Goal: Contribute content: Contribute content

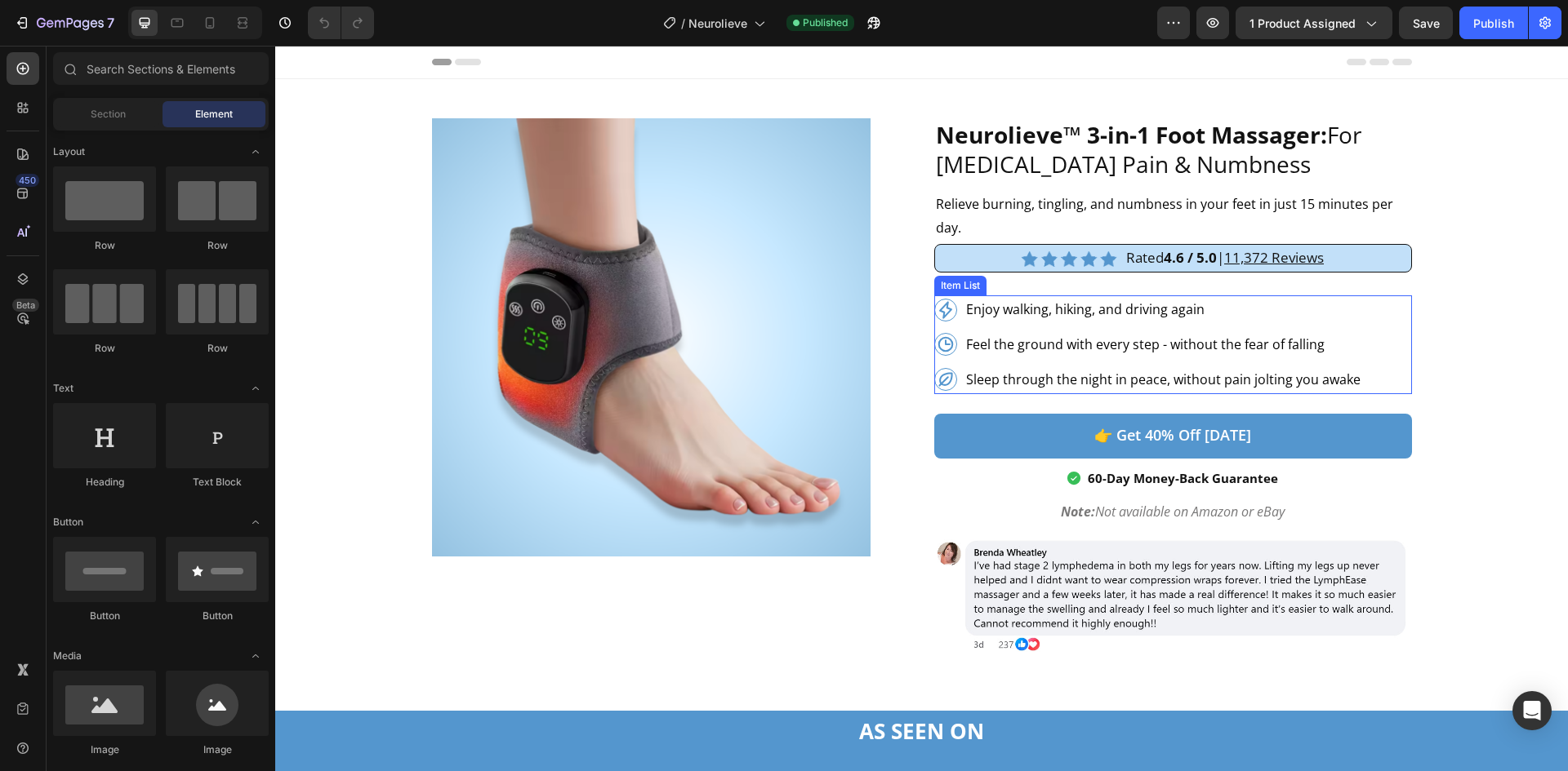
click at [939, 312] on icon at bounding box center [945, 309] width 13 height 17
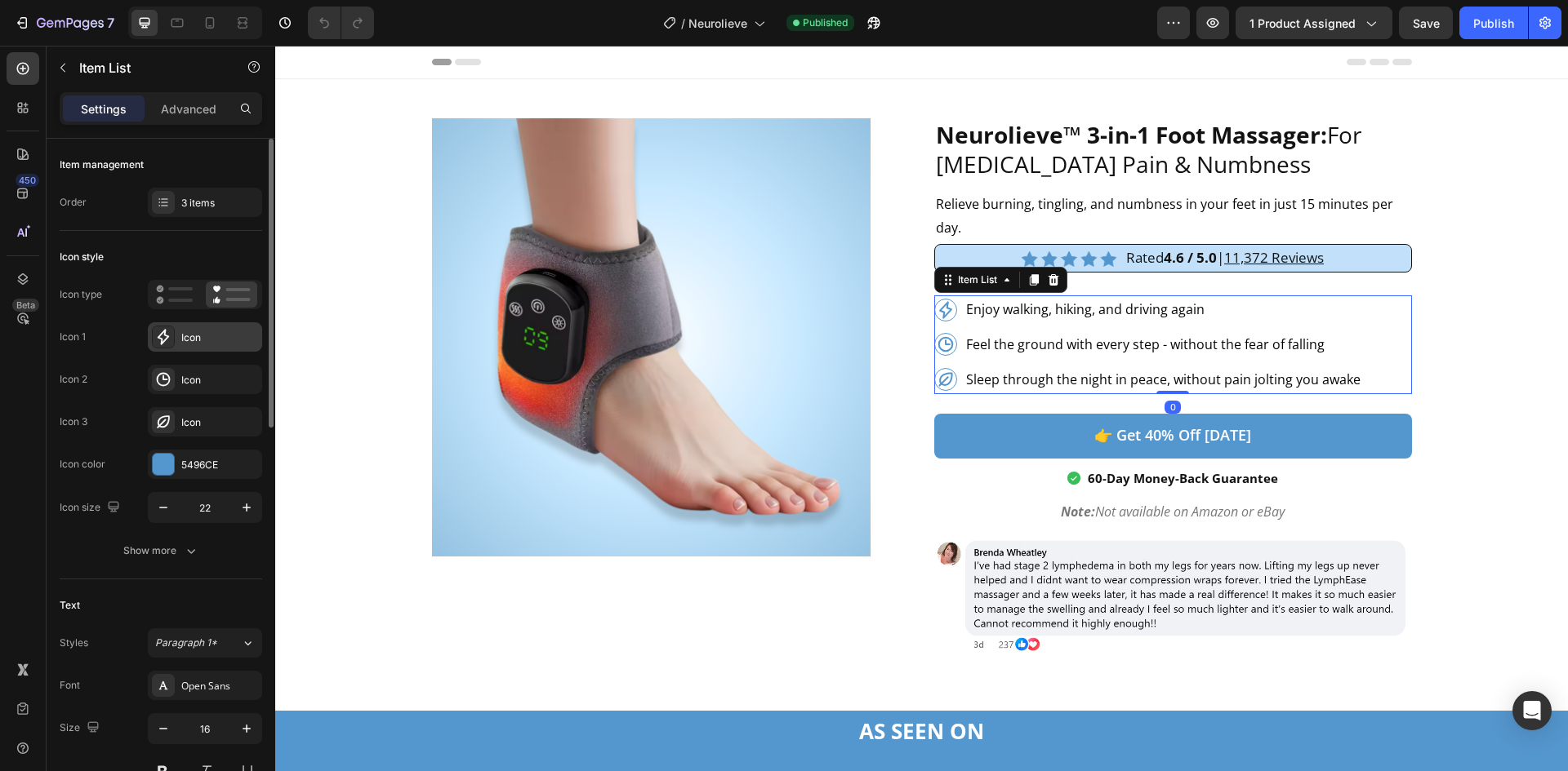
click at [216, 351] on div "Icon" at bounding box center [205, 337] width 114 height 30
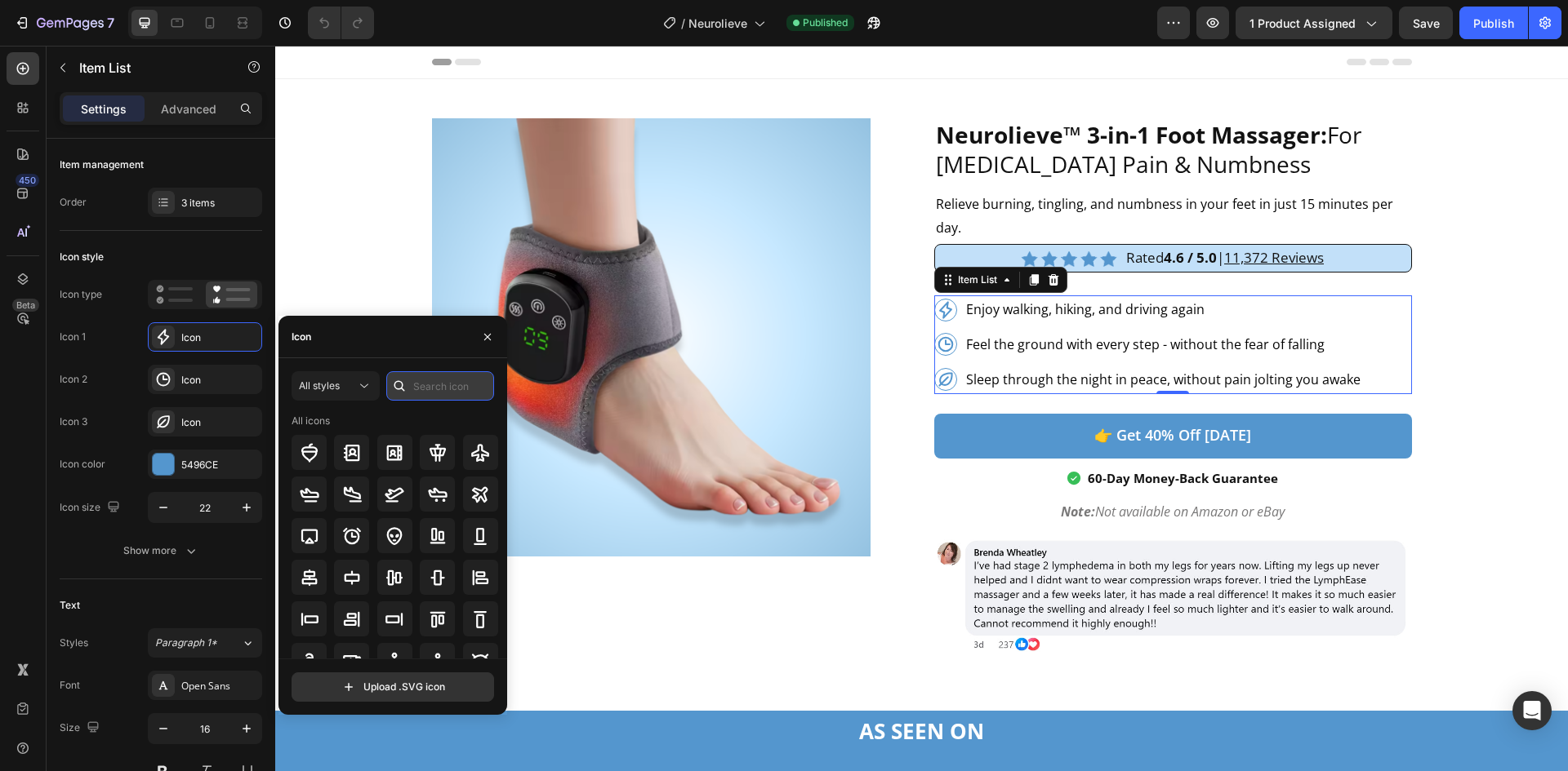
click at [463, 371] on input "text" at bounding box center [440, 386] width 107 height 30
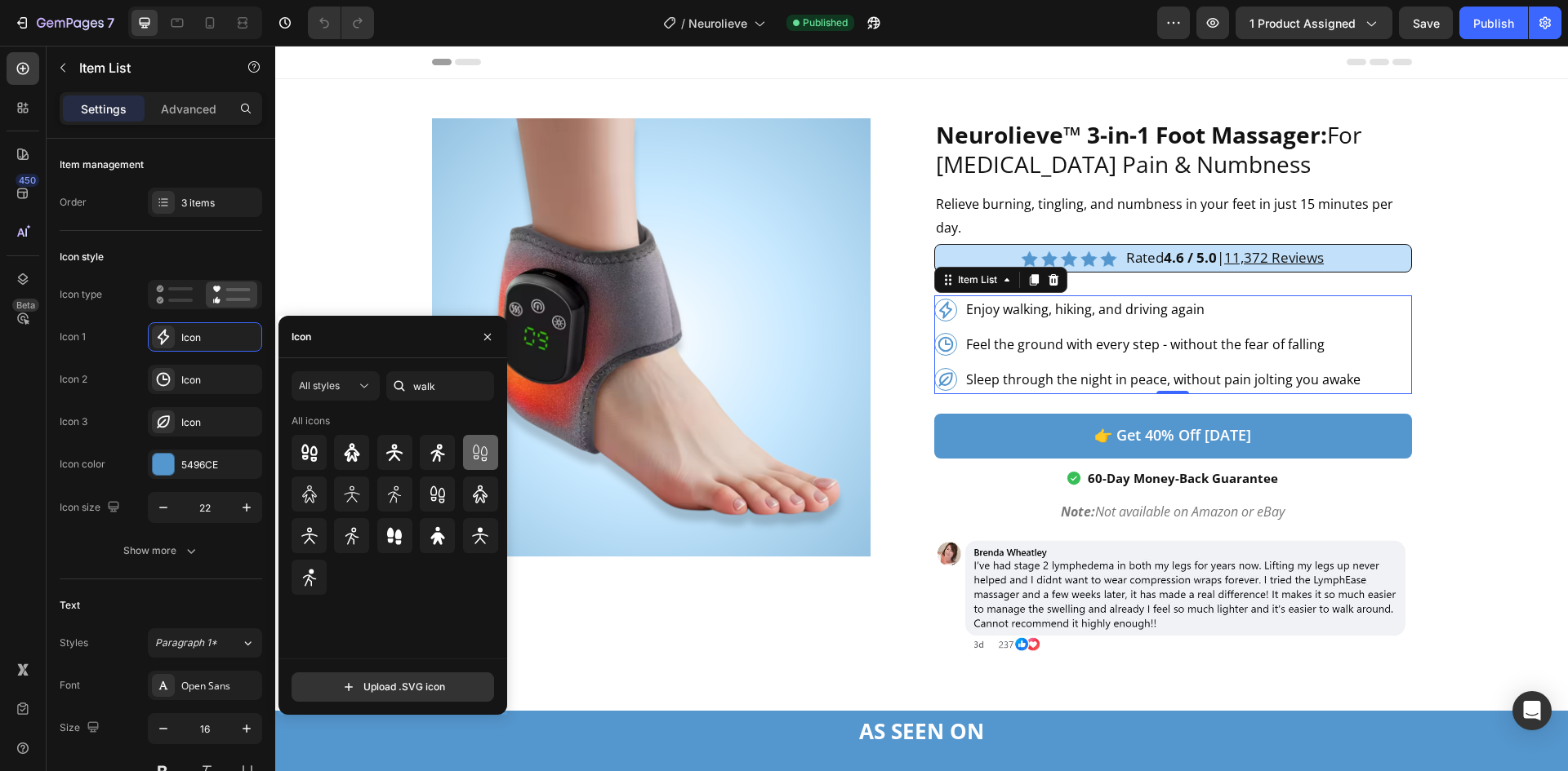
click at [490, 449] on div at bounding box center [480, 452] width 35 height 35
click at [438, 487] on icon at bounding box center [438, 494] width 20 height 20
click at [442, 390] on input "walk" at bounding box center [440, 386] width 107 height 30
click at [442, 391] on input "walk" at bounding box center [440, 386] width 107 height 30
type input "foot"
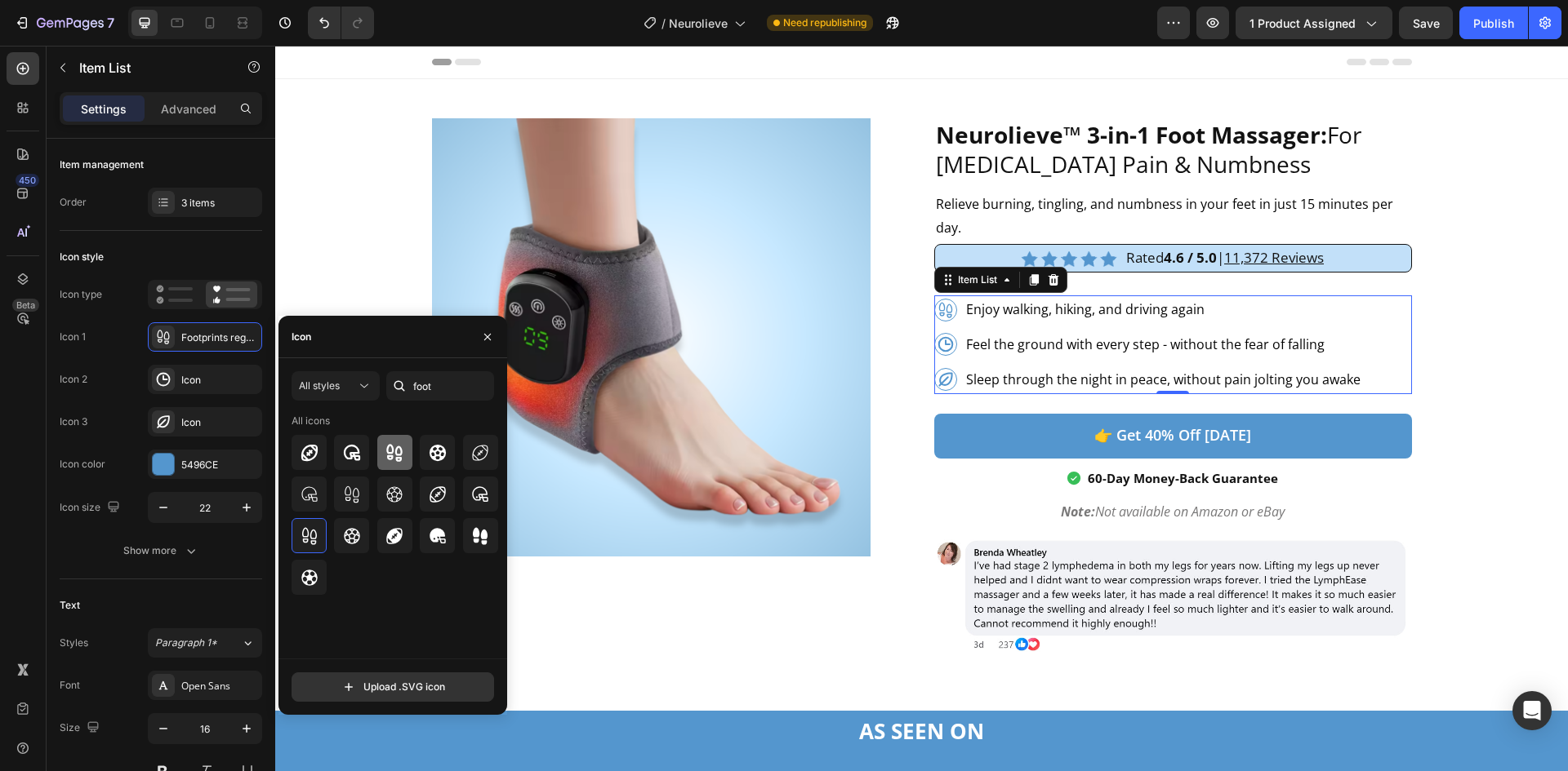
click at [391, 455] on icon at bounding box center [395, 454] width 20 height 20
click at [312, 546] on div at bounding box center [308, 535] width 35 height 35
click at [184, 430] on div "Icon" at bounding box center [219, 423] width 77 height 15
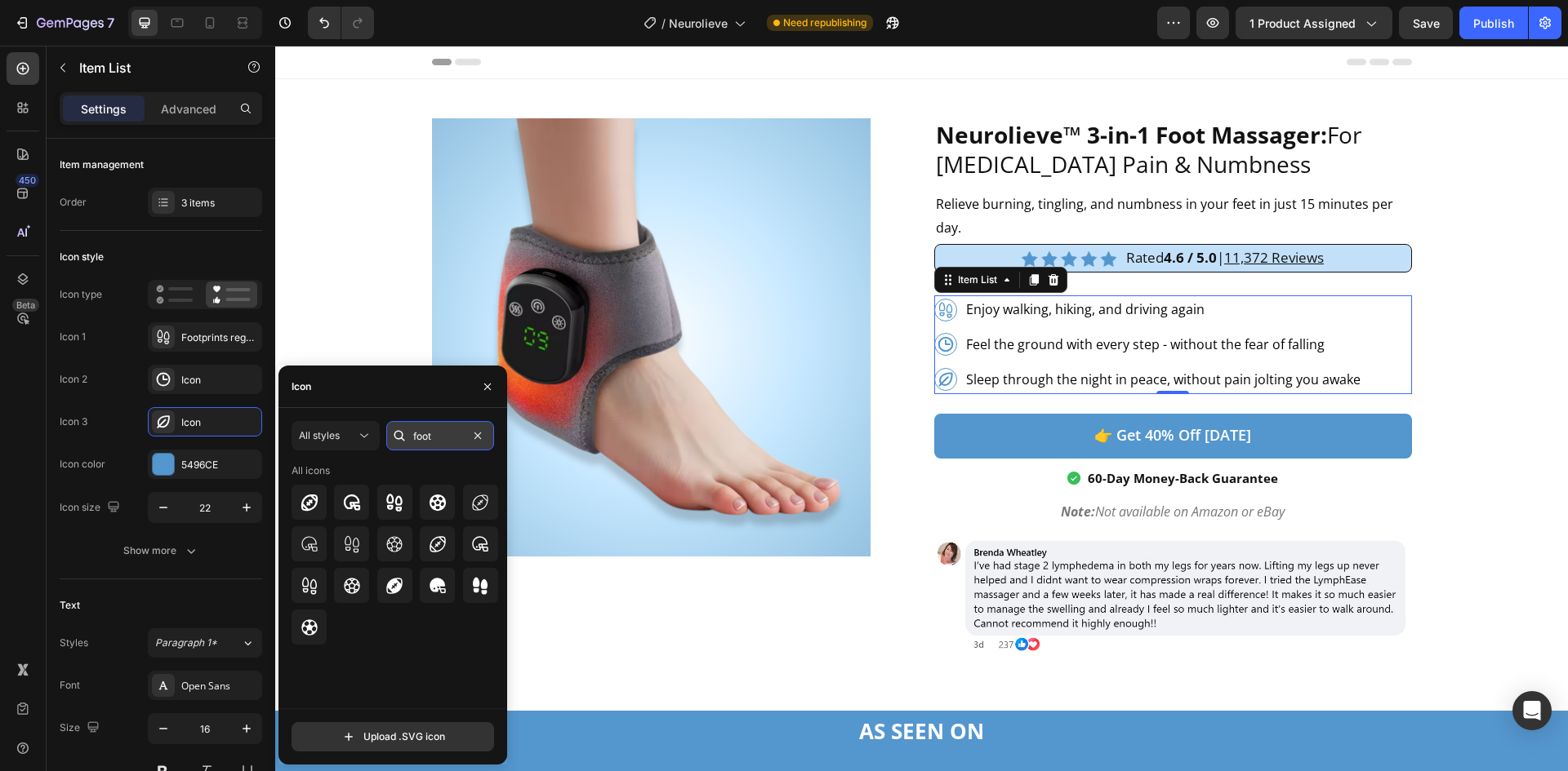
click at [430, 432] on input "foot" at bounding box center [440, 436] width 107 height 30
type input "sleep"
click at [348, 589] on icon at bounding box center [352, 586] width 16 height 16
click at [317, 548] on icon at bounding box center [309, 545] width 20 height 20
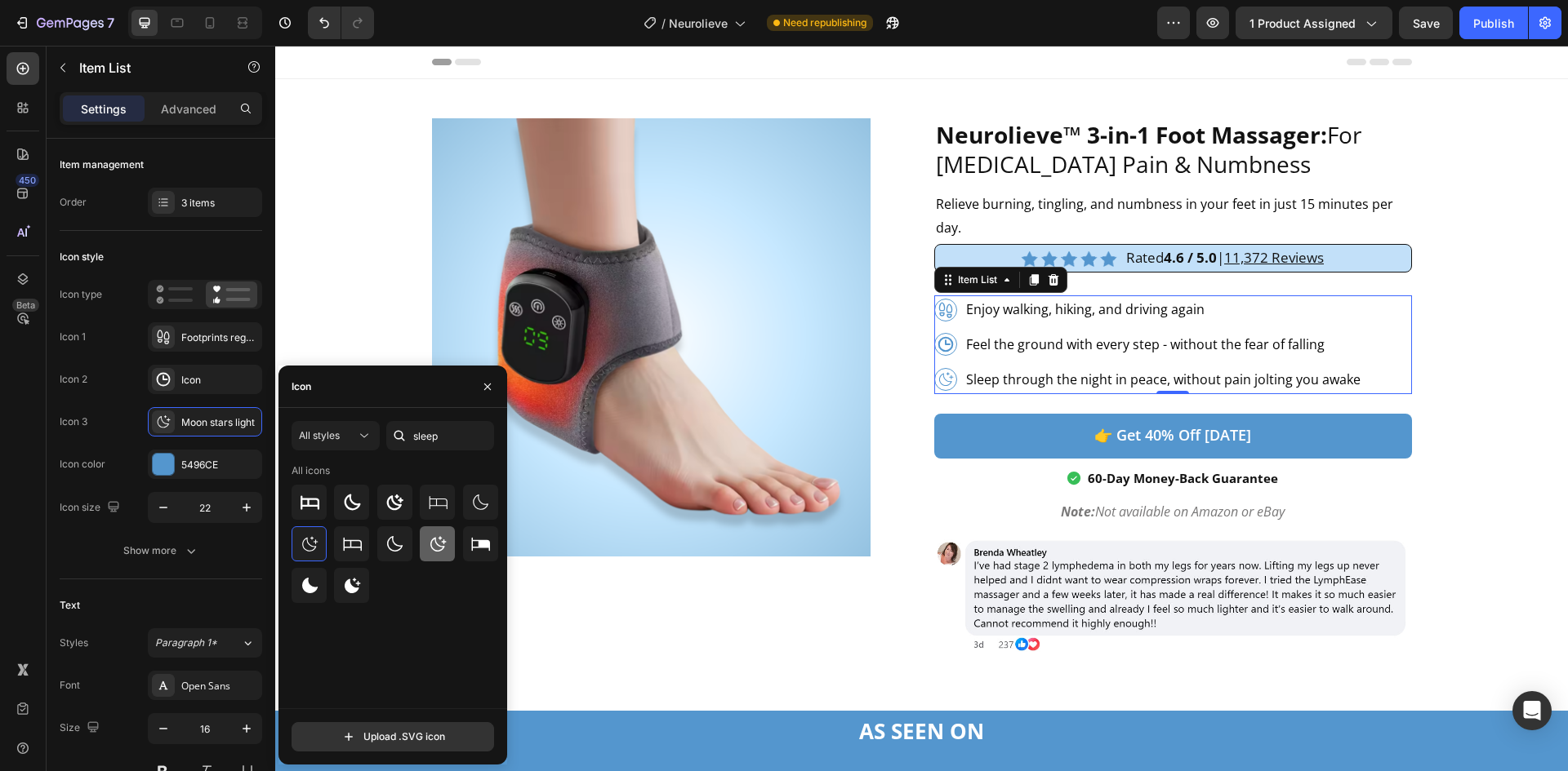
click at [449, 548] on div at bounding box center [437, 543] width 35 height 35
click at [390, 503] on icon at bounding box center [395, 503] width 20 height 20
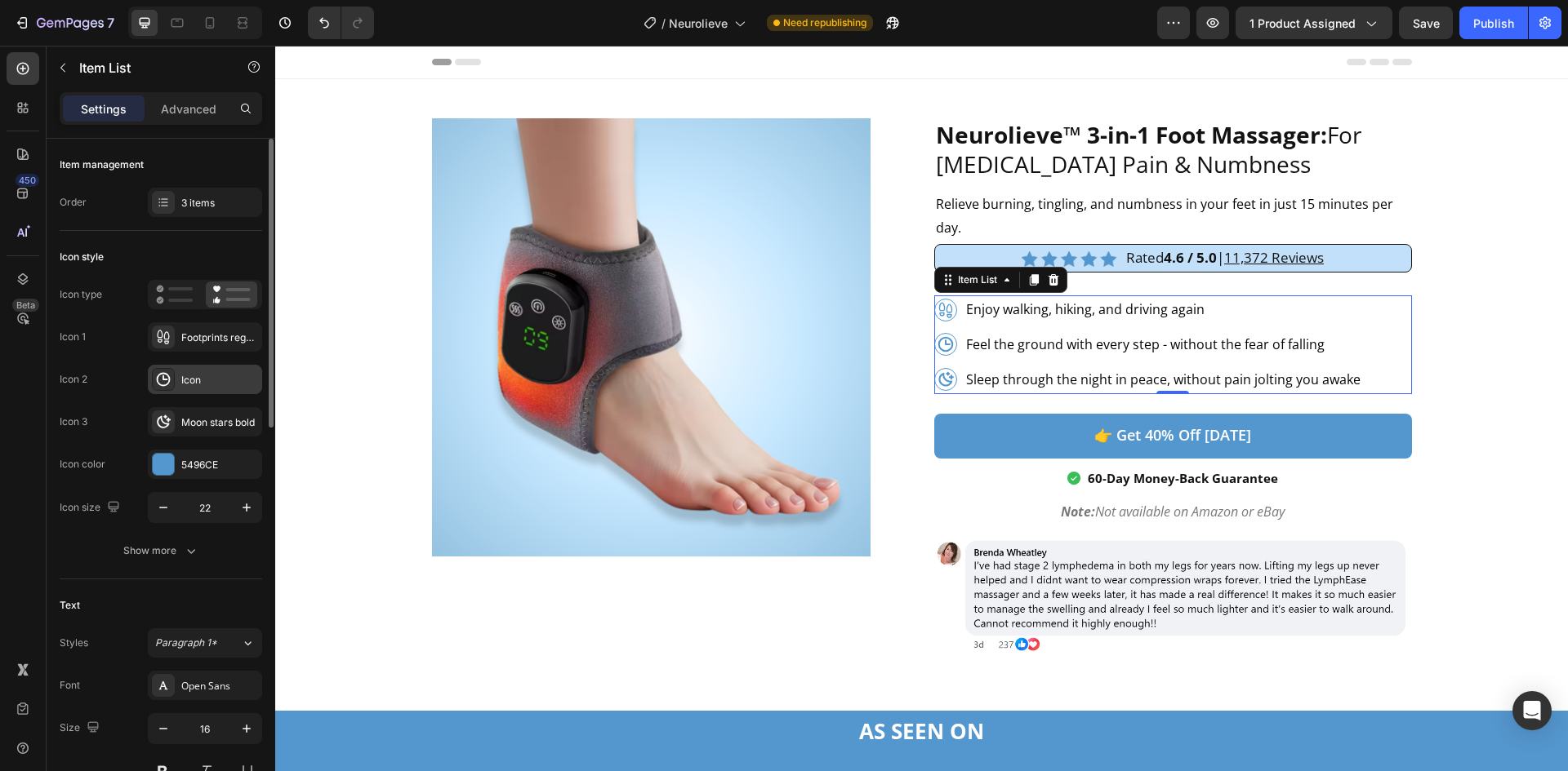
click at [191, 378] on div "Icon" at bounding box center [219, 380] width 77 height 15
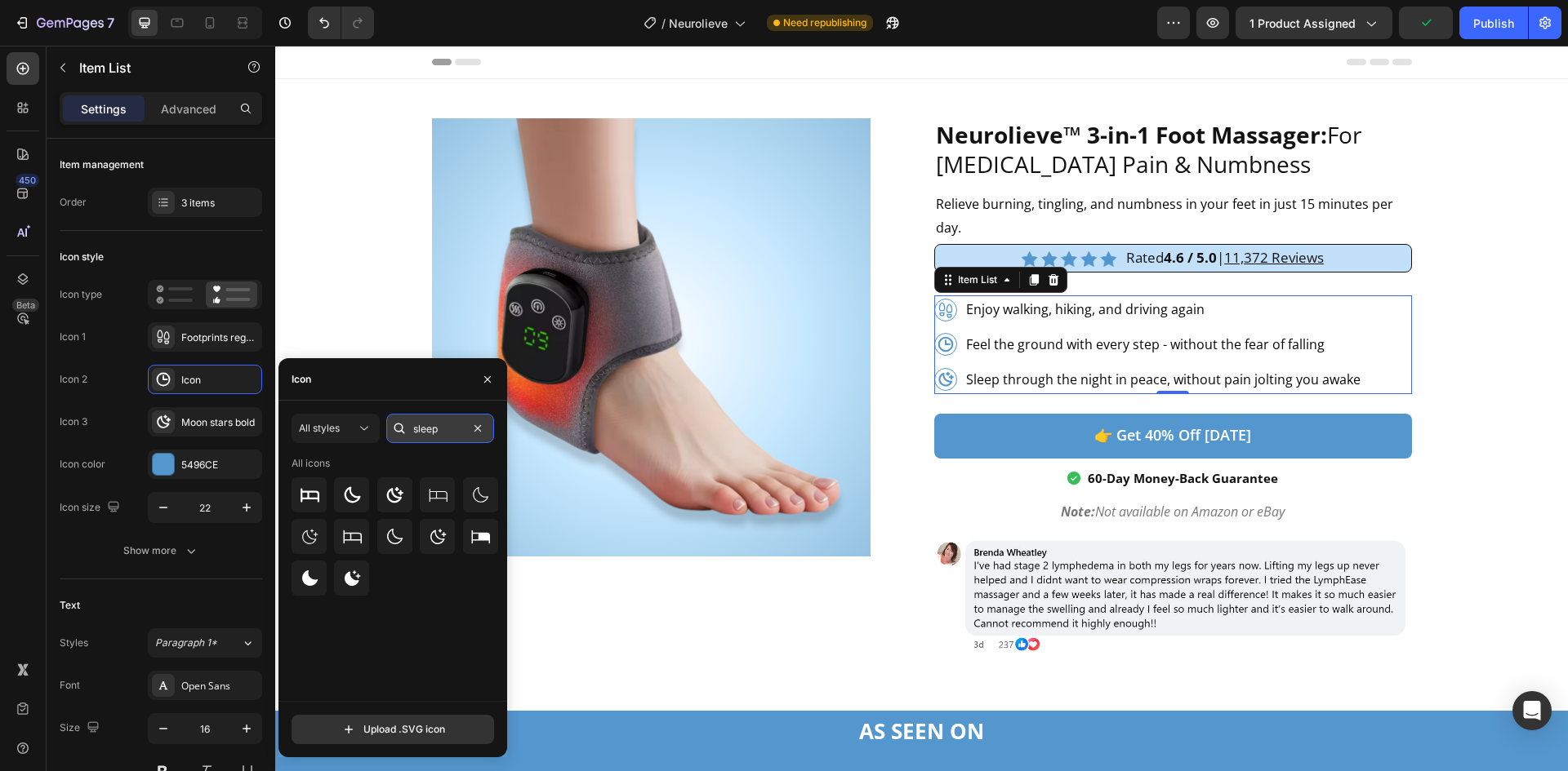
click at [423, 420] on input "sleep" at bounding box center [440, 429] width 107 height 30
type input "foot"
click at [403, 481] on div at bounding box center [394, 494] width 35 height 35
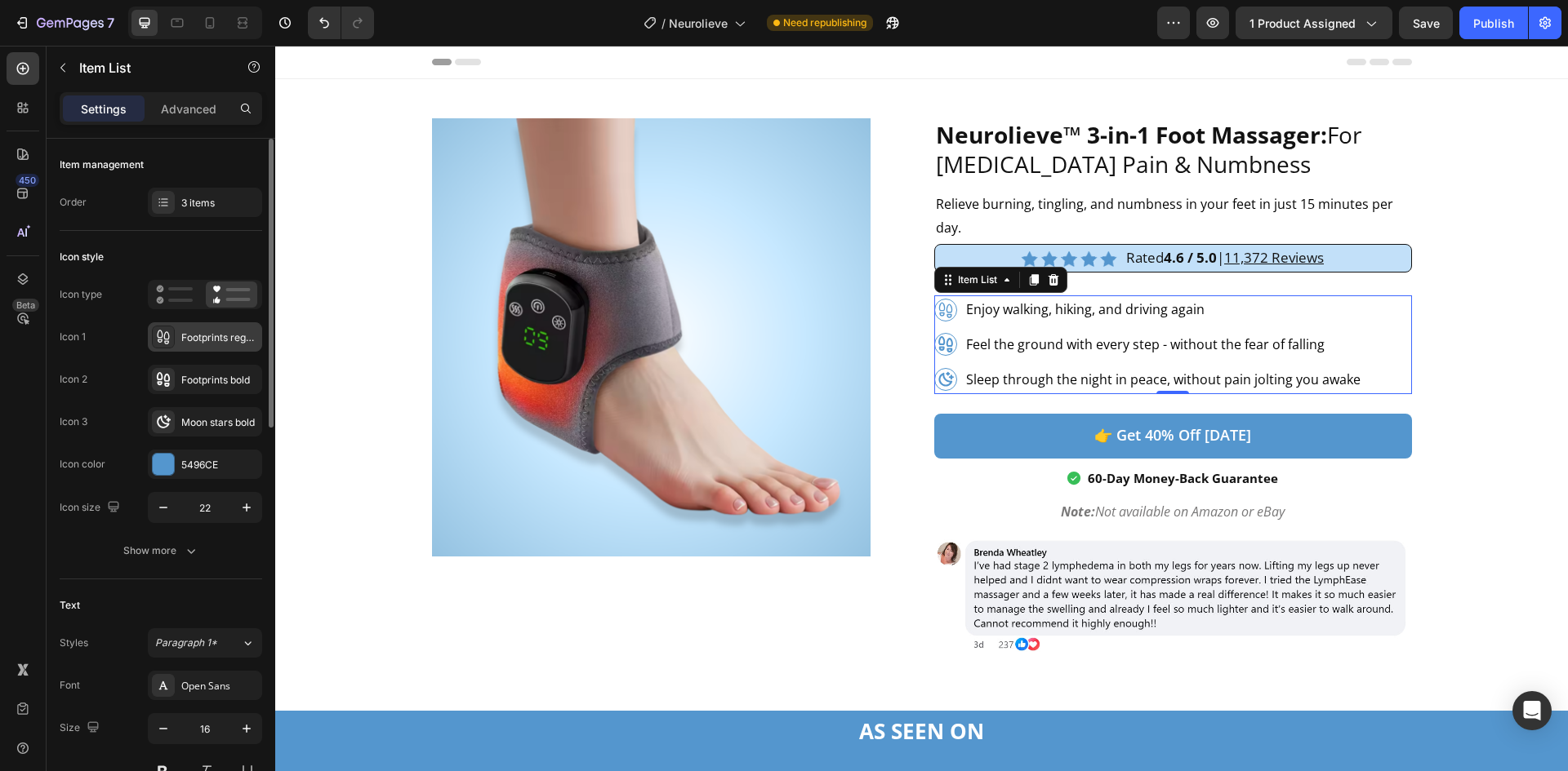
click at [193, 339] on div "Footprints regular" at bounding box center [219, 337] width 77 height 15
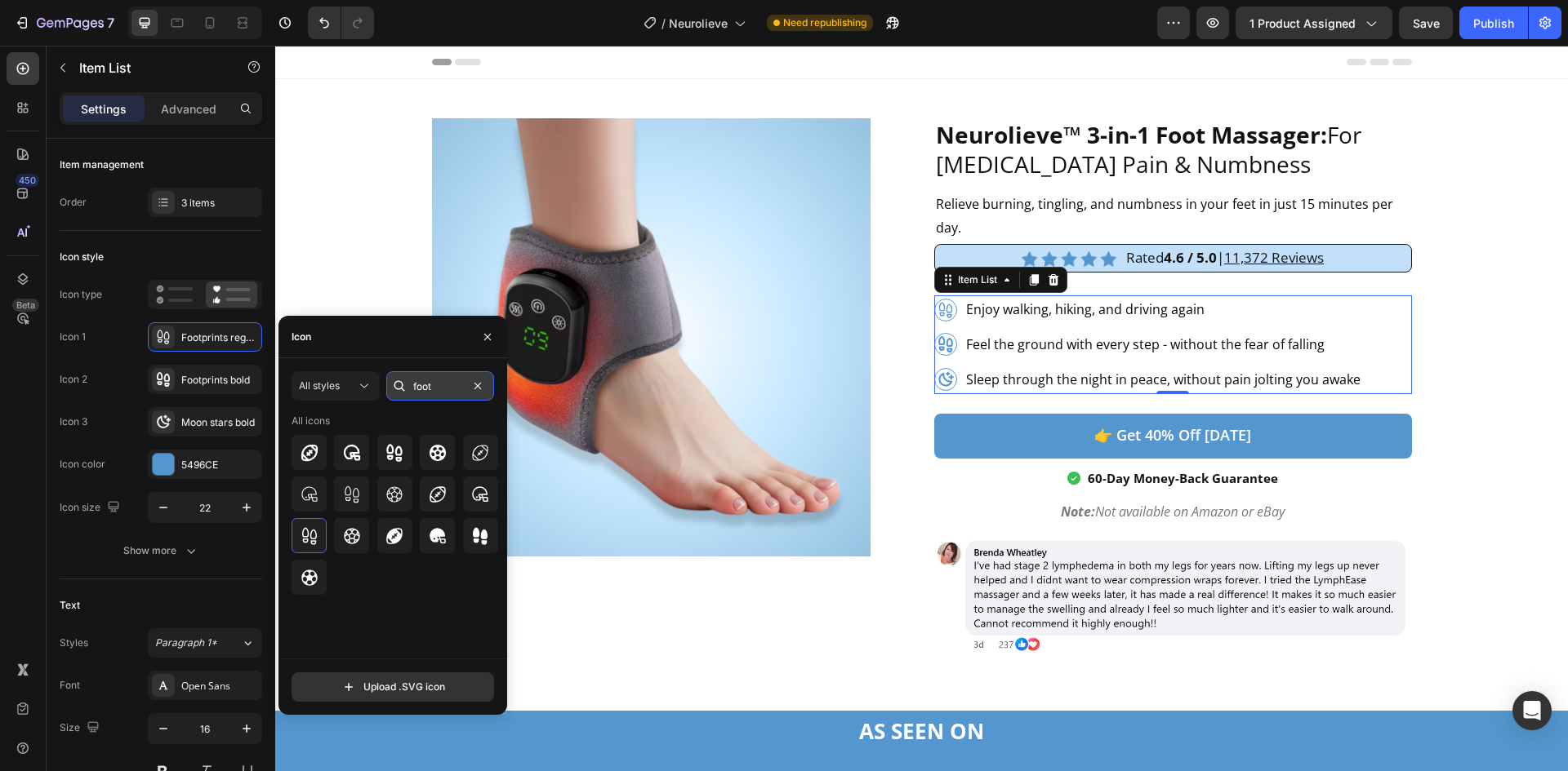
click at [418, 388] on input "foot" at bounding box center [440, 386] width 107 height 30
type input "pain"
type input "happy"
click at [350, 470] on div at bounding box center [351, 452] width 35 height 35
click at [75, 571] on div "Icon style Icon type Icon 1 Smiley bold Icon 2 Footprints bold Icon 3 Moon star…" at bounding box center [161, 405] width 203 height 348
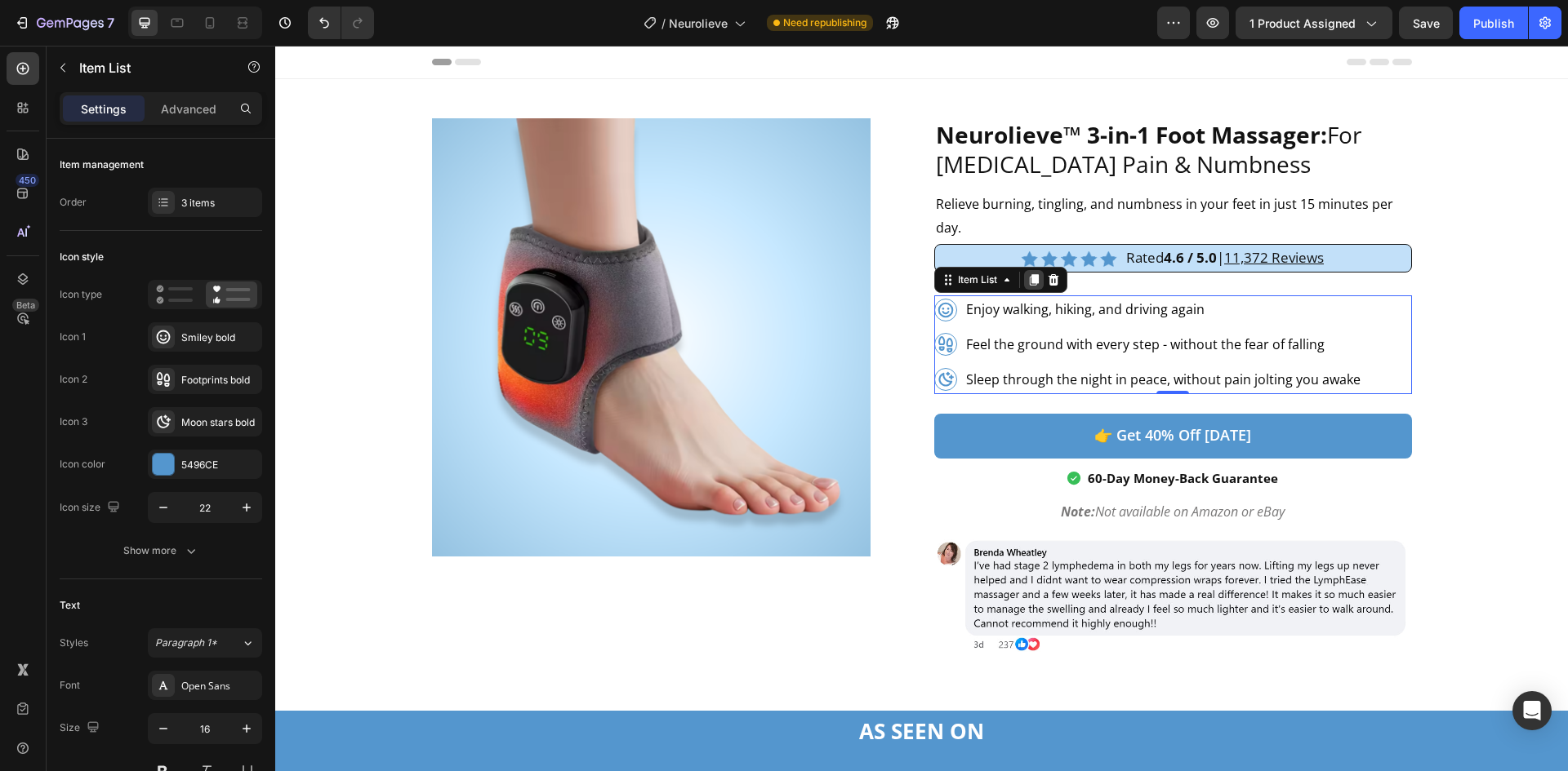
click at [1027, 280] on icon at bounding box center [1033, 280] width 13 height 13
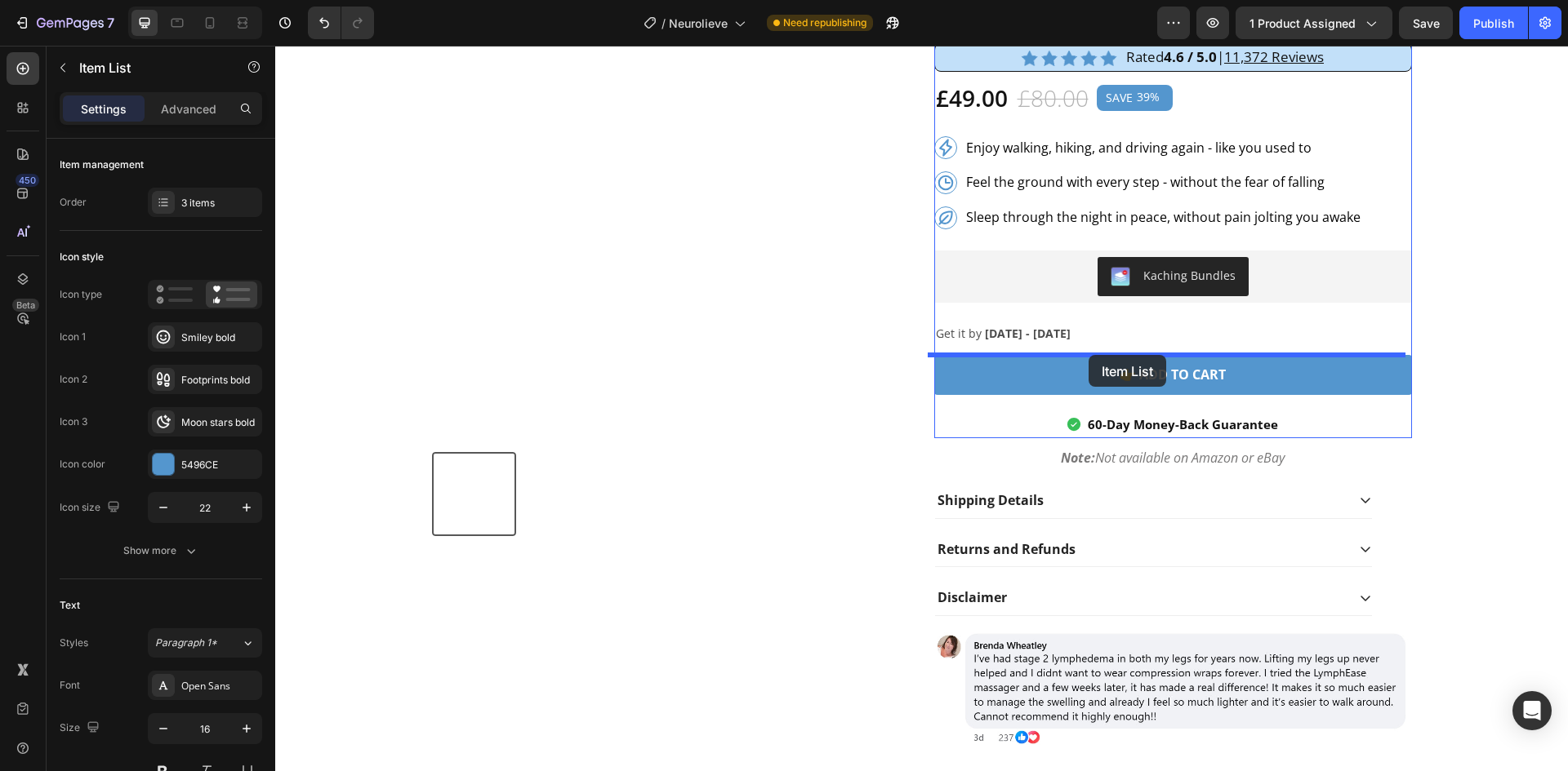
scroll to position [5116, 0]
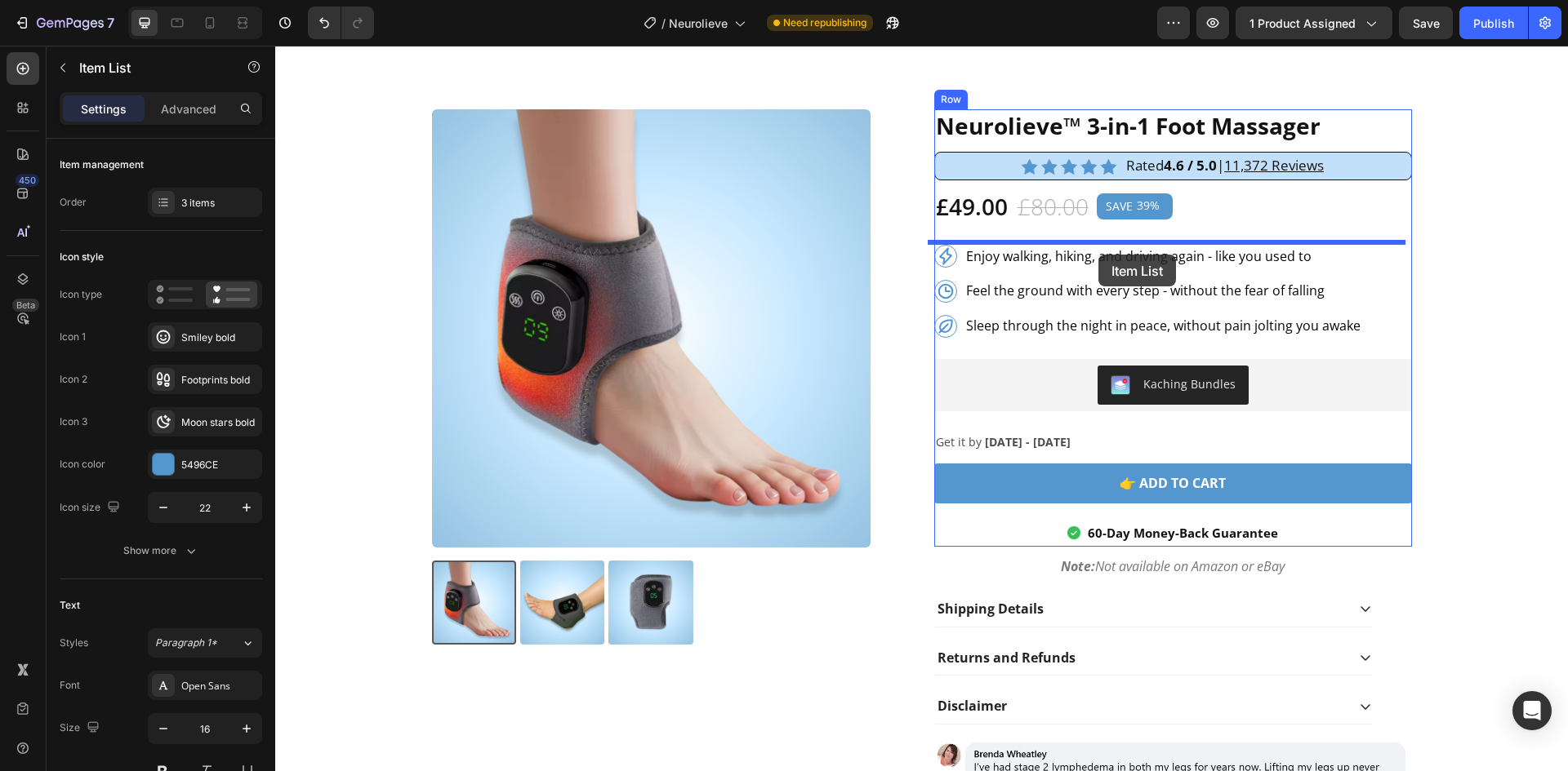
drag, startPoint x: 944, startPoint y: 371, endPoint x: 1098, endPoint y: 255, distance: 192.8
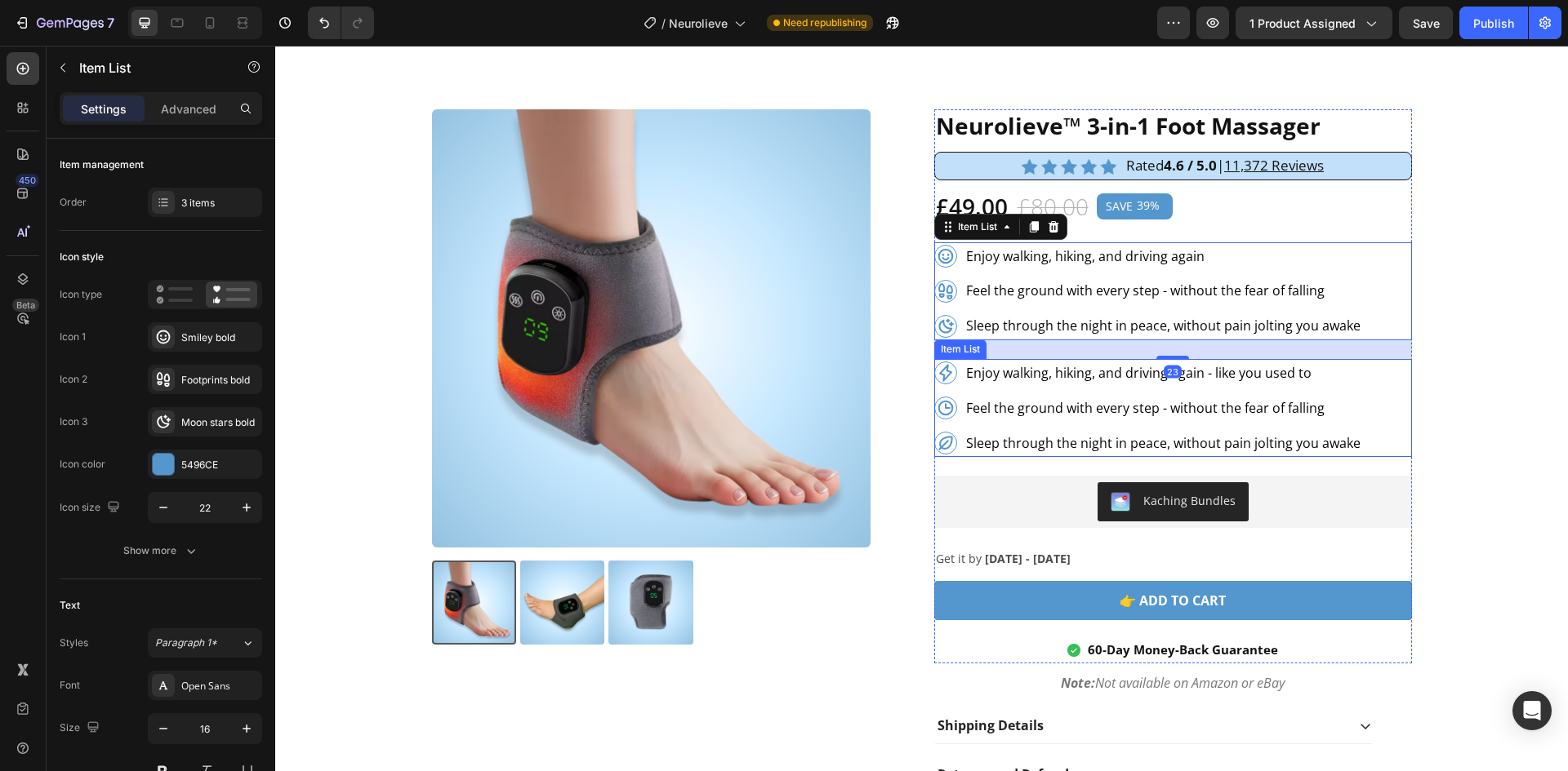
click at [1380, 408] on div "Enjoy walking, hiking, and driving again - like you used to Feel the ground wit…" at bounding box center [1173, 408] width 478 height 97
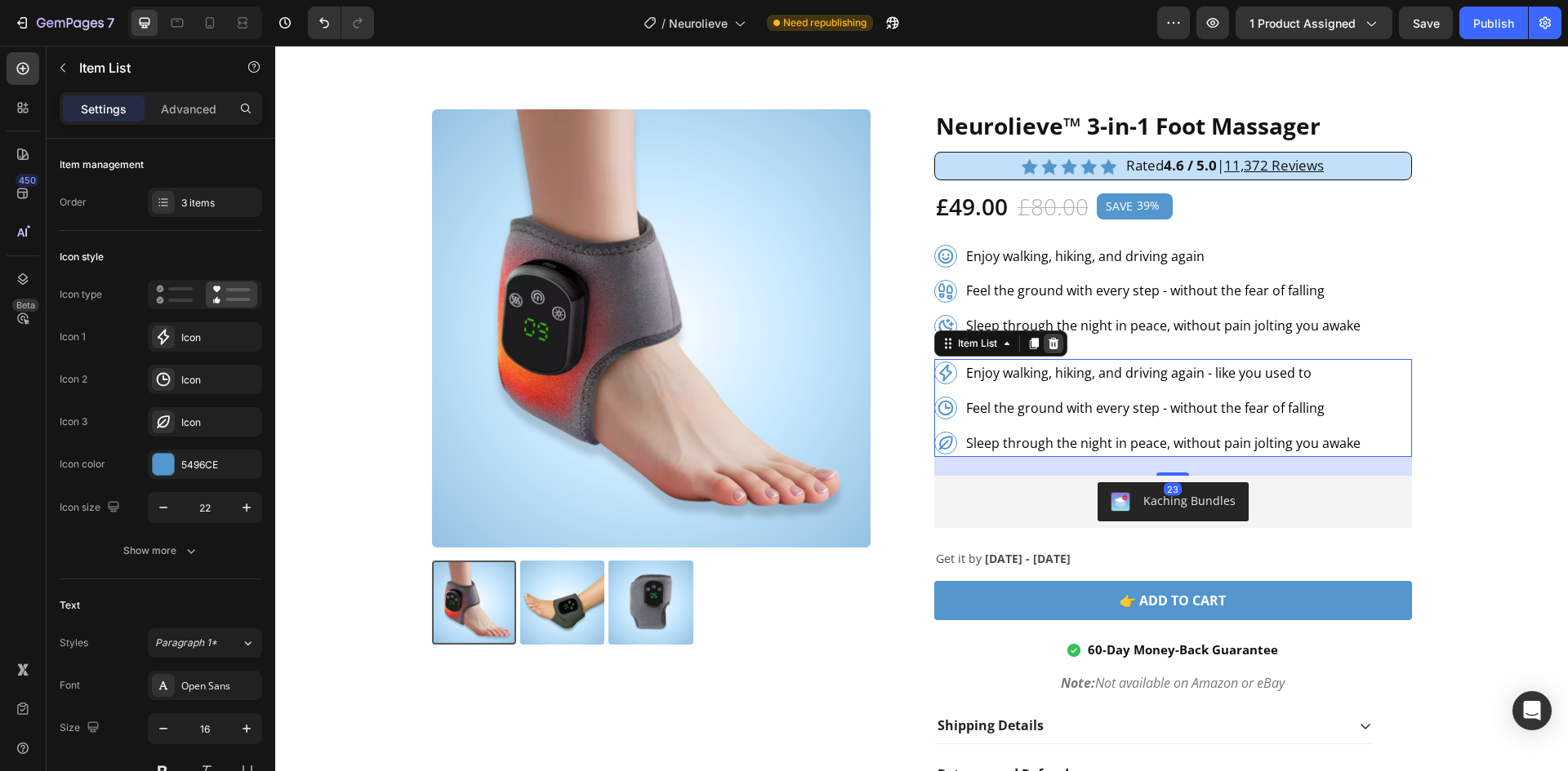
click at [1055, 346] on div at bounding box center [1054, 344] width 20 height 20
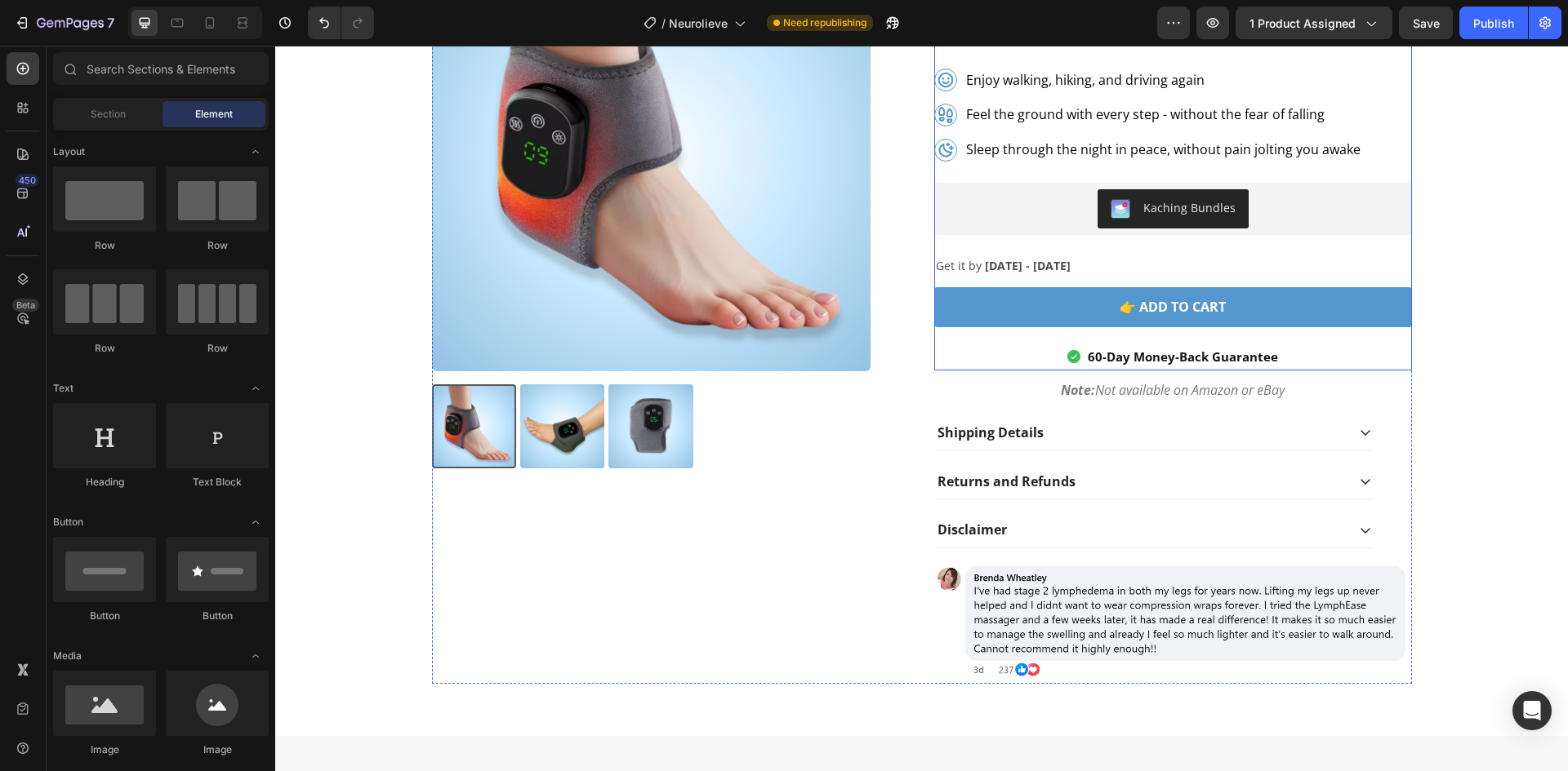
scroll to position [5769, 0]
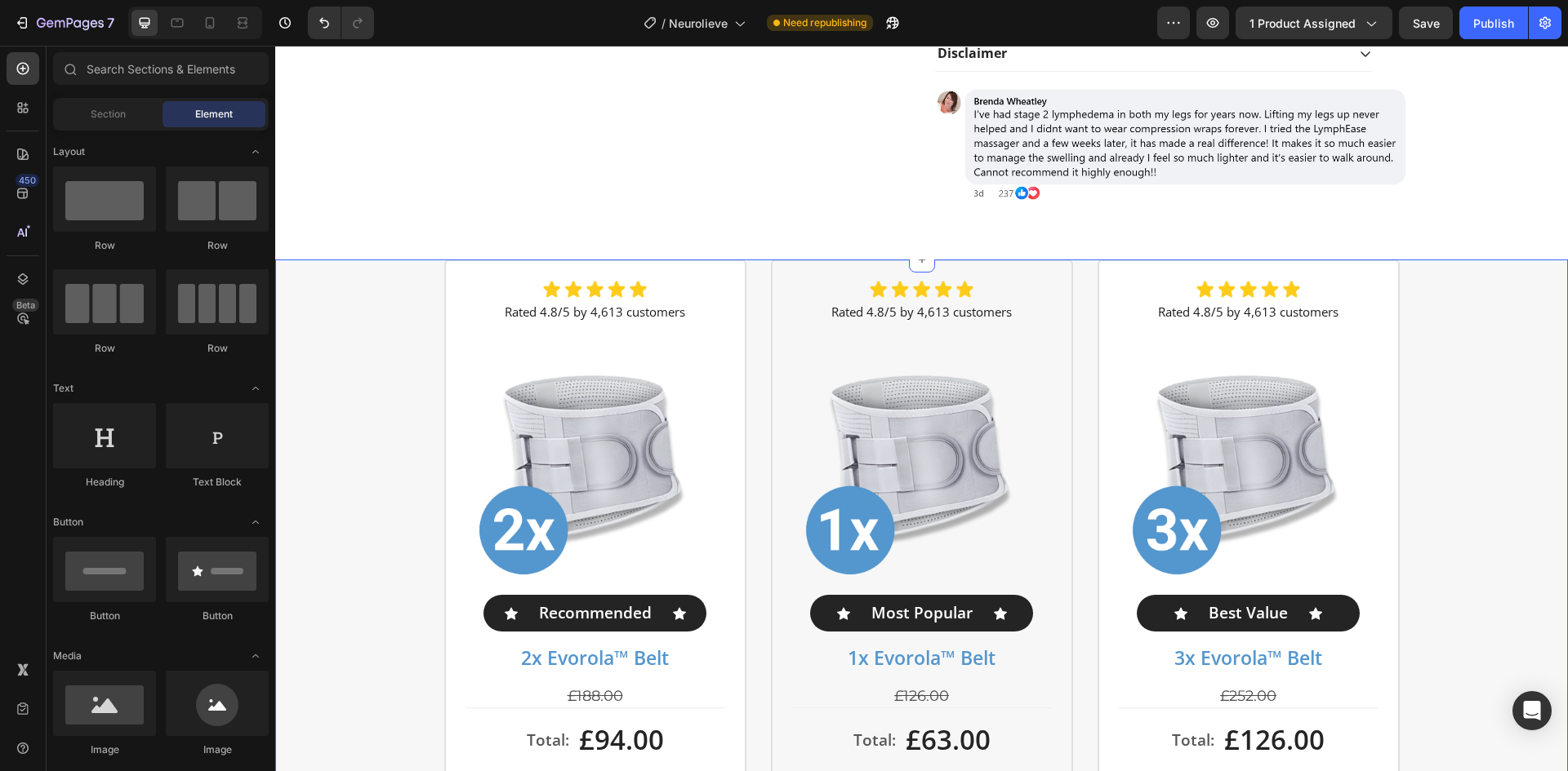
click at [1464, 521] on div "Image Rated 4.8/5 by 4,613 customers Text Block Product Images Icon Recommended…" at bounding box center [921, 700] width 1292 height 881
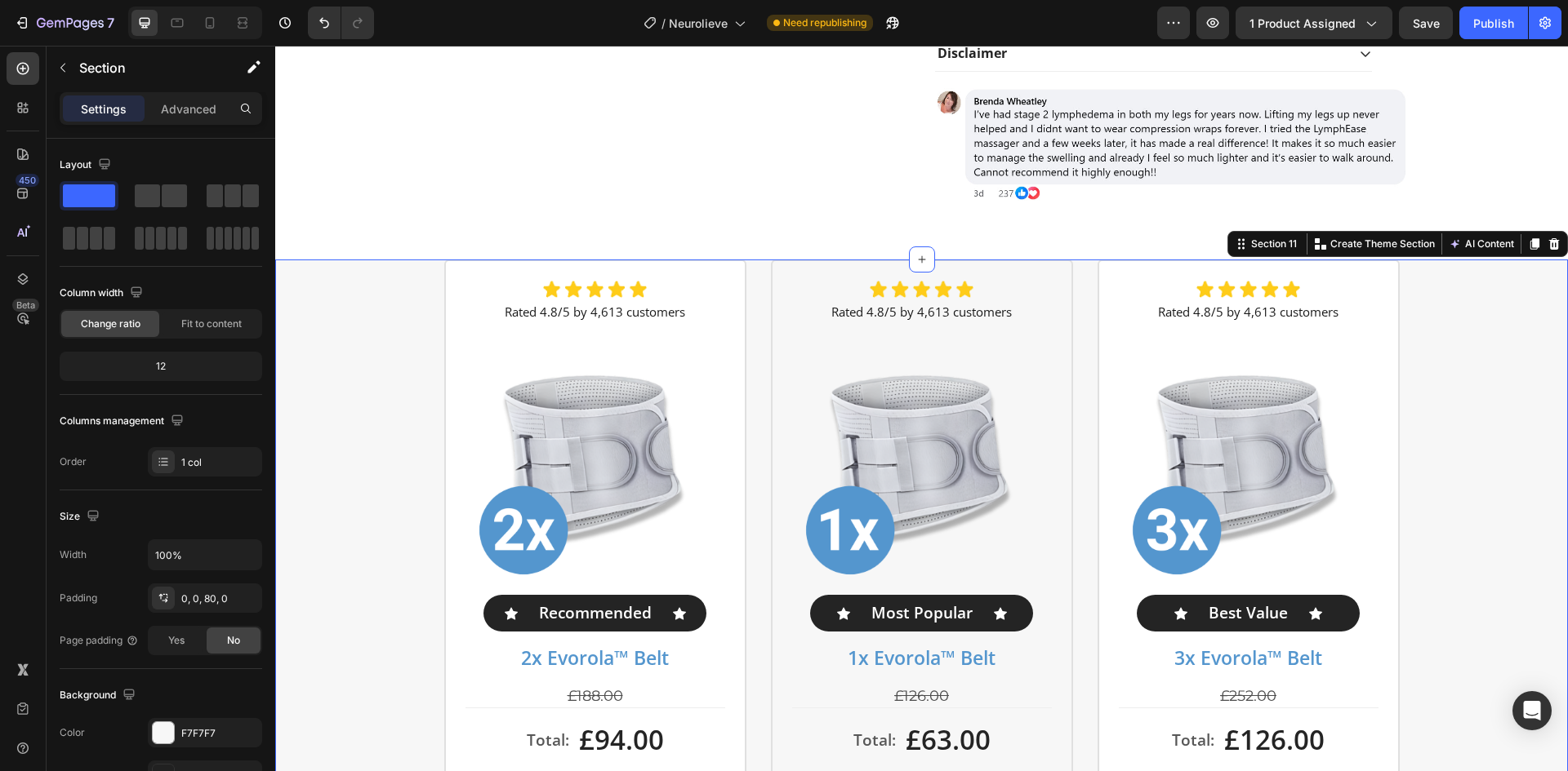
click at [1549, 244] on icon at bounding box center [1554, 244] width 11 height 11
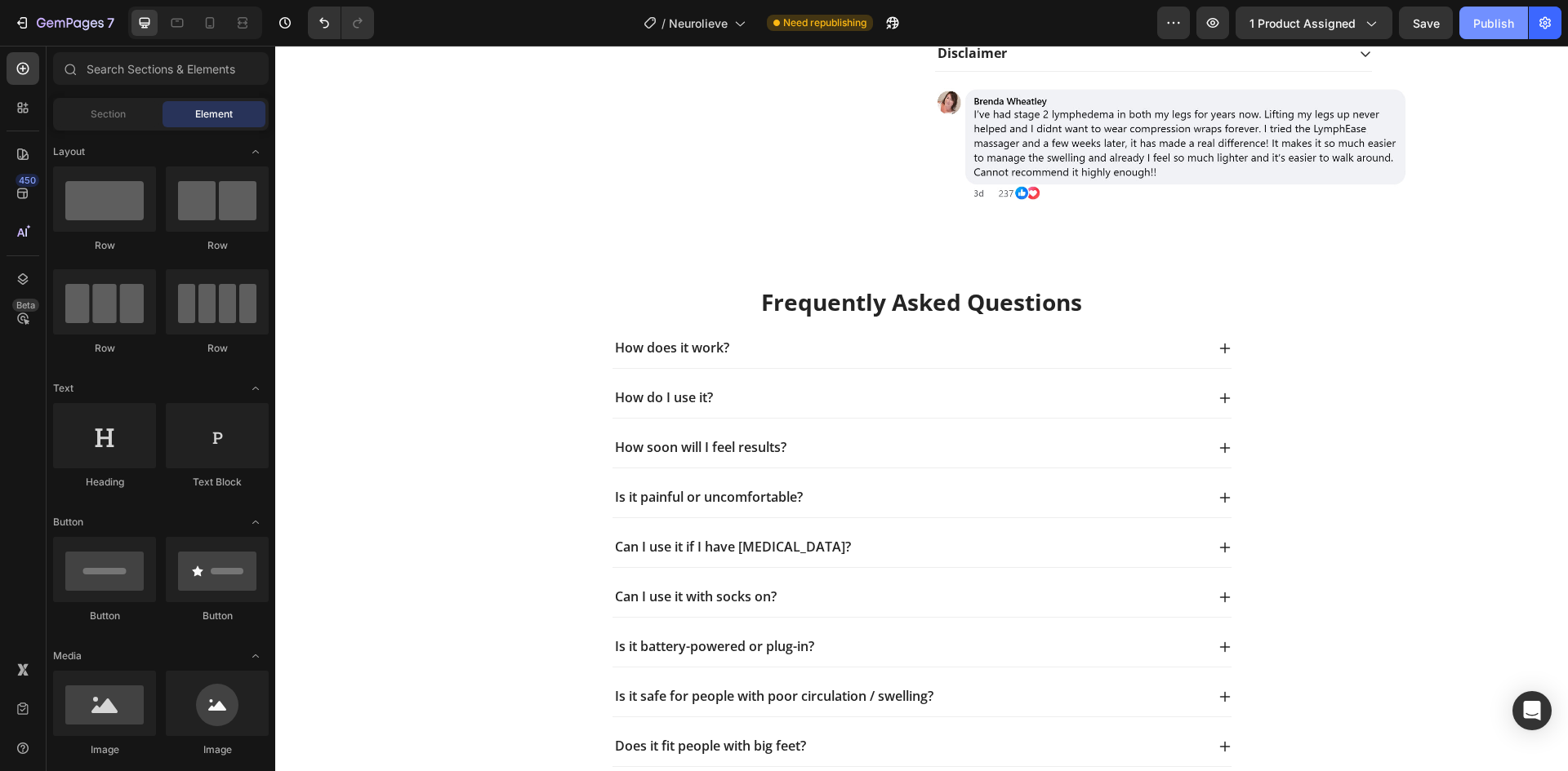
click at [1486, 20] on div "Publish" at bounding box center [1492, 23] width 41 height 17
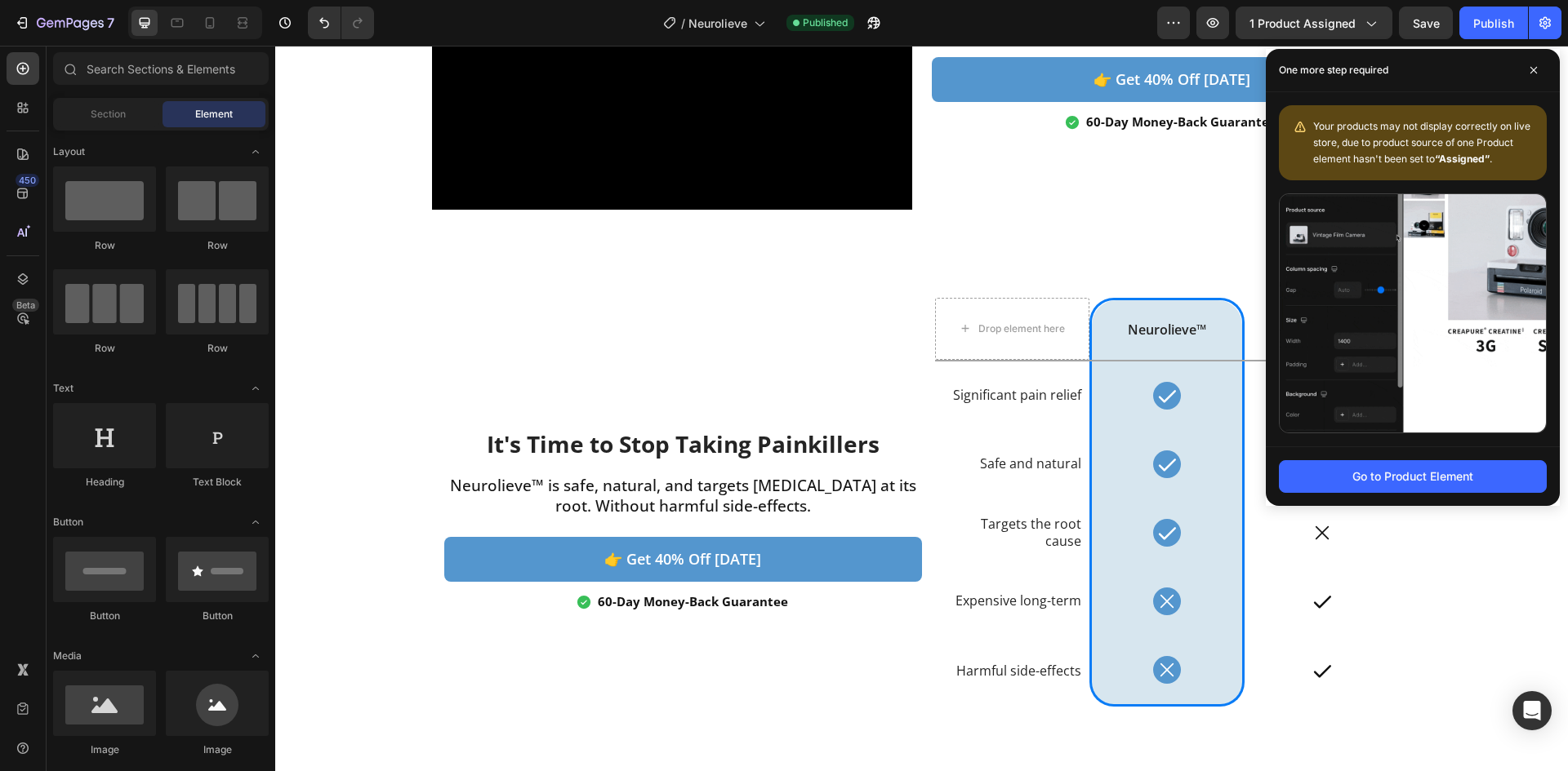
scroll to position [1714, 0]
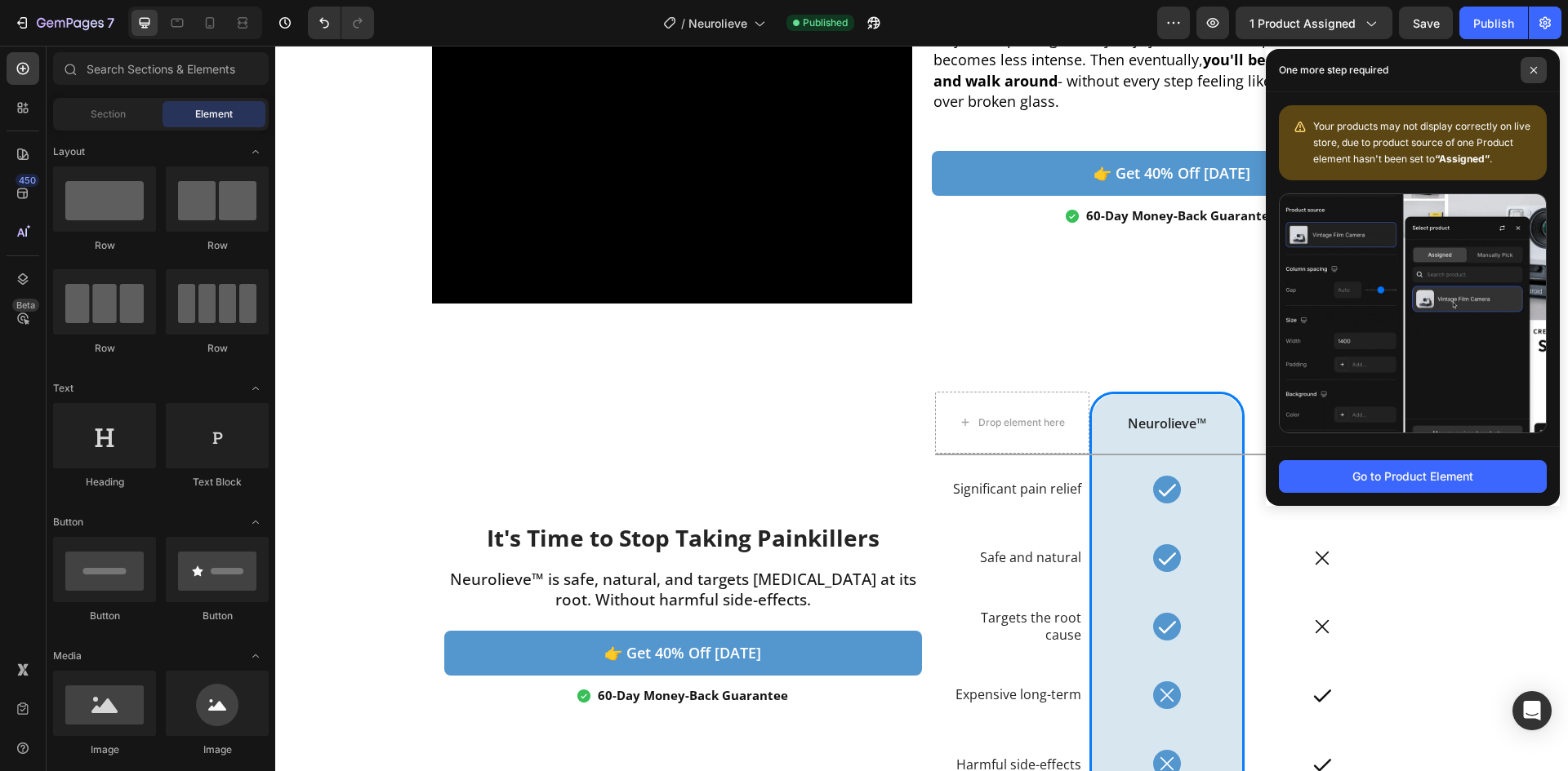
click at [1542, 65] on span at bounding box center [1533, 70] width 26 height 26
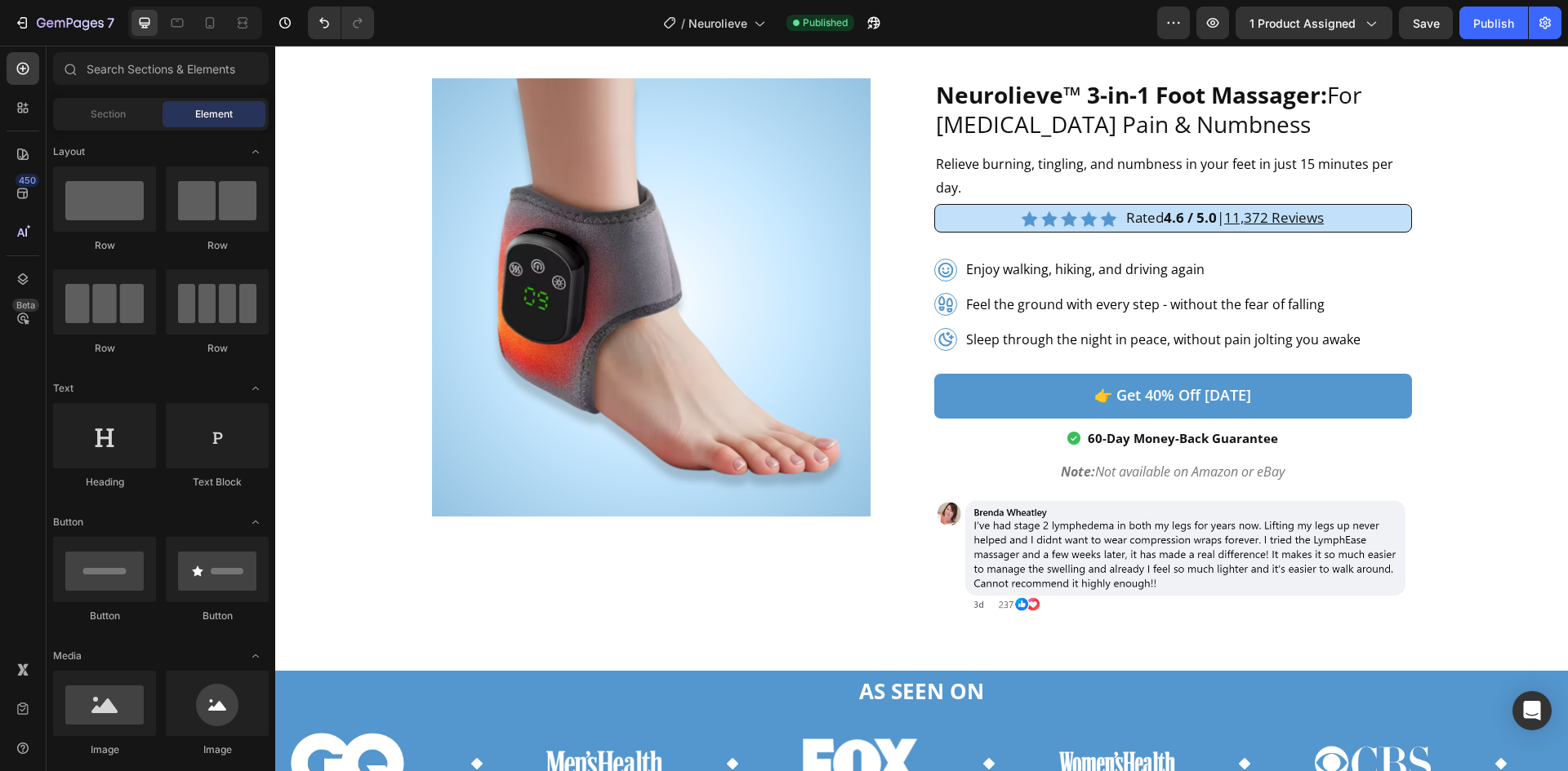
scroll to position [0, 0]
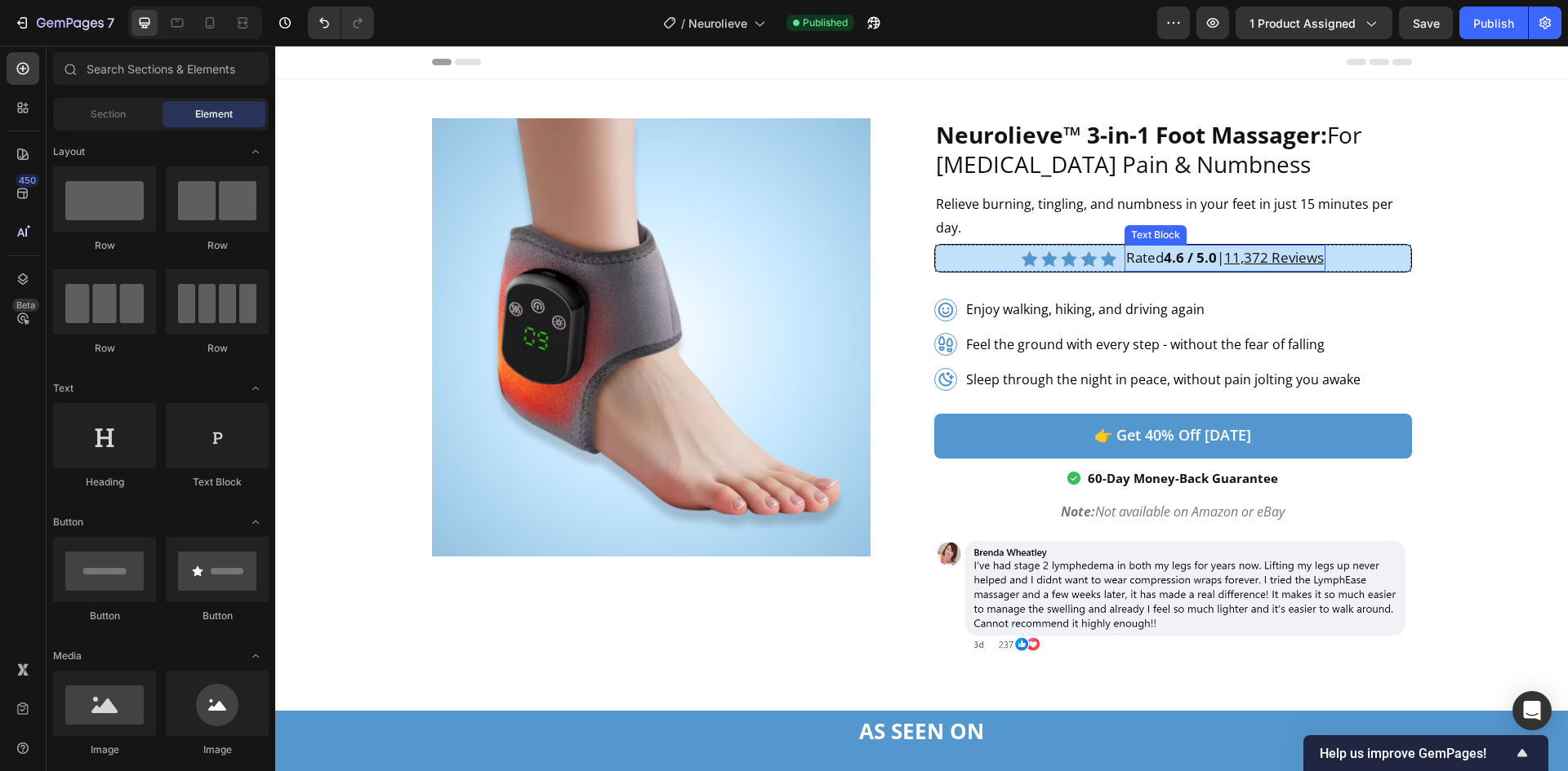
click at [1241, 262] on u "11,372 Reviews" at bounding box center [1274, 257] width 99 height 19
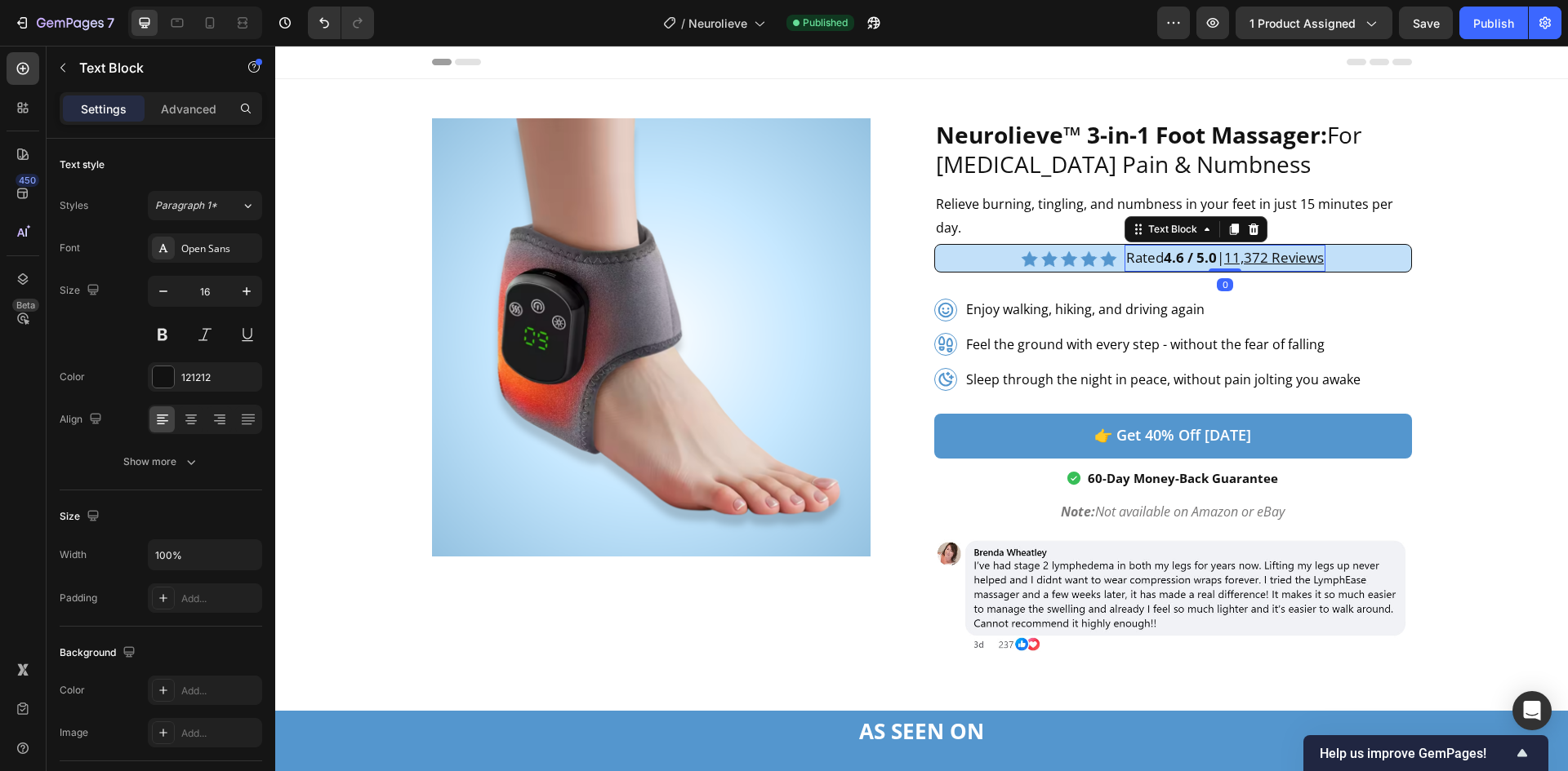
click at [1241, 262] on u "11,372 Reviews" at bounding box center [1274, 257] width 99 height 19
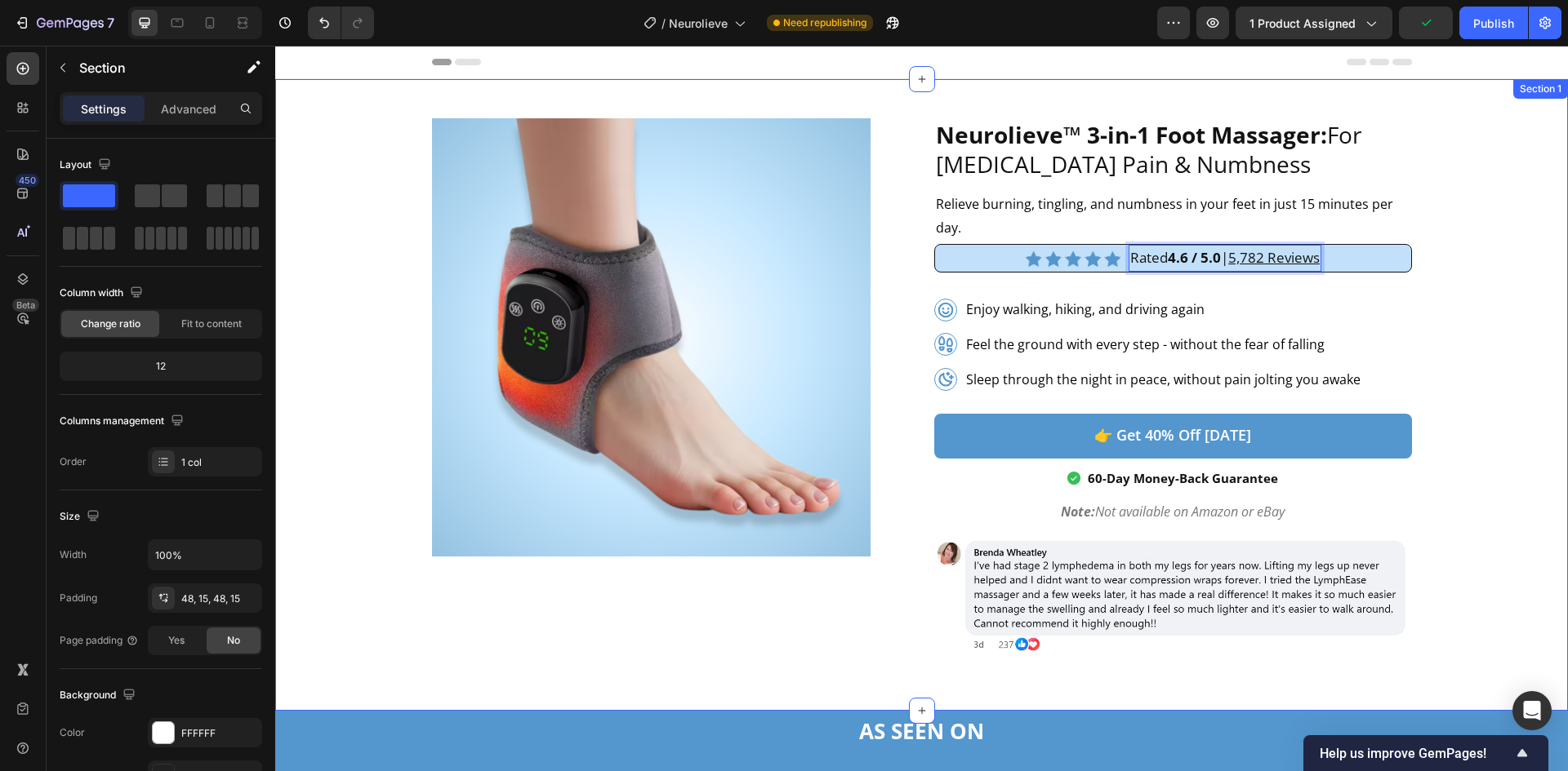
click at [1493, 370] on div "LymphEase™ 3-in-1 Massager: For Swelling and Heaviness Heading Relieve [MEDICAL…" at bounding box center [921, 395] width 1268 height 553
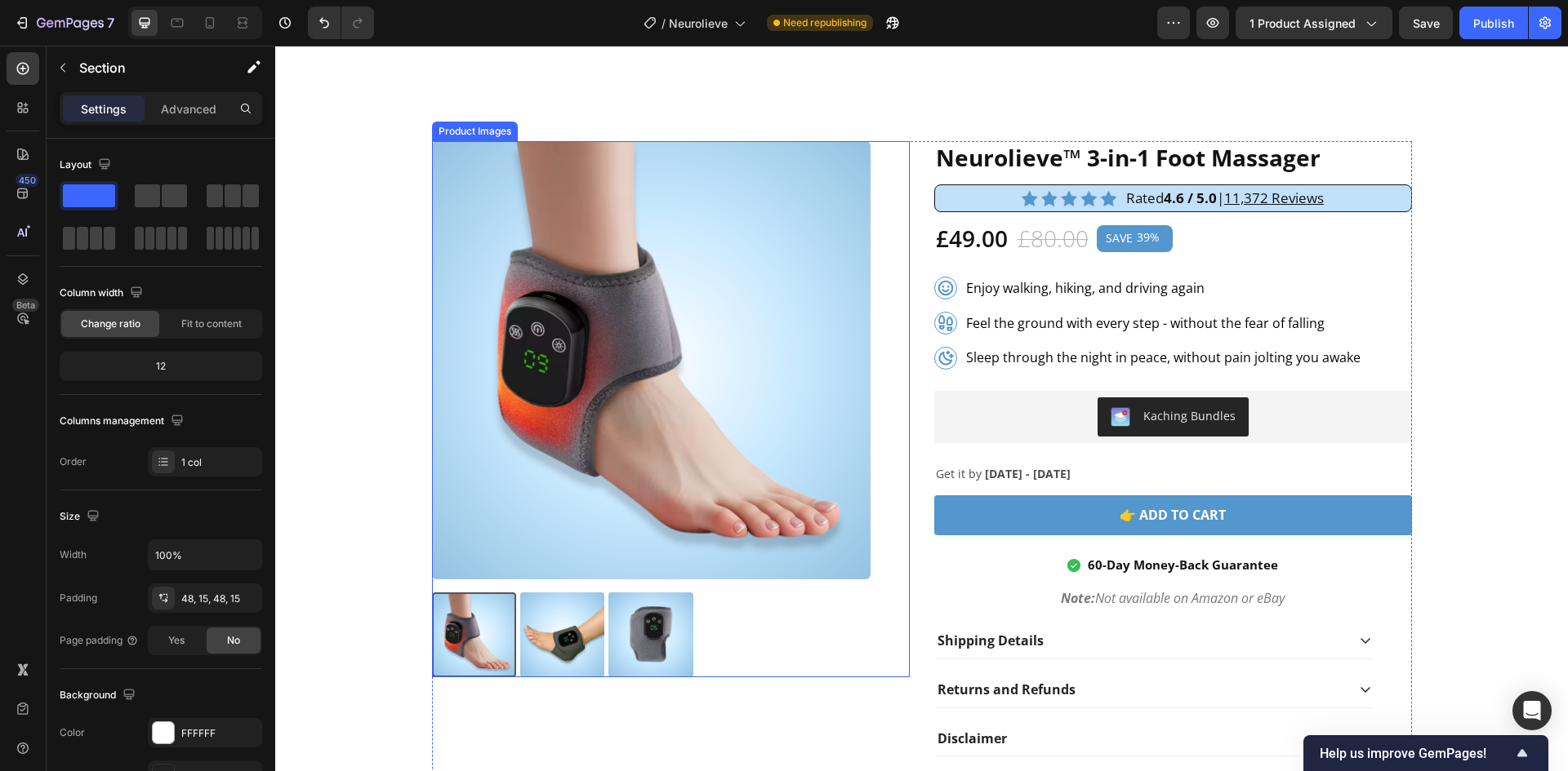
scroll to position [5194, 0]
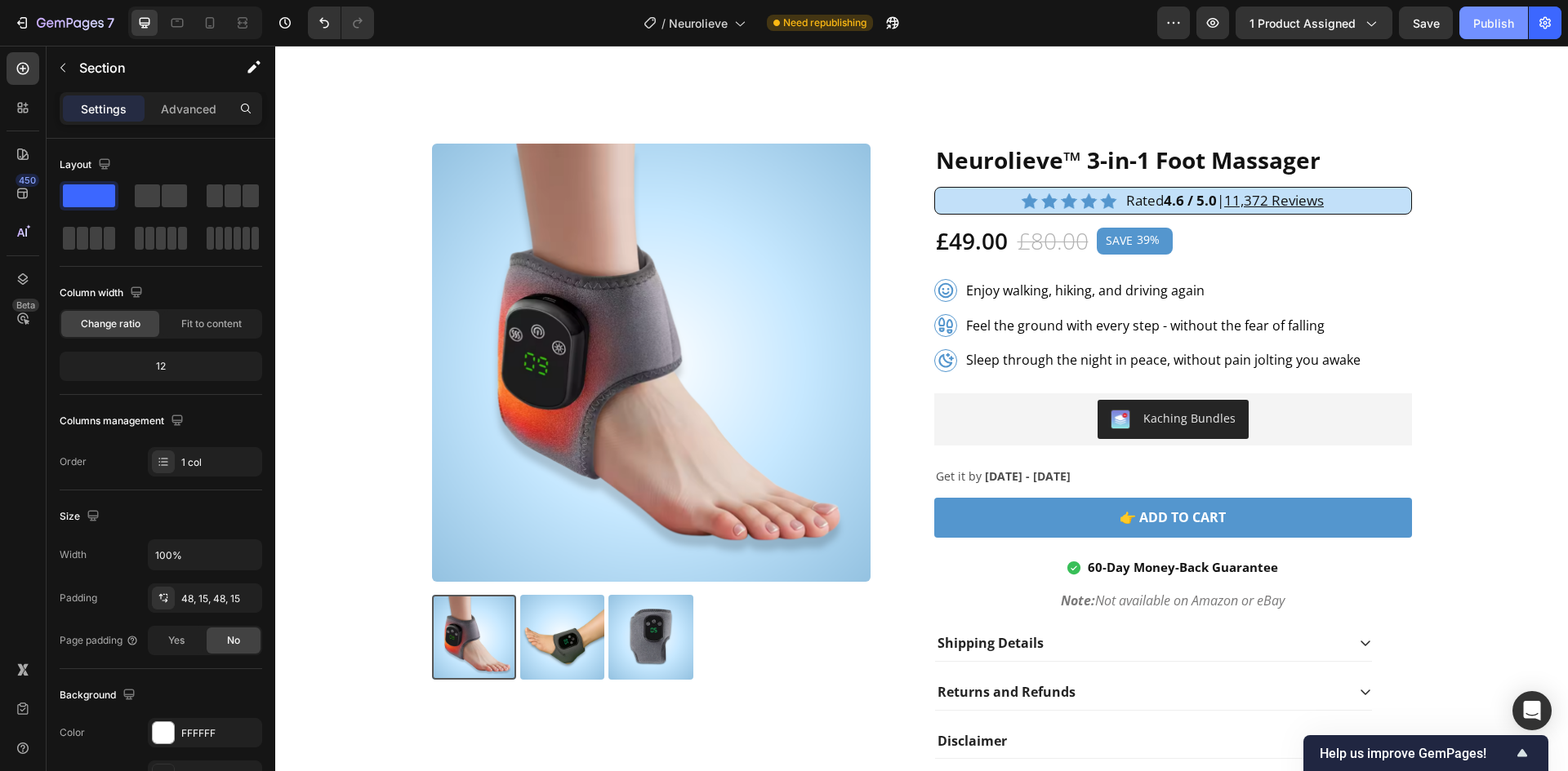
click at [1495, 24] on div "Publish" at bounding box center [1492, 23] width 41 height 17
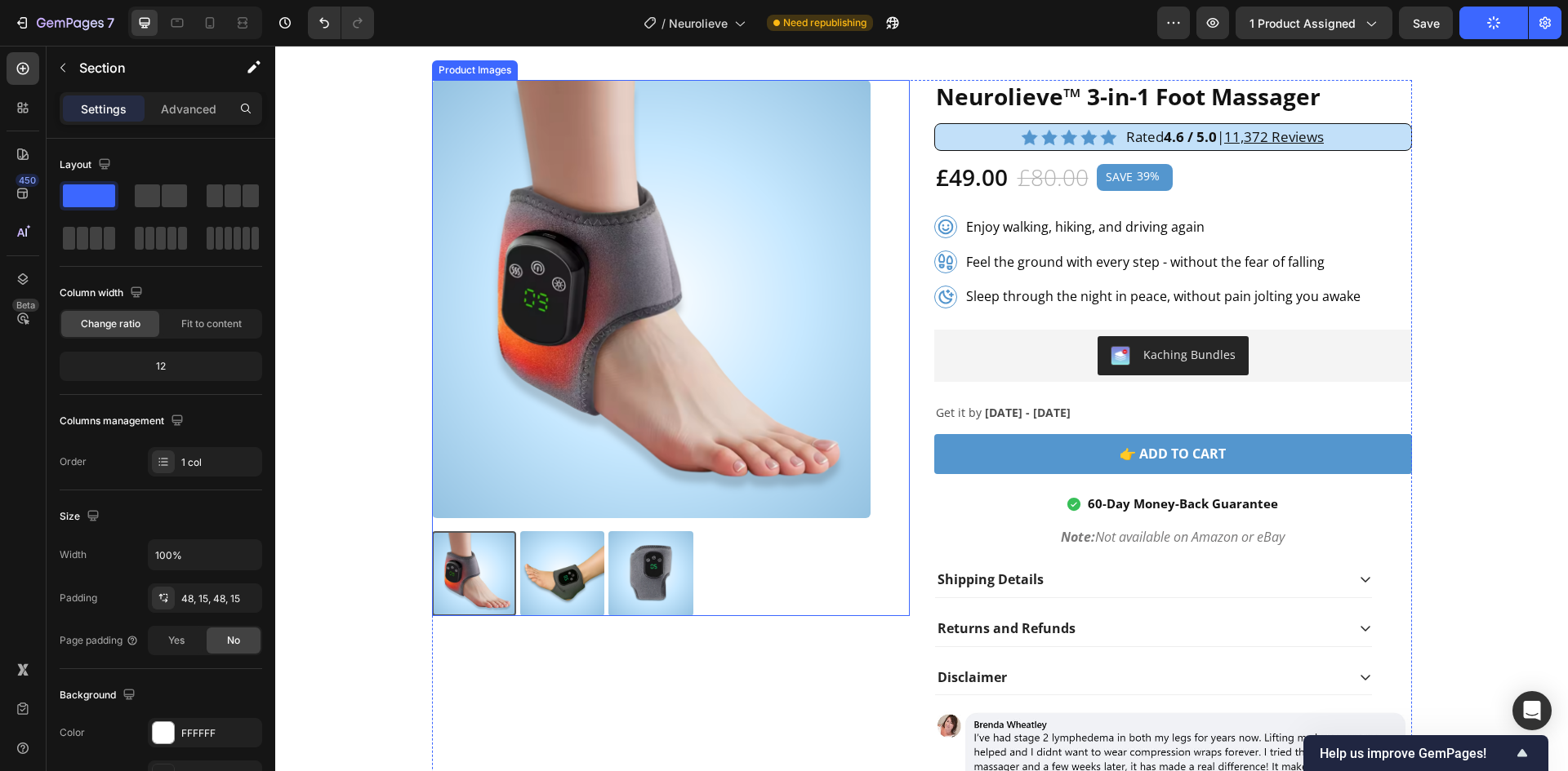
scroll to position [5302, 0]
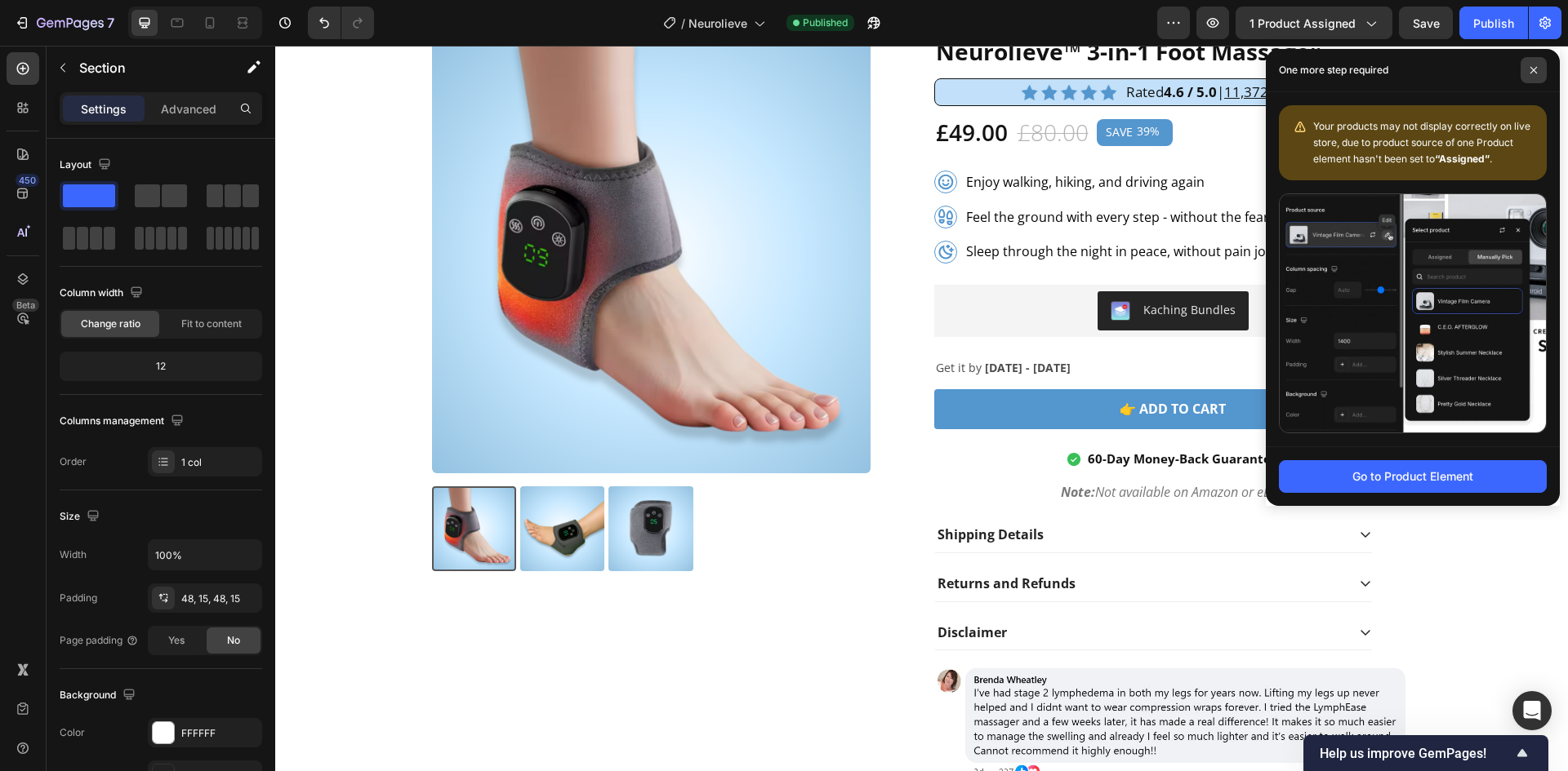
click at [1525, 68] on span at bounding box center [1533, 70] width 26 height 26
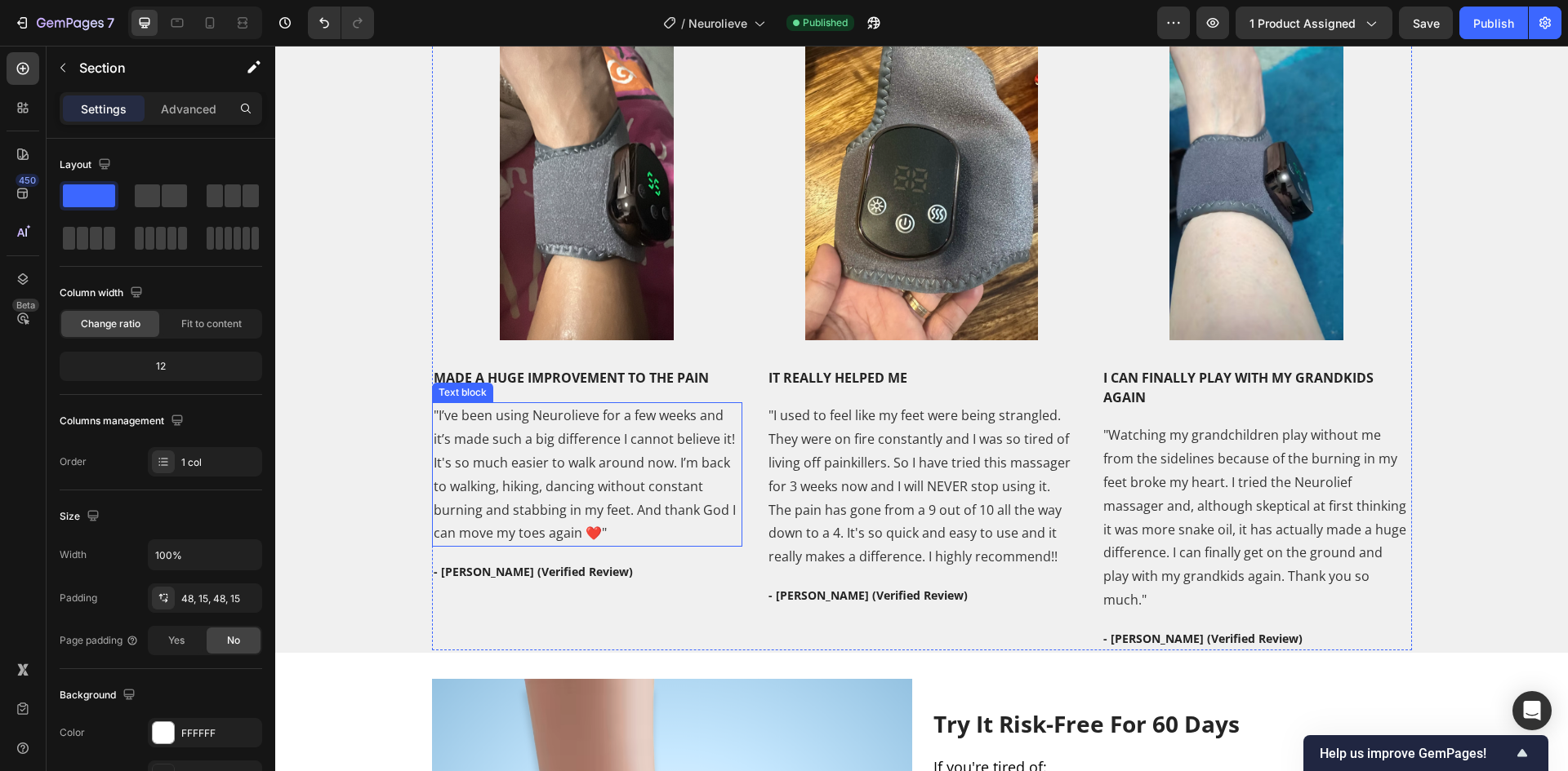
scroll to position [3105, 0]
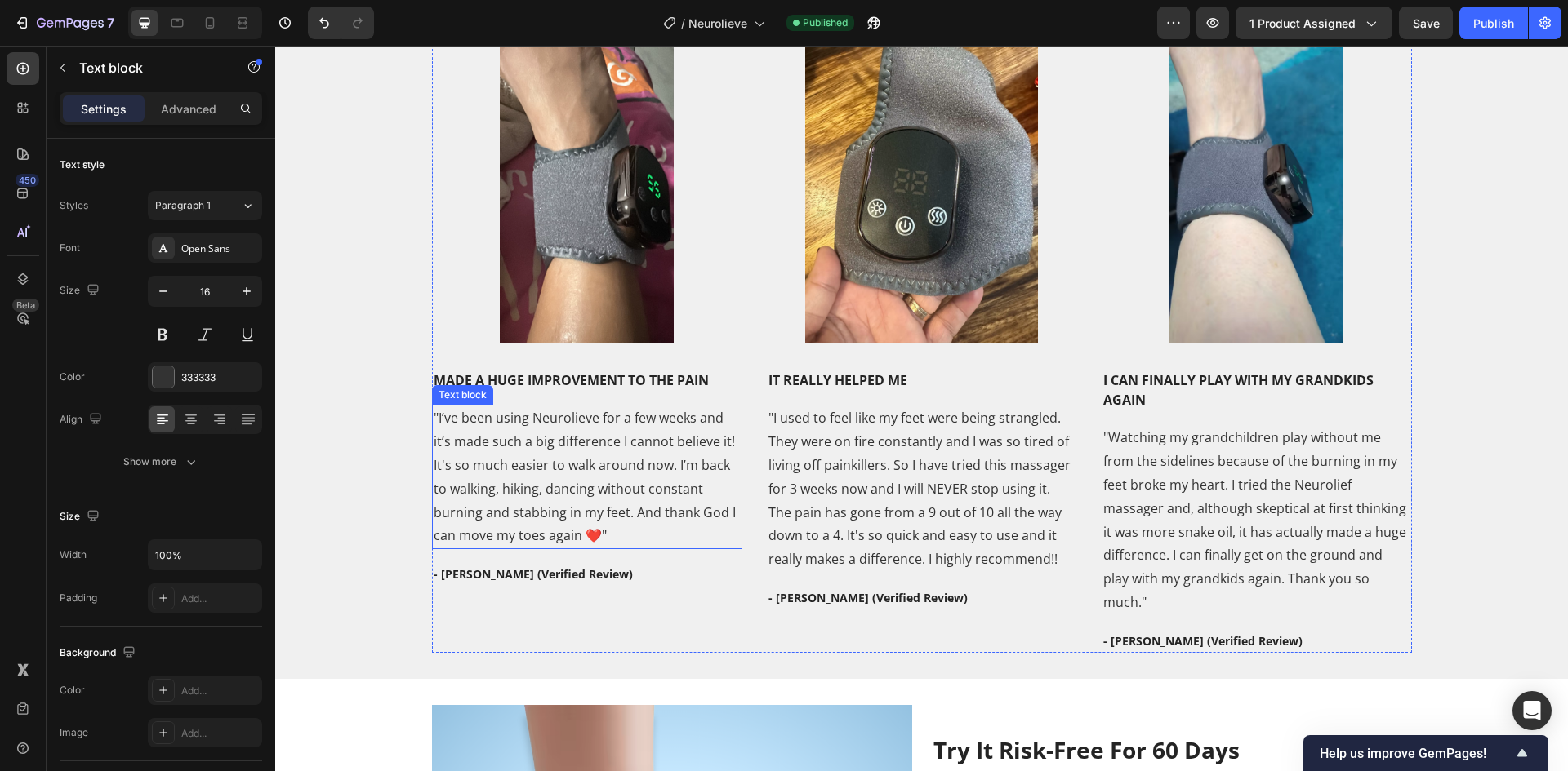
click at [564, 430] on p ""I’ve been using Neurolieve for a few weeks and it’s made such a big difference…" at bounding box center [587, 478] width 307 height 141
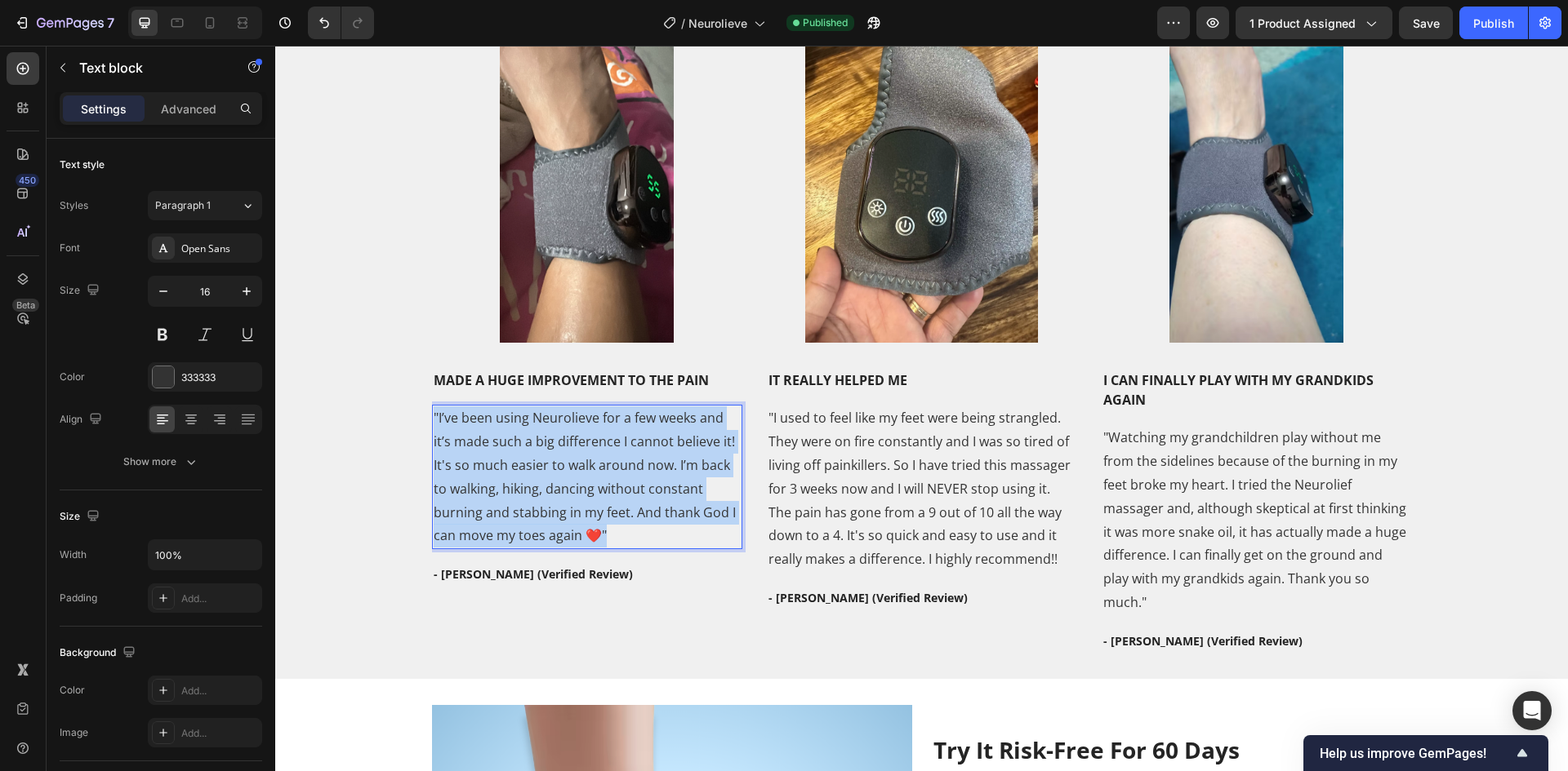
click at [564, 430] on p ""I’ve been using Neurolieve for a few weeks and it’s made such a big difference…" at bounding box center [587, 478] width 307 height 141
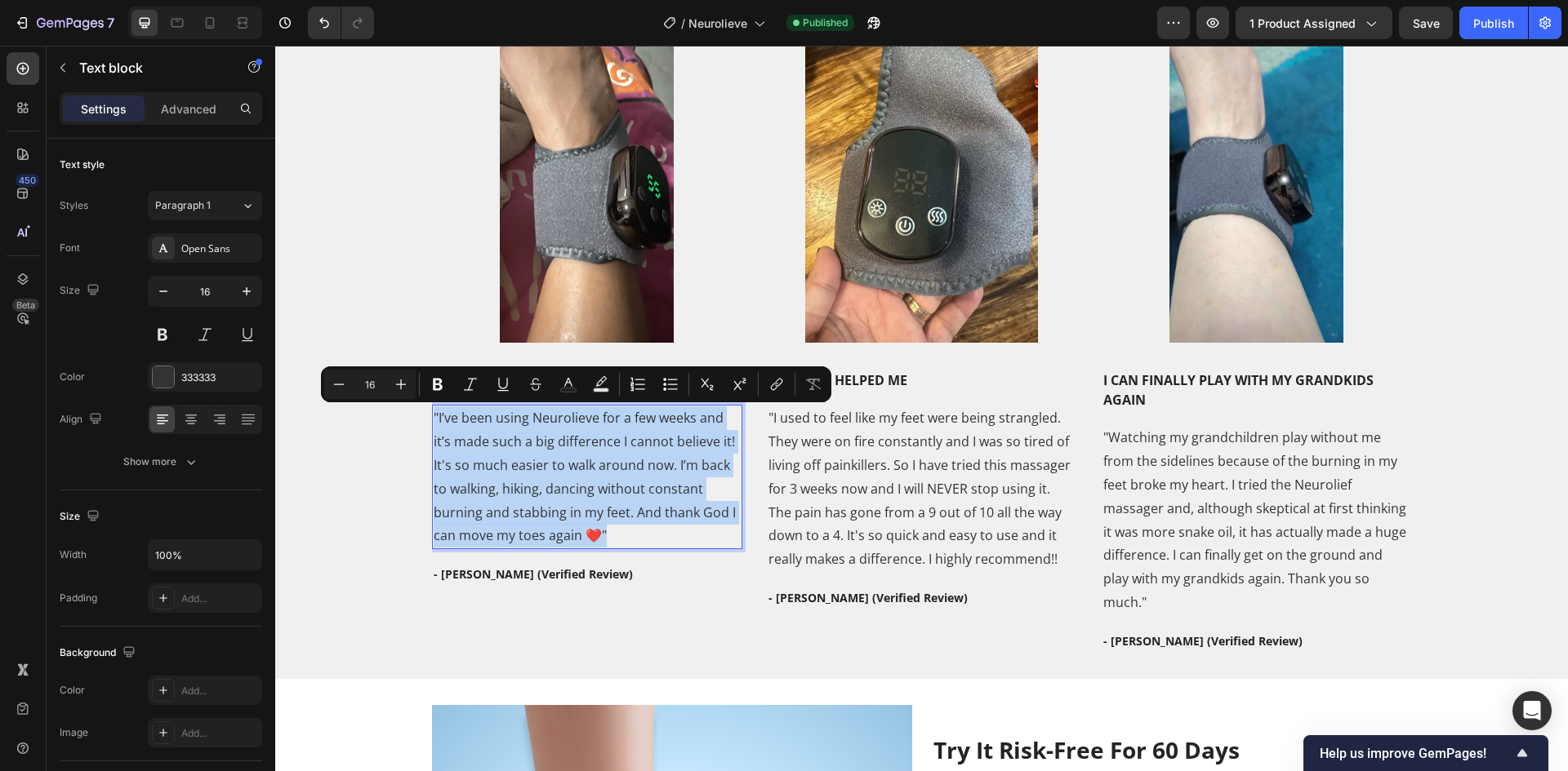
copy p ""I’ve been using Neurolieve for a few weeks and it’s made such a big difference…"
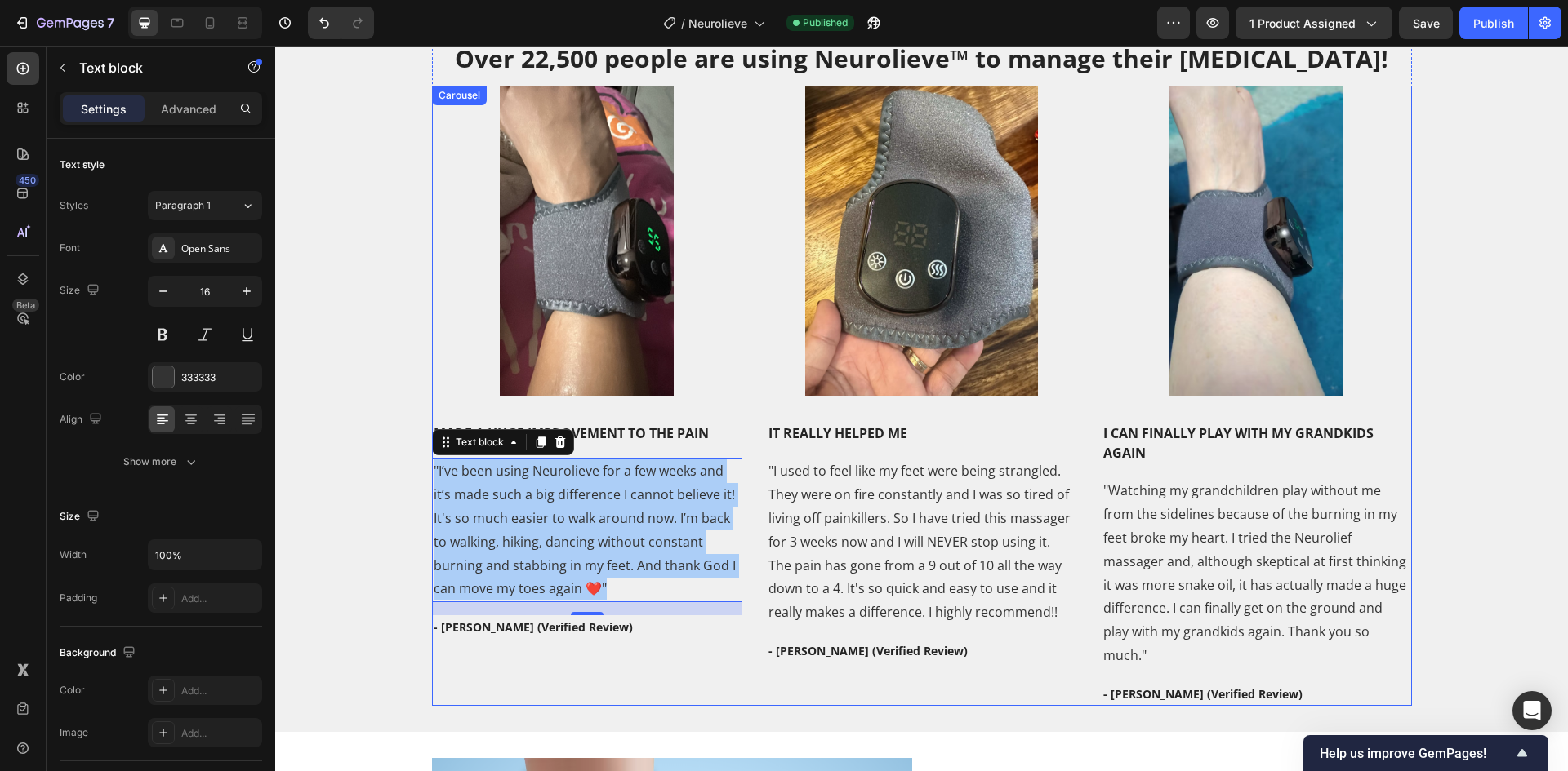
scroll to position [2995, 0]
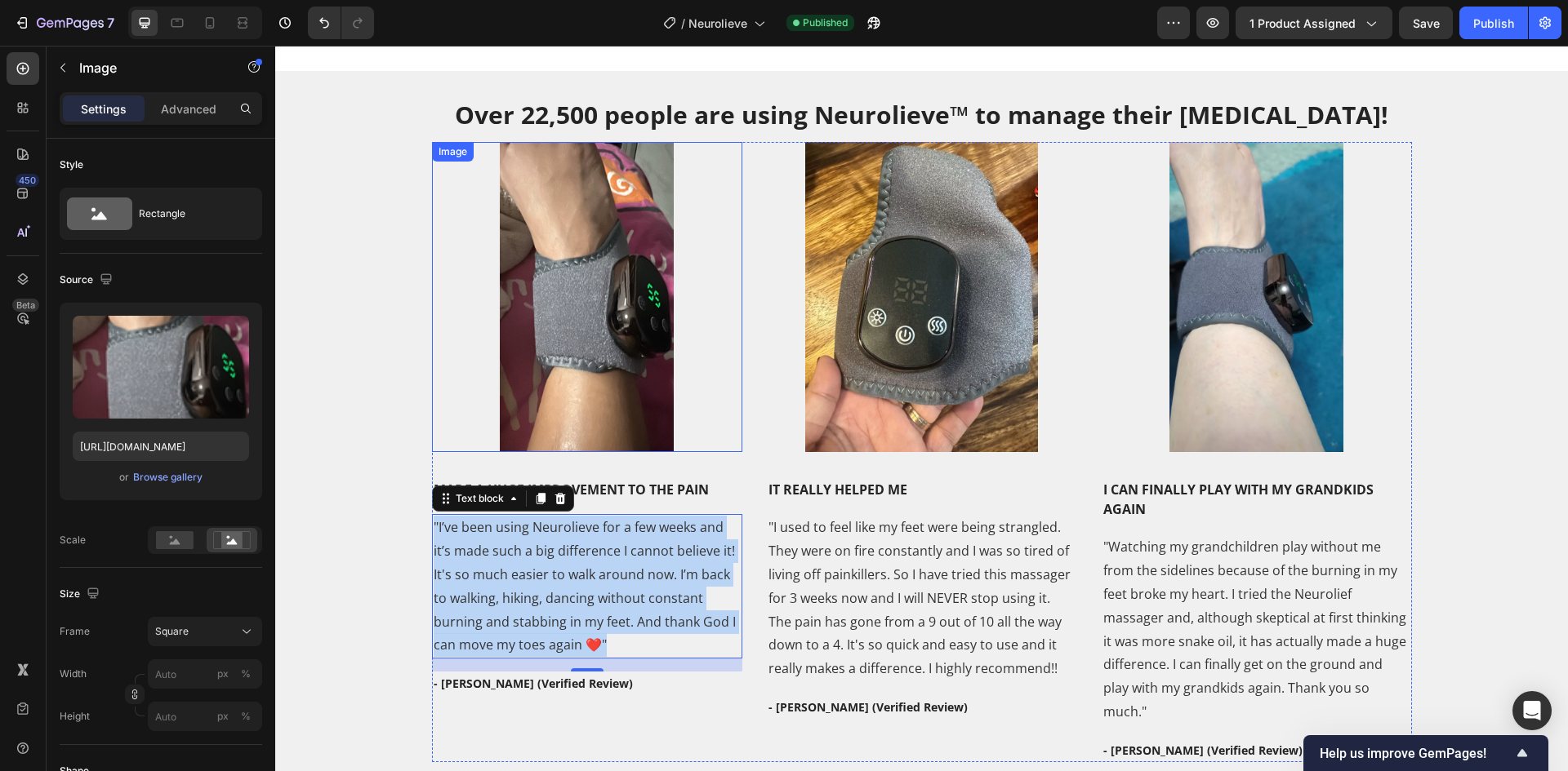
drag, startPoint x: 568, startPoint y: 376, endPoint x: 552, endPoint y: 370, distance: 17.1
click at [568, 376] on img at bounding box center [587, 297] width 310 height 310
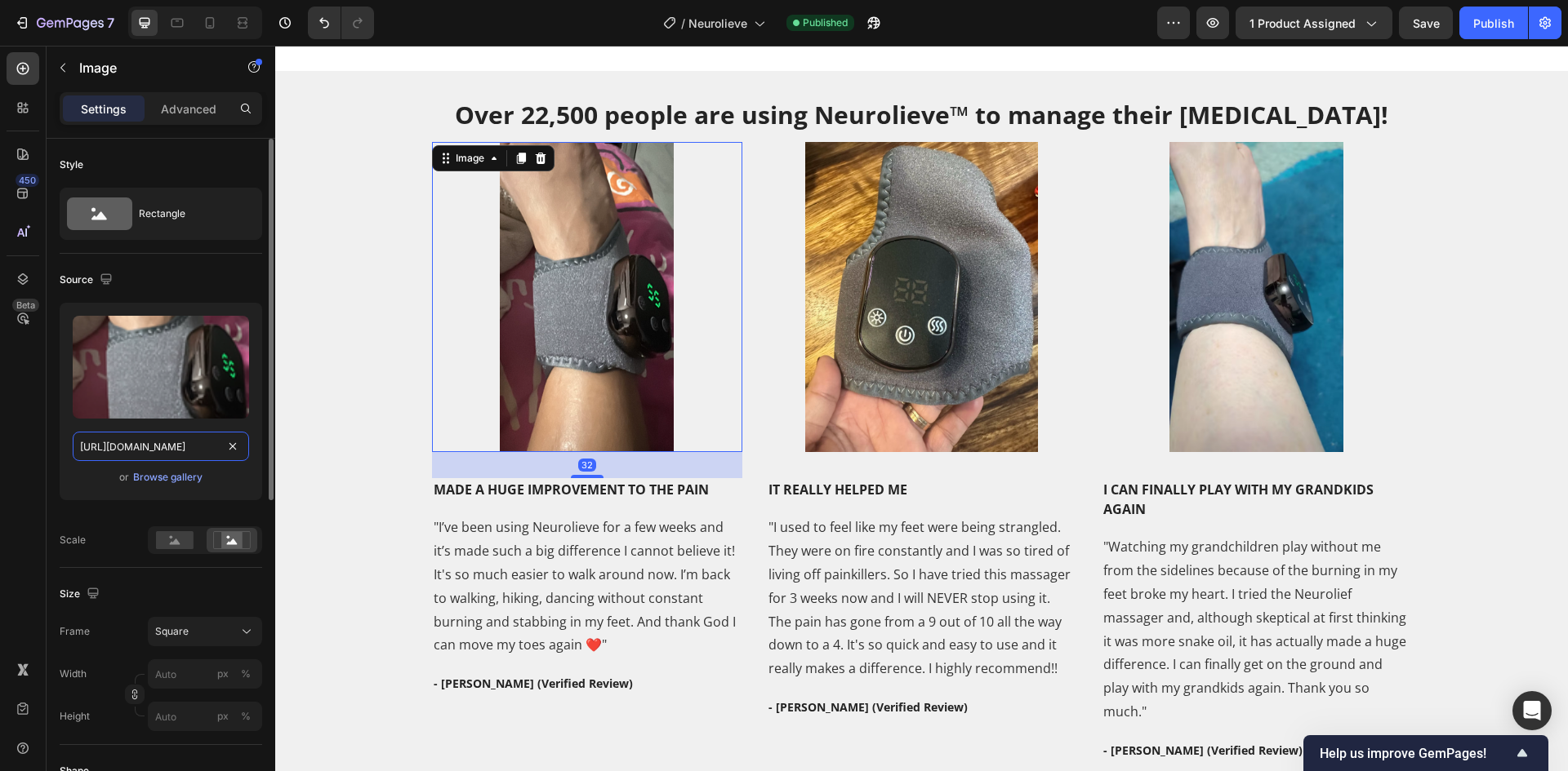
click at [156, 450] on input "[URL][DOMAIN_NAME]" at bounding box center [160, 447] width 176 height 30
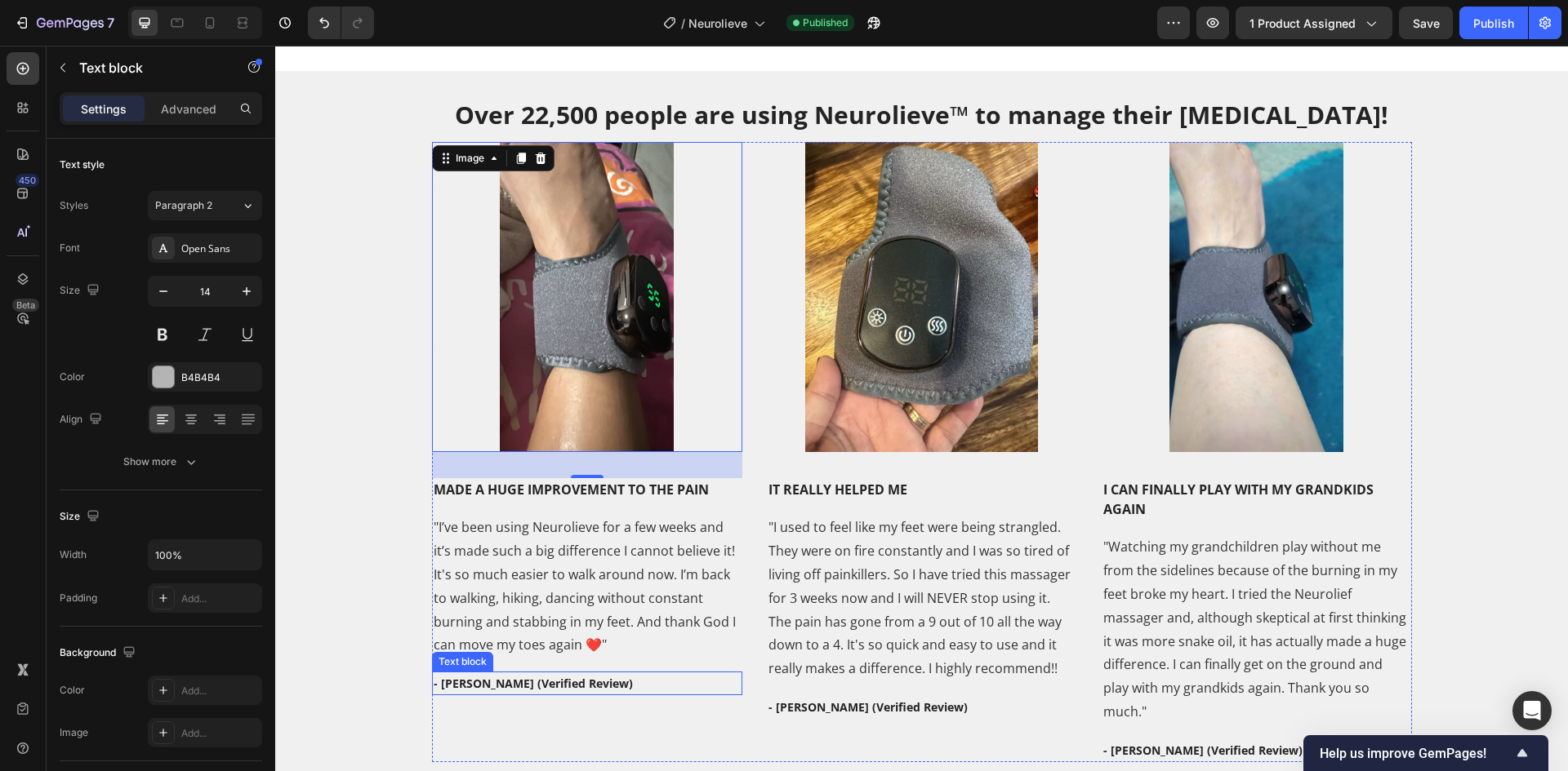
click at [458, 691] on strong "- [PERSON_NAME] (Verified Review)" at bounding box center [533, 683] width 199 height 16
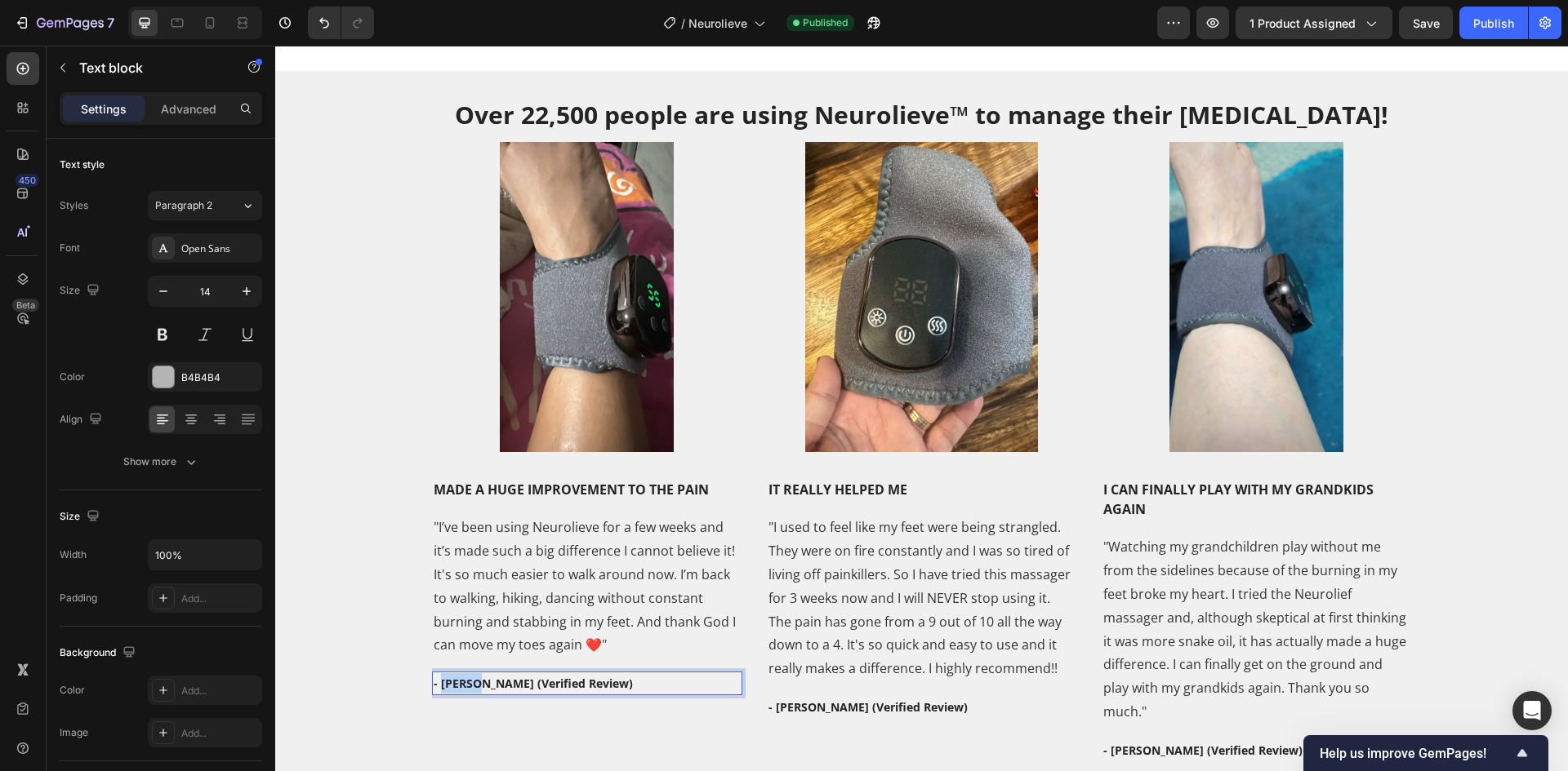
click at [458, 691] on strong "- [PERSON_NAME] (Verified Review)" at bounding box center [533, 683] width 199 height 16
click at [1131, 743] on strong "- [PERSON_NAME] (Verified Review)" at bounding box center [1203, 751] width 199 height 16
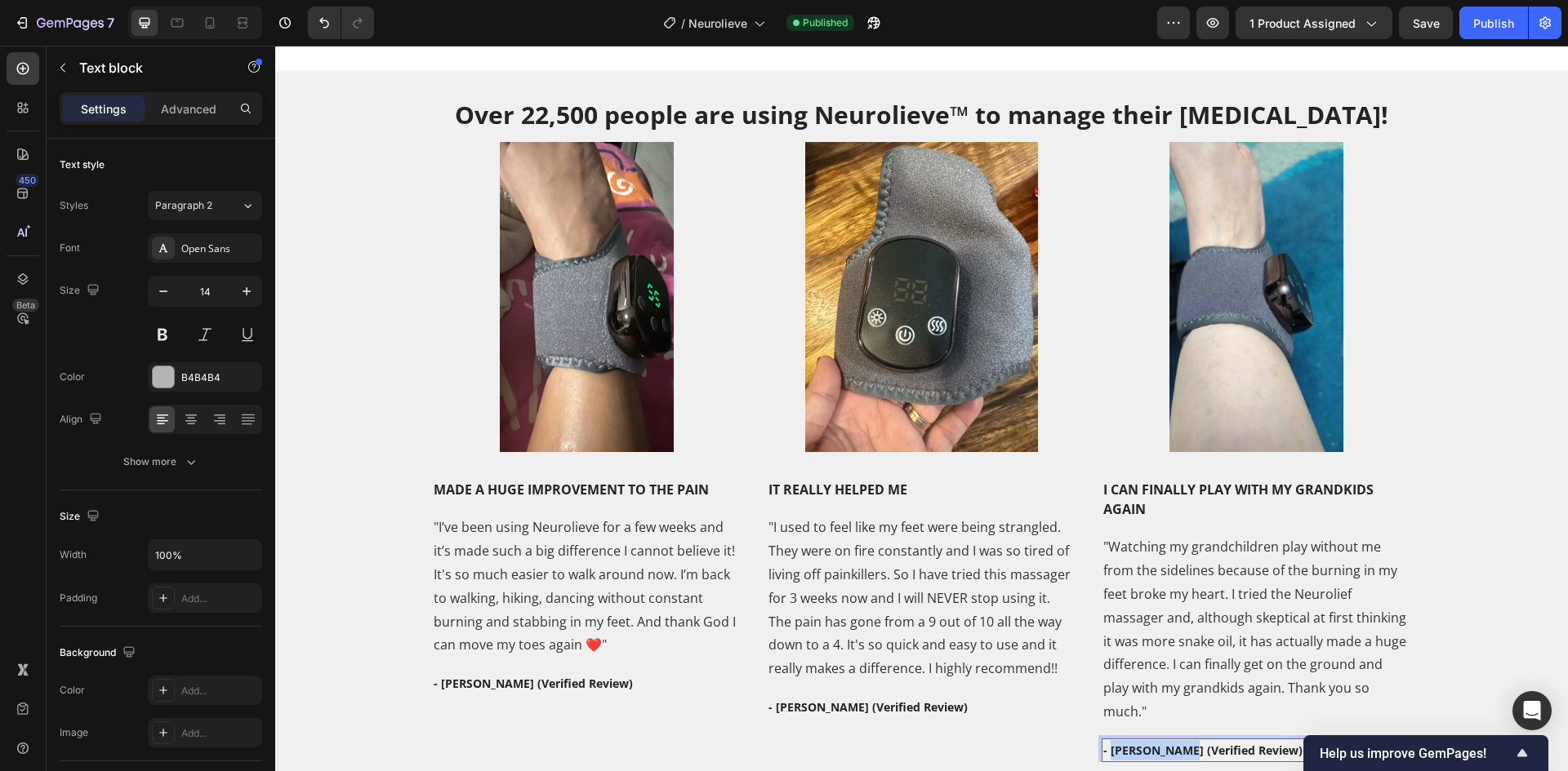
click at [1131, 743] on strong "- [PERSON_NAME] (Verified Review)" at bounding box center [1203, 751] width 199 height 16
click at [836, 341] on img at bounding box center [922, 297] width 310 height 310
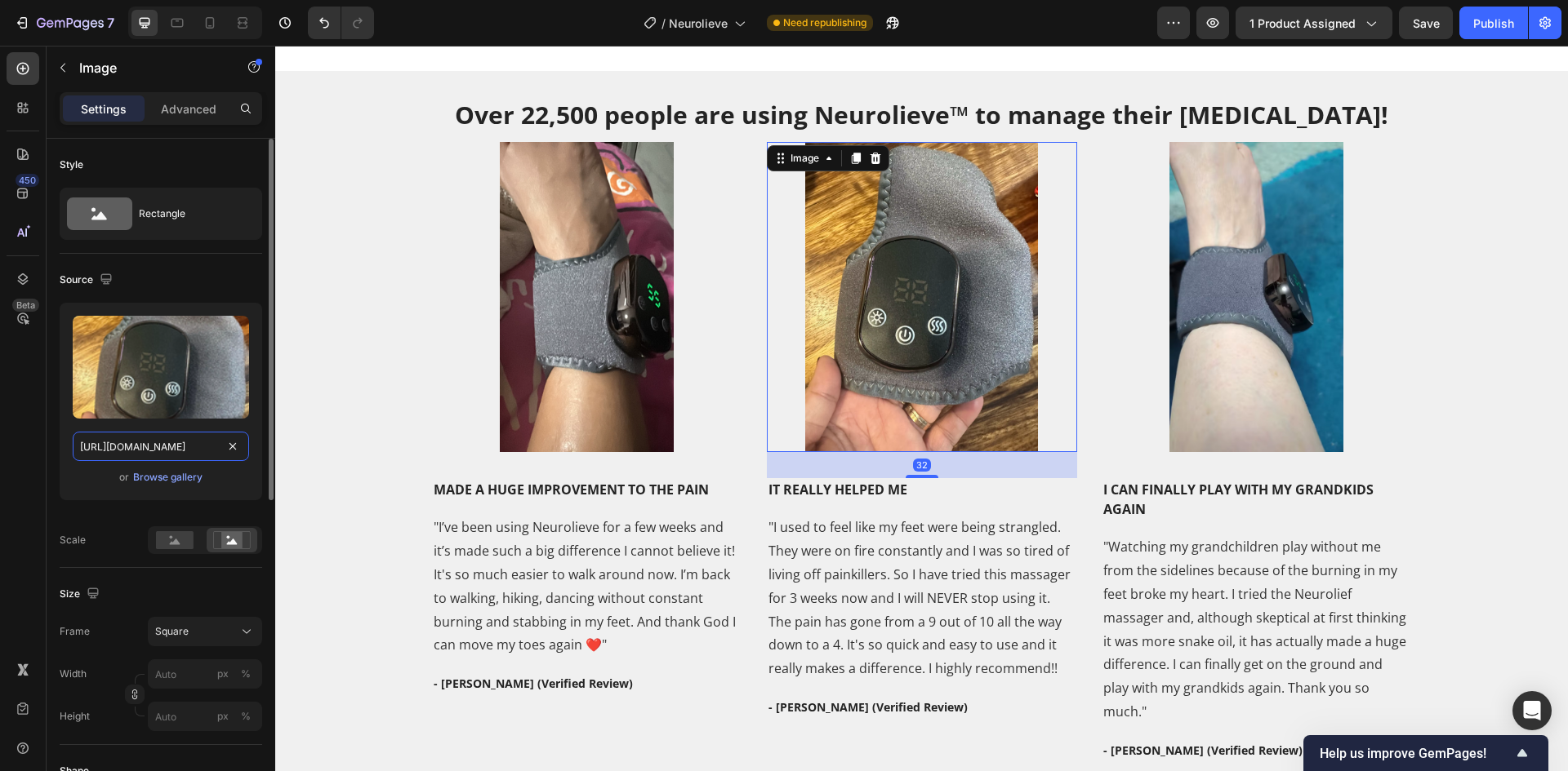
click at [160, 441] on input "[URL][DOMAIN_NAME]" at bounding box center [160, 447] width 176 height 30
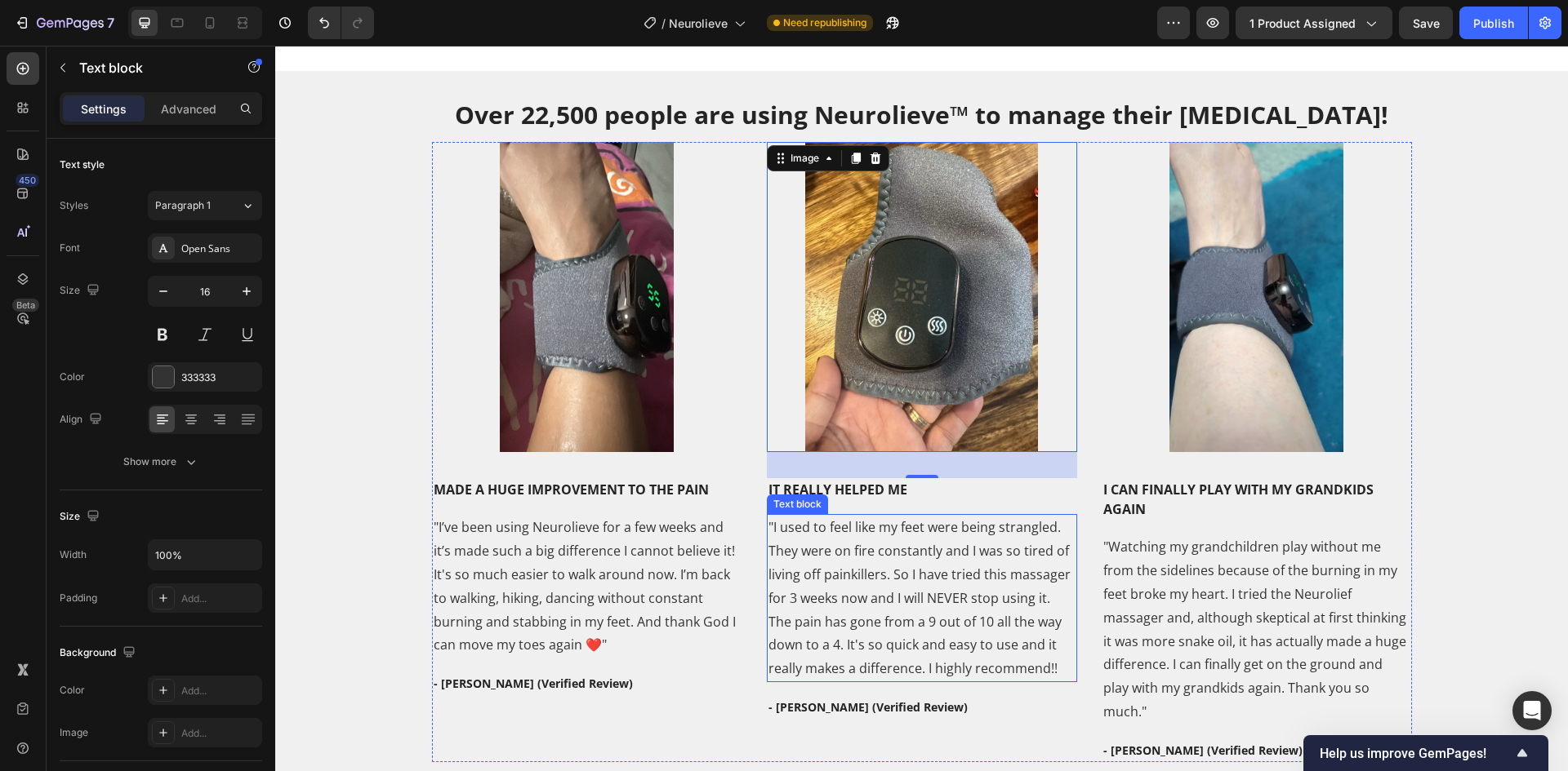
click at [913, 629] on p ""I used to feel like my feet were being strangled. They were on fire constantly…" at bounding box center [921, 599] width 307 height 165
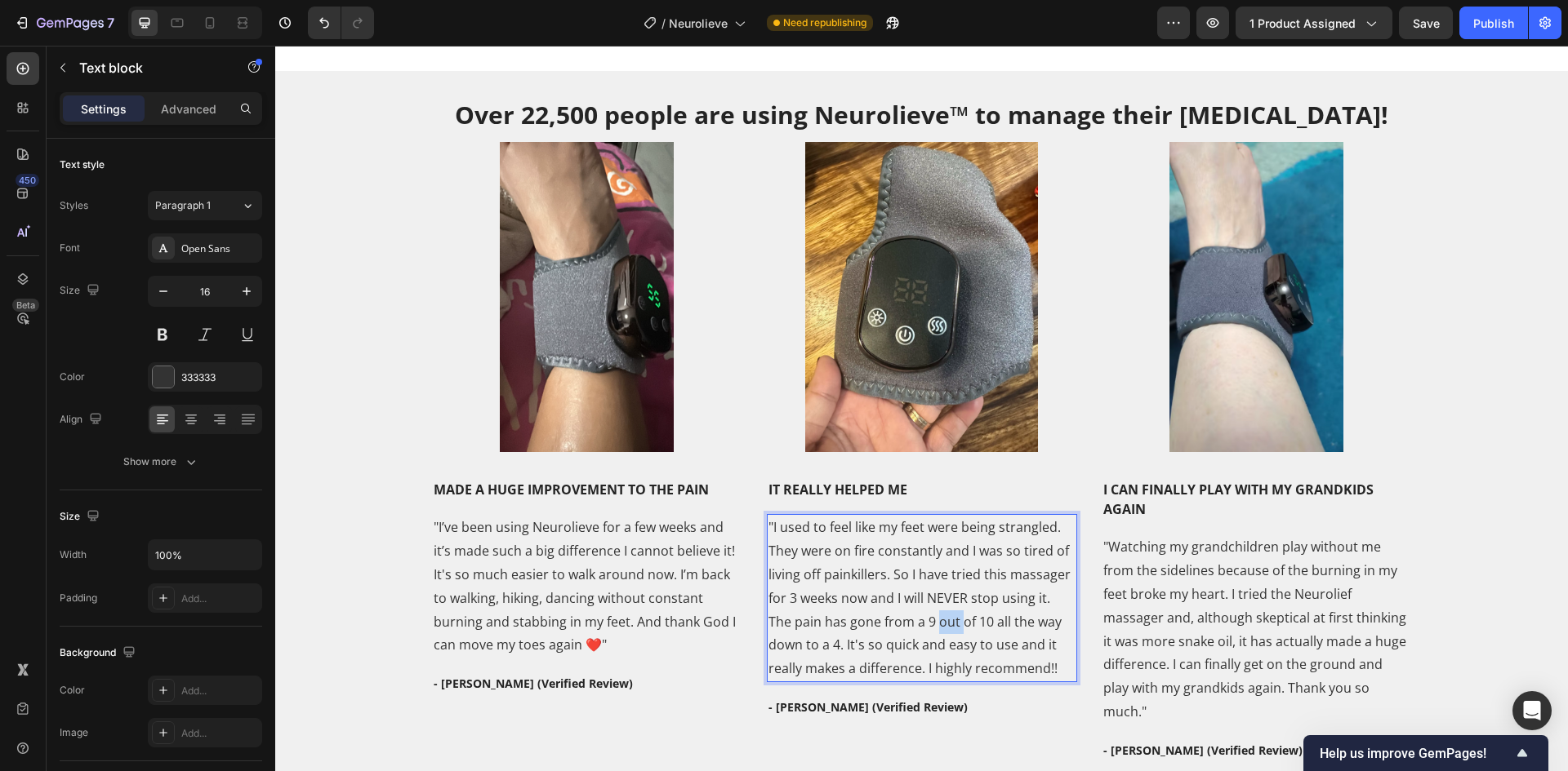
click at [913, 629] on p ""I used to feel like my feet were being strangled. They were on fire constantly…" at bounding box center [921, 599] width 307 height 165
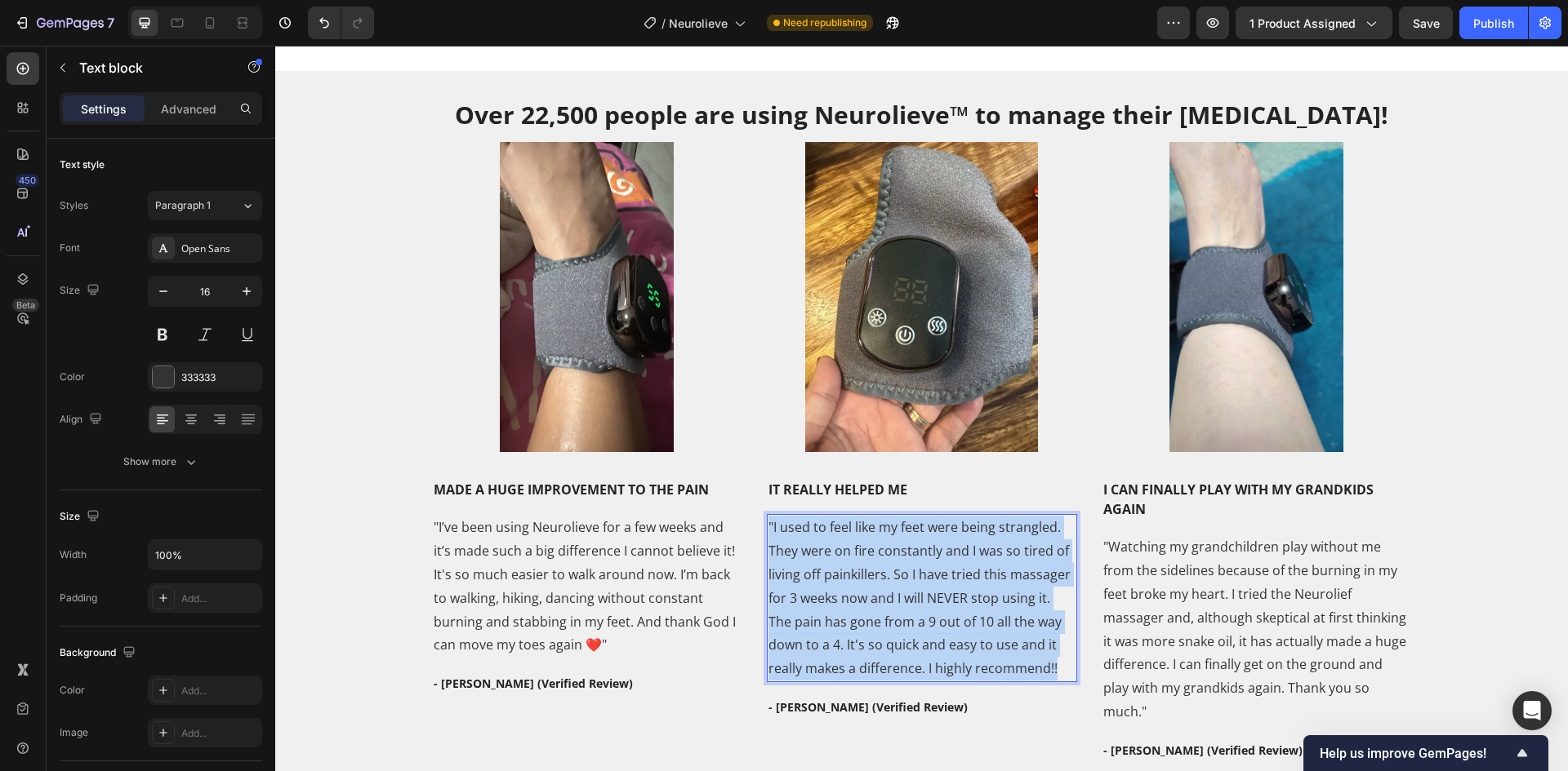
click at [915, 629] on p ""I used to feel like my feet were being strangled. They were on fire constantly…" at bounding box center [921, 599] width 307 height 165
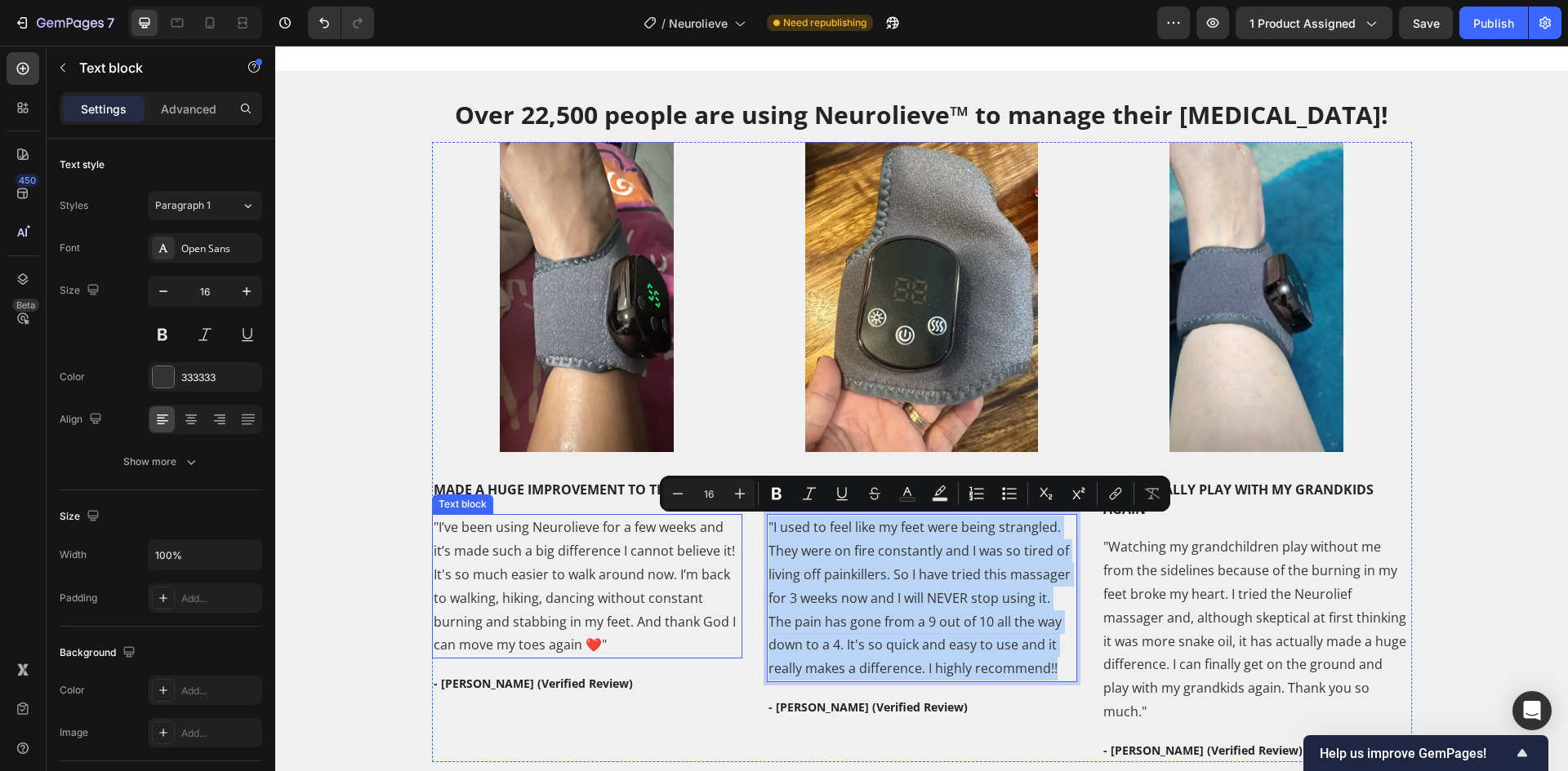
copy p ""I used to feel like my feet were being strangled. They were on fire constantly…"
click at [1024, 675] on p ""I used to feel like my feet were being strangled. They were on fire constantly…" at bounding box center [921, 599] width 307 height 165
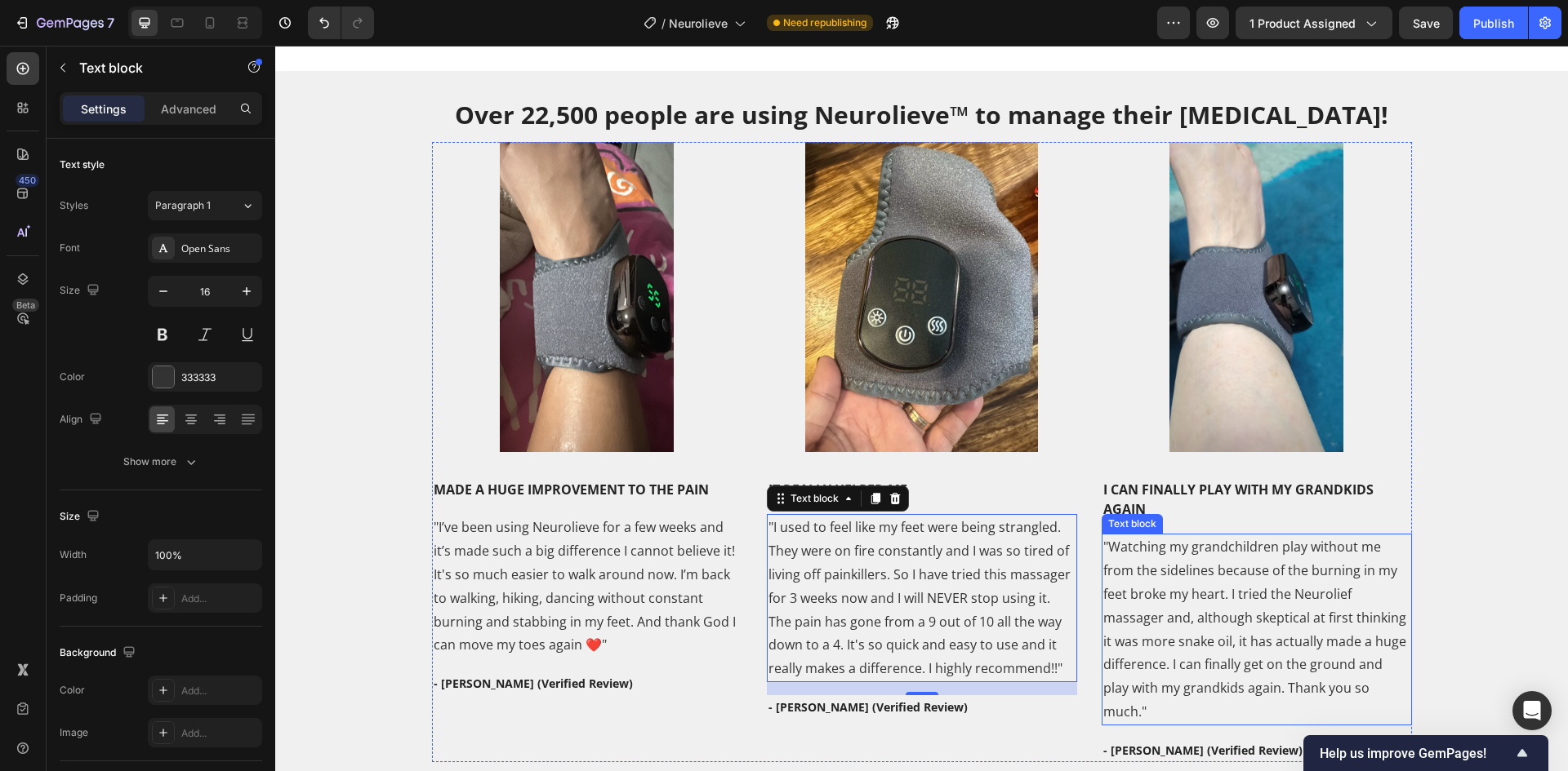
click at [1206, 564] on p ""Watching my grandchildren play without me from the sidelines because of the bu…" at bounding box center [1257, 629] width 307 height 188
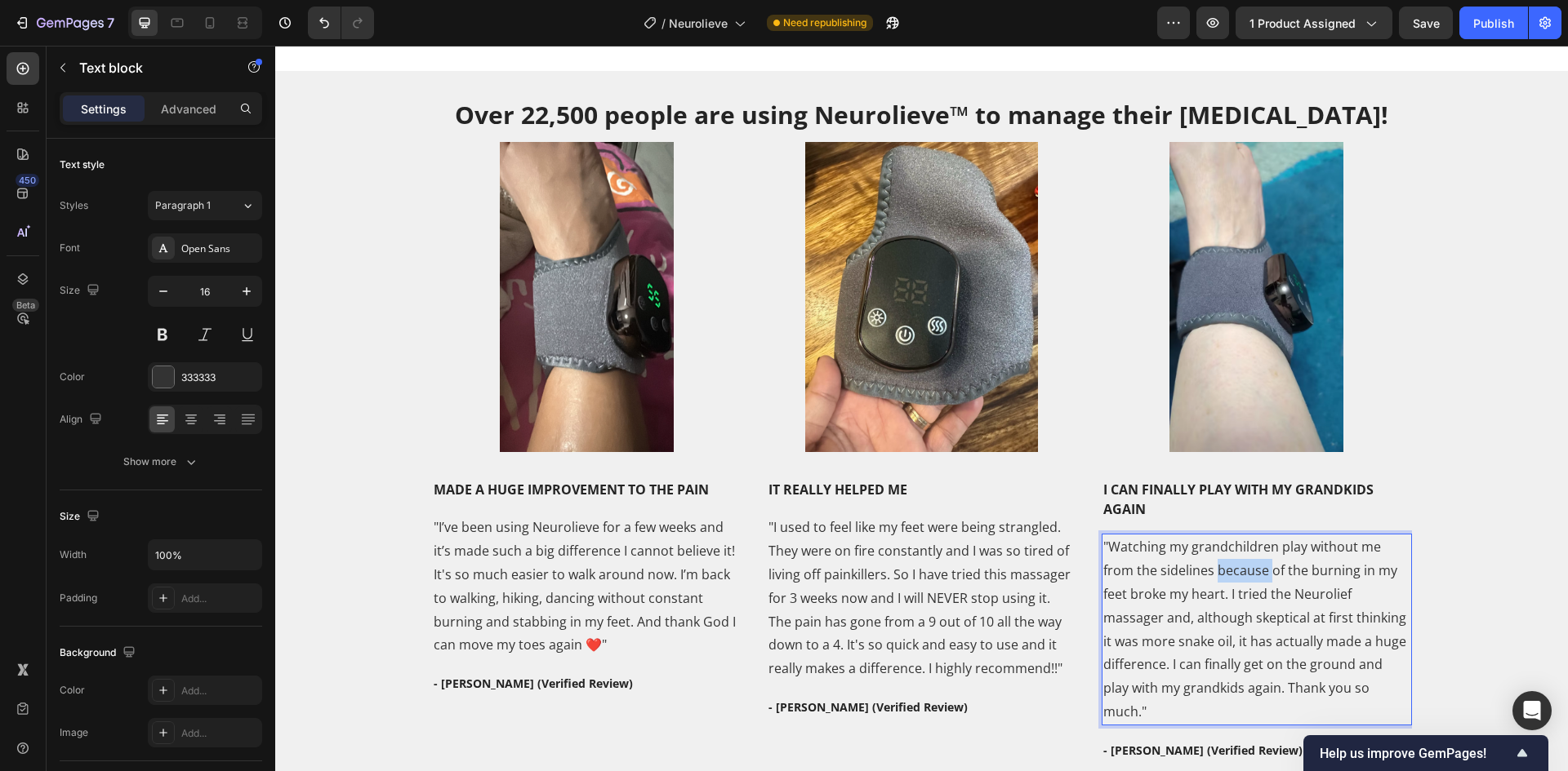
click at [1206, 564] on p ""Watching my grandchildren play without me from the sidelines because of the bu…" at bounding box center [1257, 629] width 307 height 188
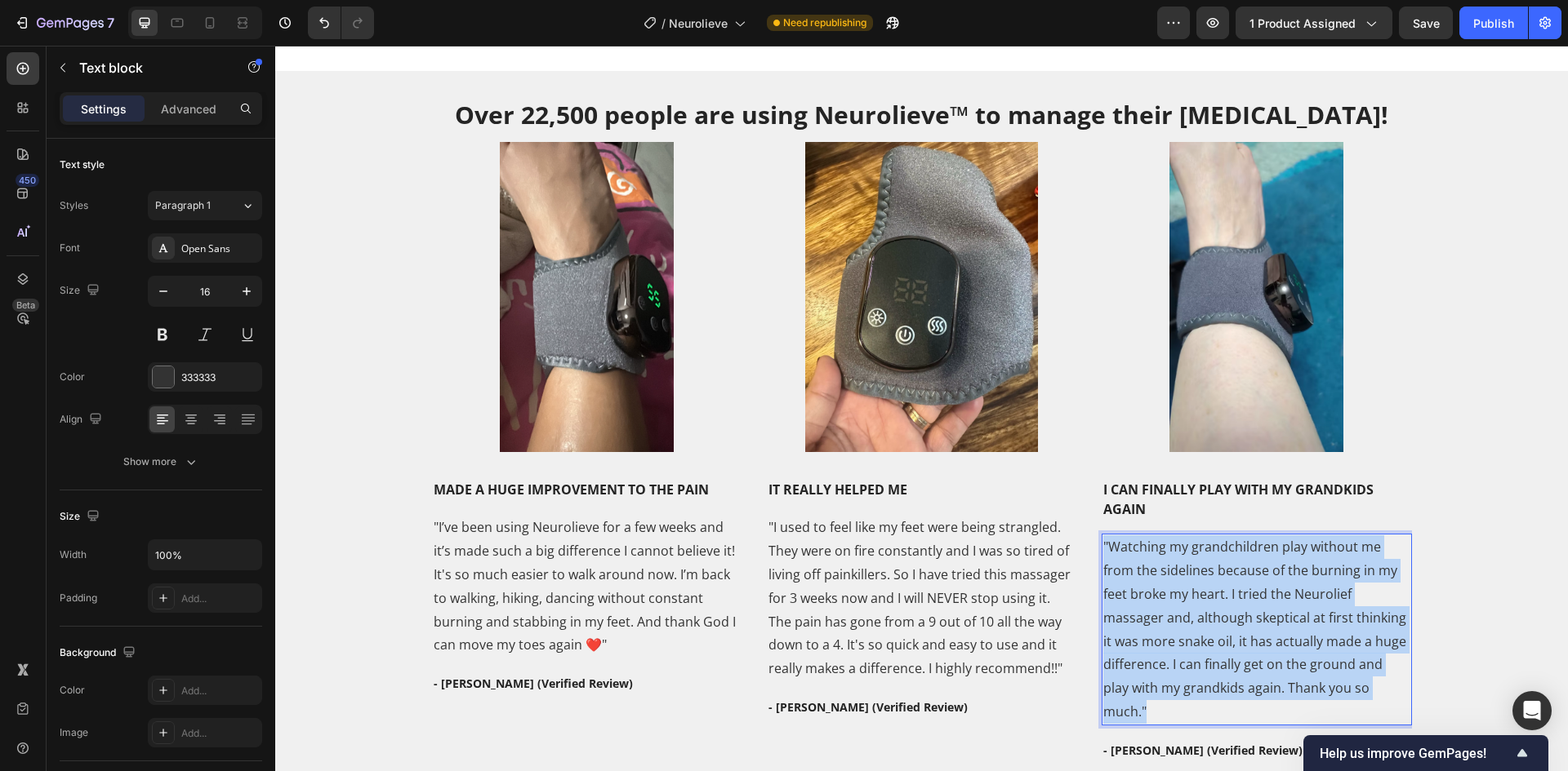
click at [1206, 564] on p ""Watching my grandchildren play without me from the sidelines because of the bu…" at bounding box center [1257, 629] width 307 height 188
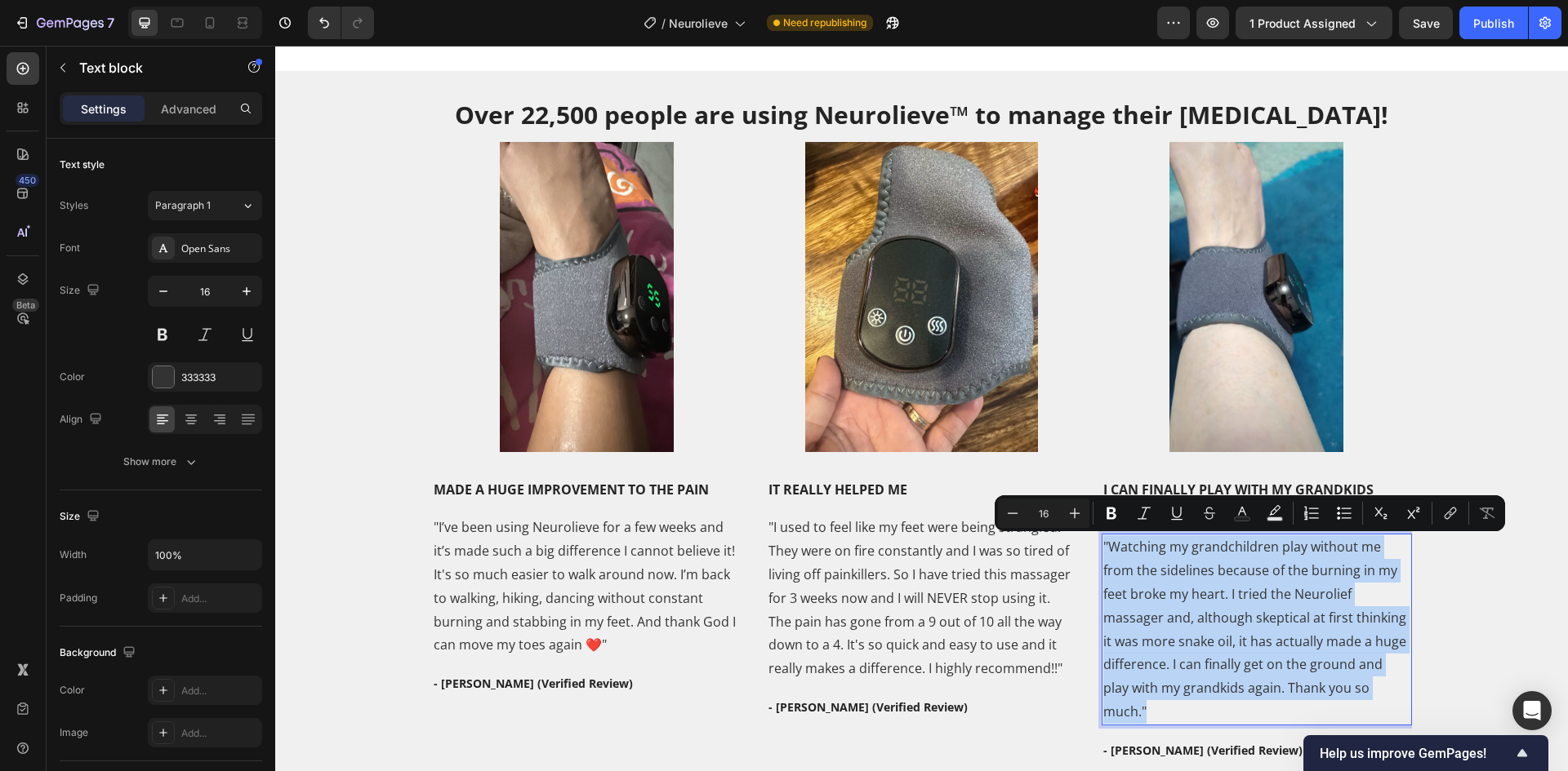
copy p ""Watching my grandchildren play without me from the sidelines because of the bu…"
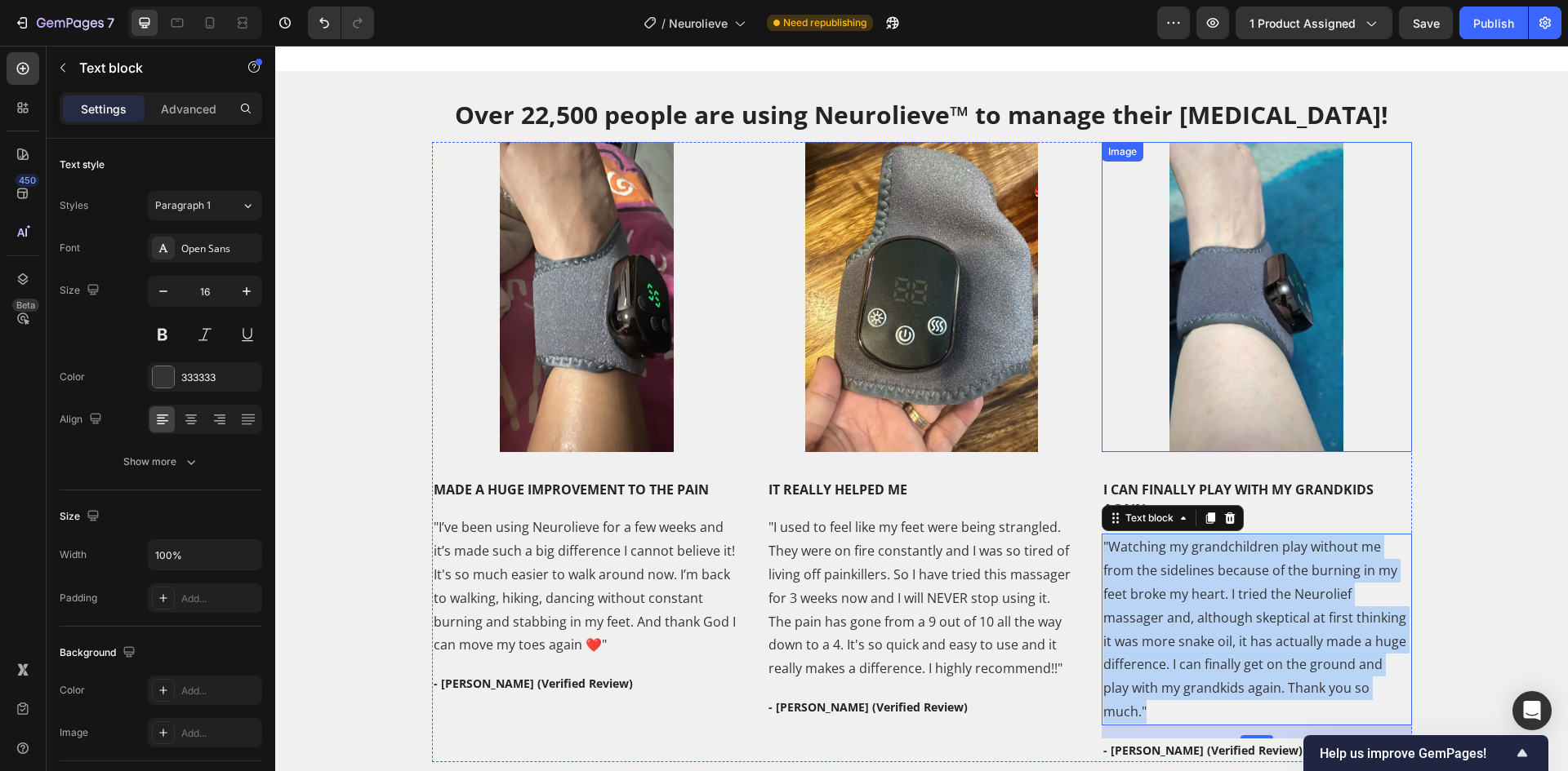
click at [1214, 302] on img at bounding box center [1257, 297] width 310 height 310
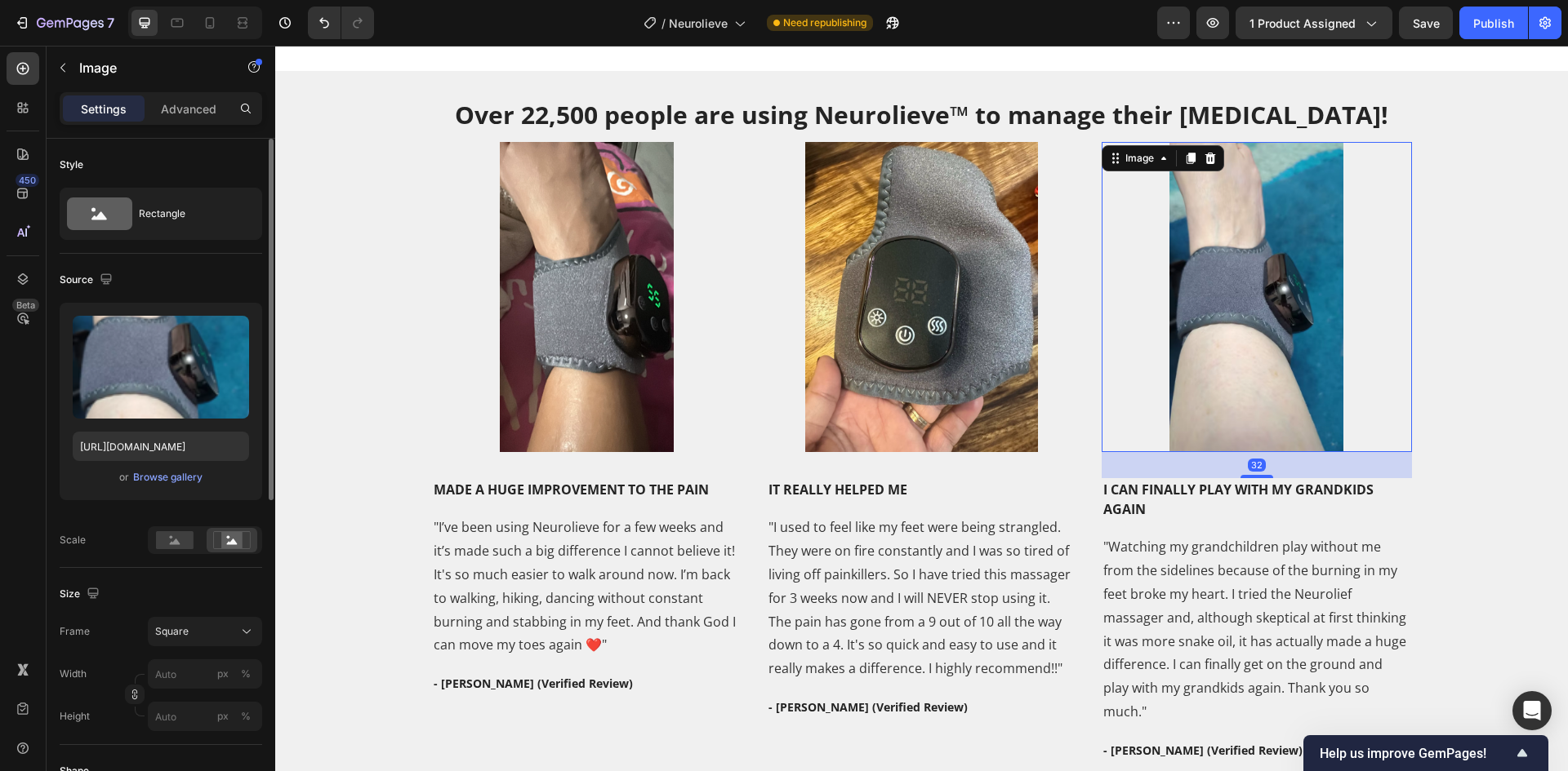
click at [128, 430] on div "Upload Image [URL][DOMAIN_NAME] or Browse gallery" at bounding box center [161, 401] width 203 height 198
click at [131, 437] on input "[URL][DOMAIN_NAME]" at bounding box center [160, 447] width 176 height 30
click at [560, 360] on img at bounding box center [587, 297] width 310 height 310
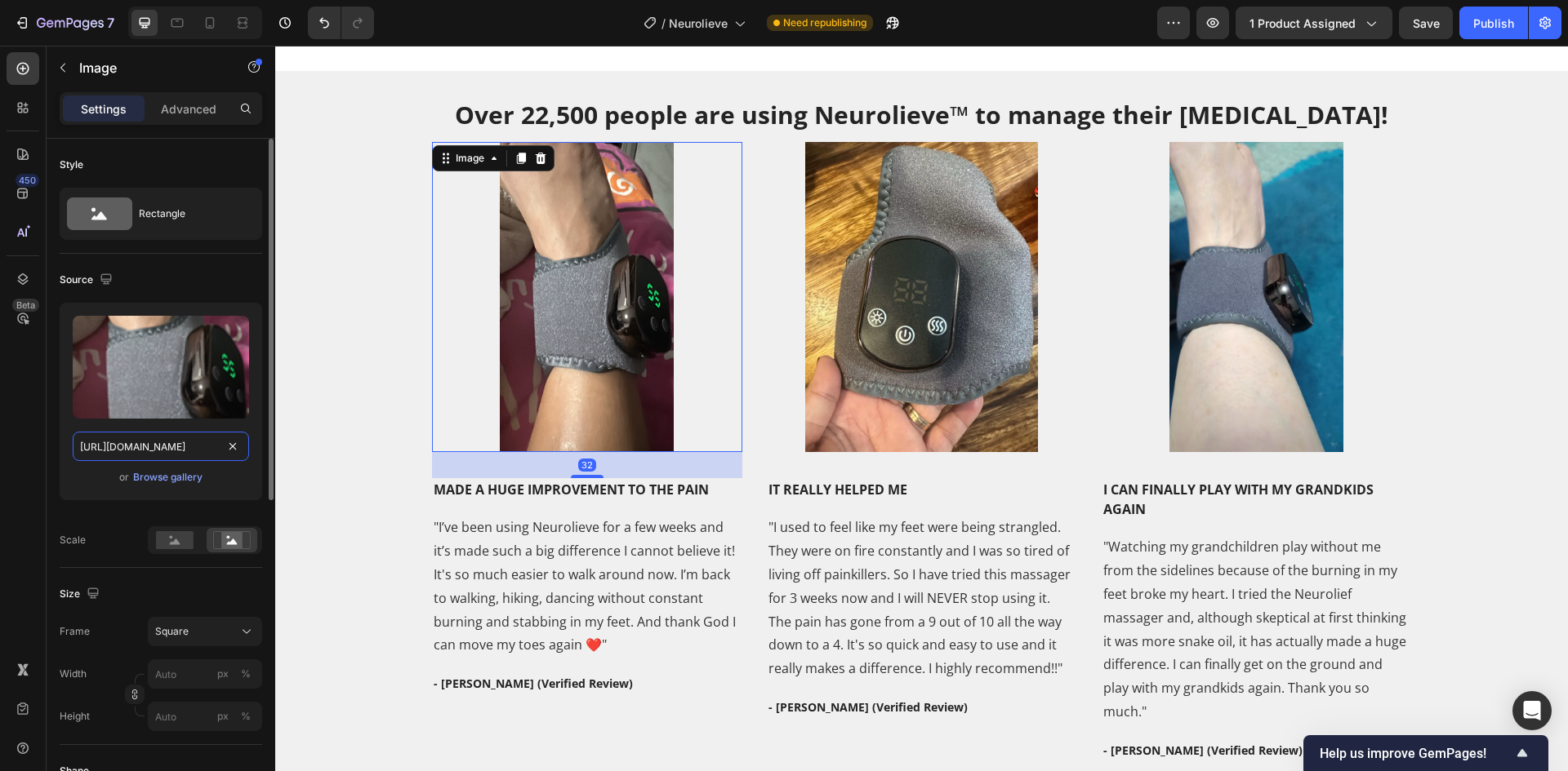
click at [156, 446] on input "[URL][DOMAIN_NAME]" at bounding box center [160, 447] width 176 height 30
paste input "text"
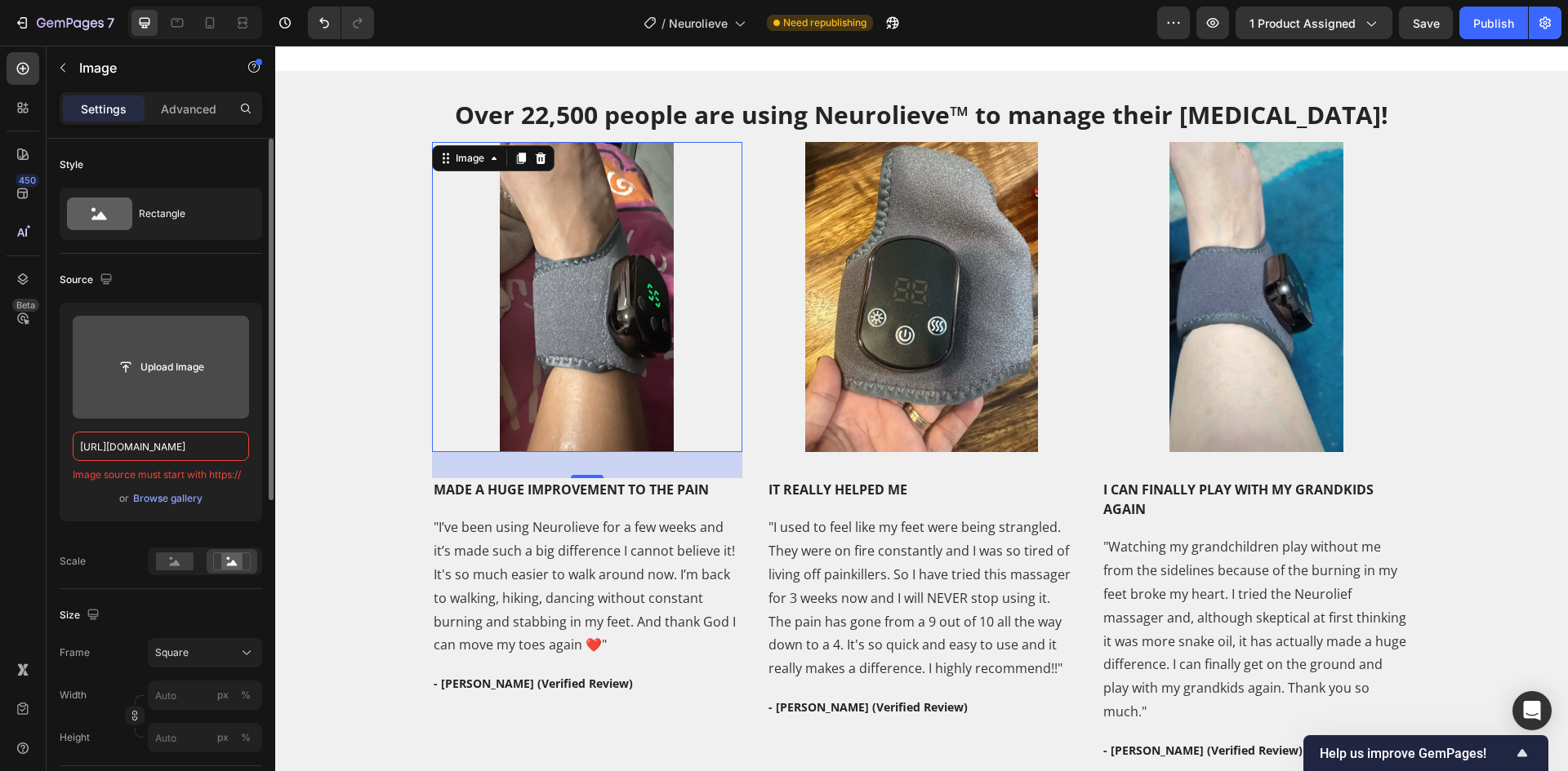
paste input "[DOMAIN_NAME][URL]"
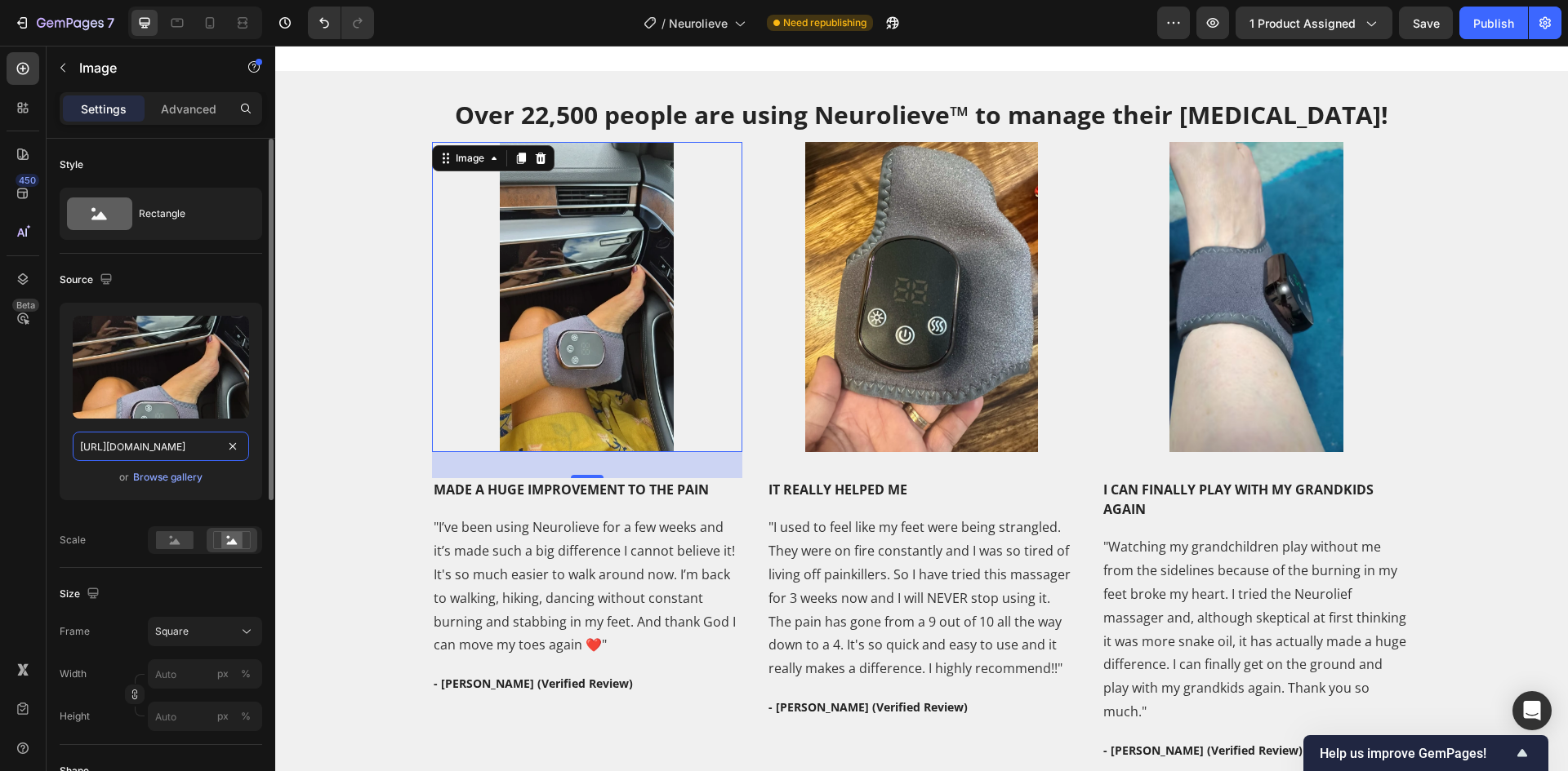
type input "[URL][DOMAIN_NAME]"
click at [107, 542] on div "Scale" at bounding box center [161, 540] width 203 height 28
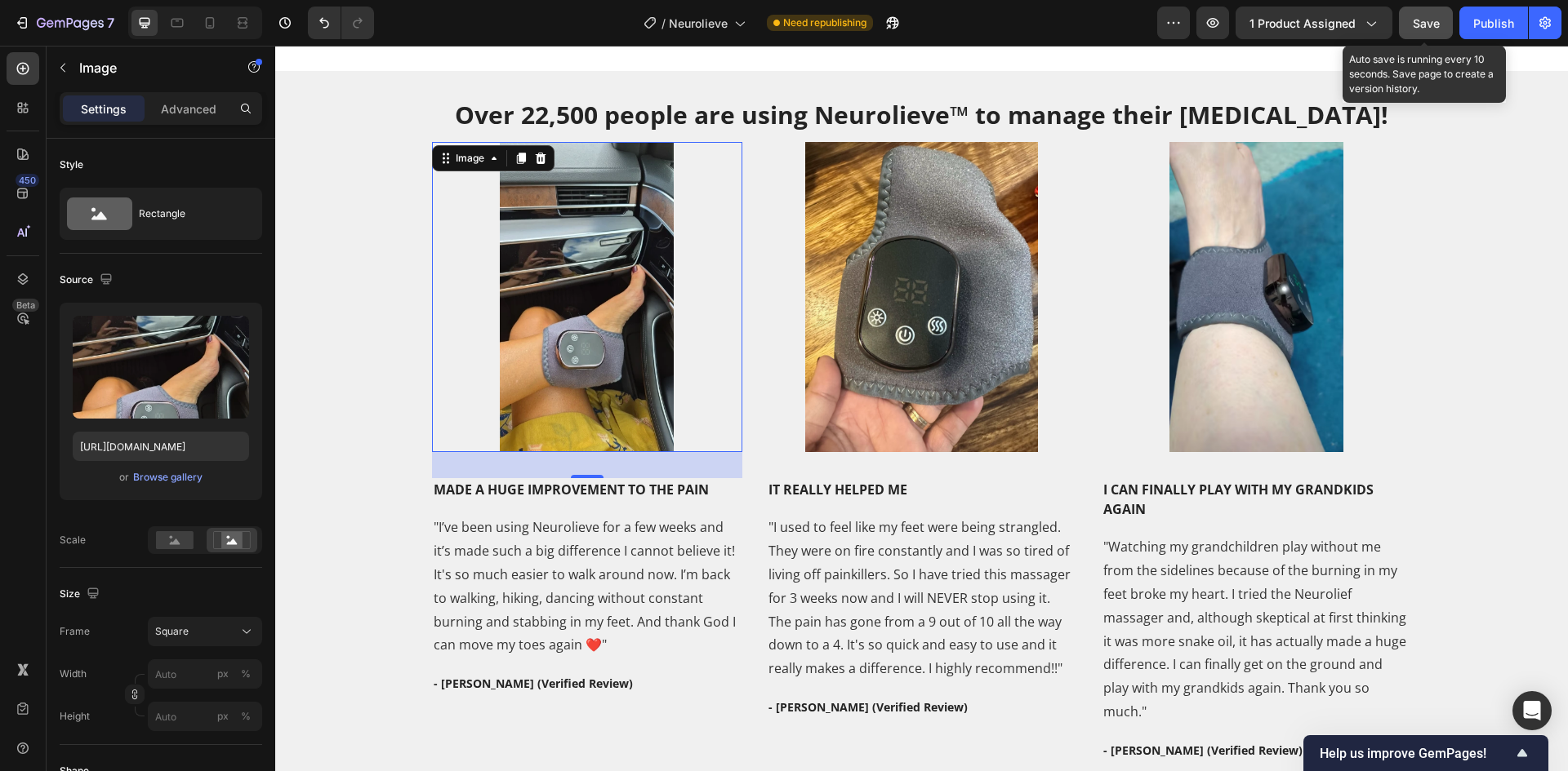
click at [1440, 23] on button "Save" at bounding box center [1426, 23] width 54 height 33
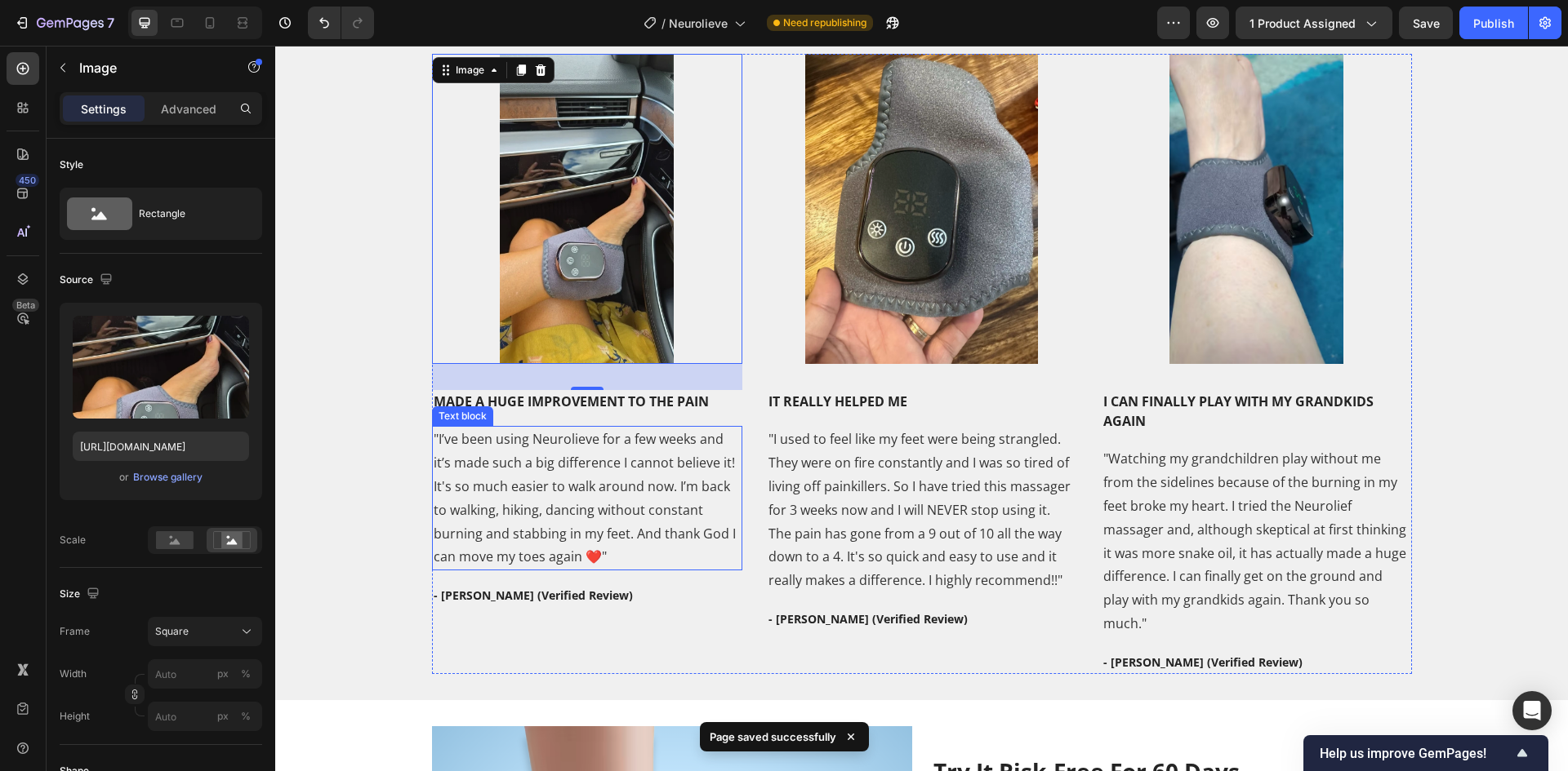
scroll to position [3105, 0]
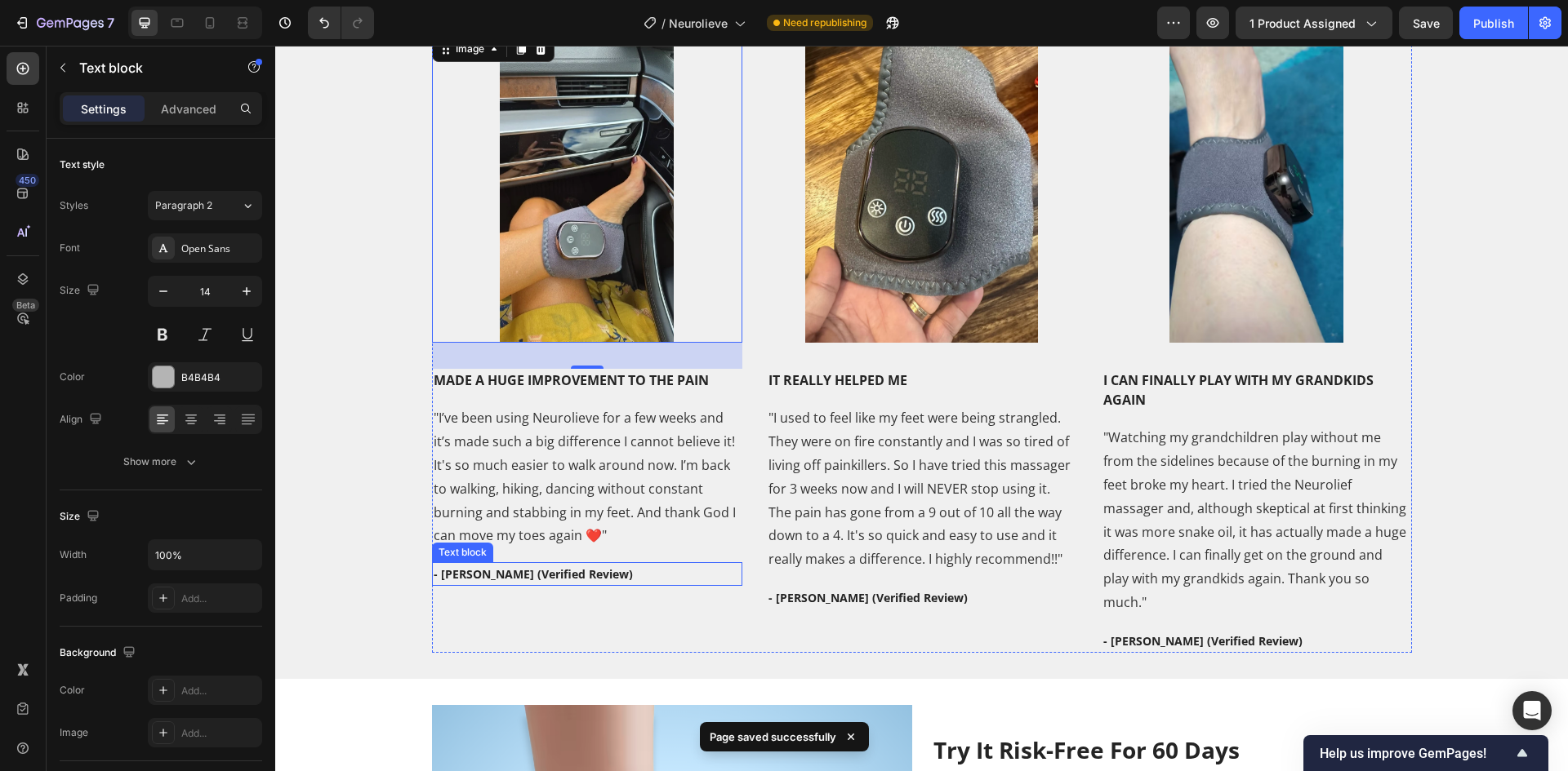
click at [461, 585] on p "- [PERSON_NAME] (Verified Review)" at bounding box center [587, 574] width 307 height 21
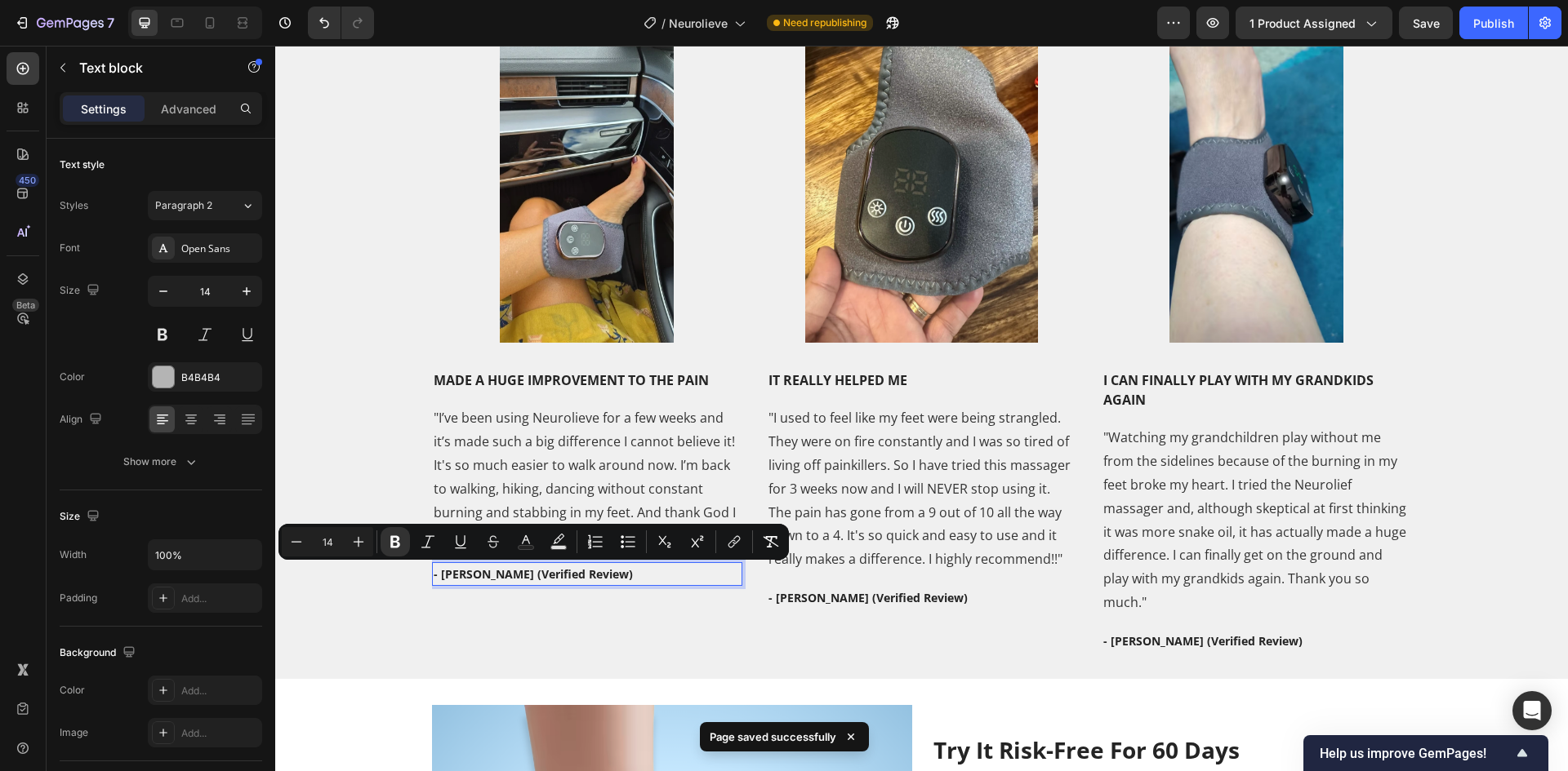
click at [444, 577] on strong "- [PERSON_NAME] (Verified Review)" at bounding box center [533, 575] width 199 height 16
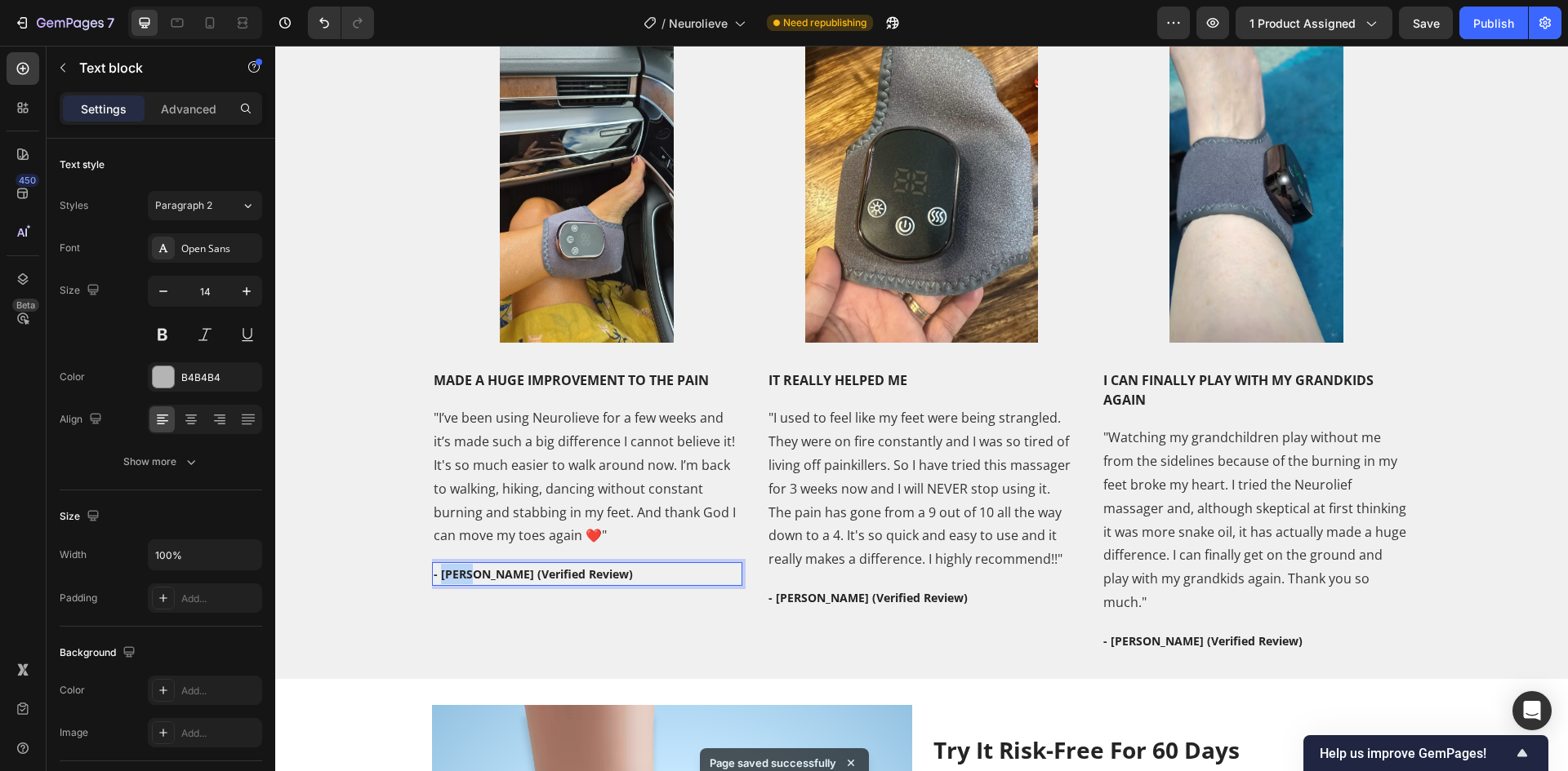
click at [444, 577] on strong "- [PERSON_NAME] (Verified Review)" at bounding box center [533, 575] width 199 height 16
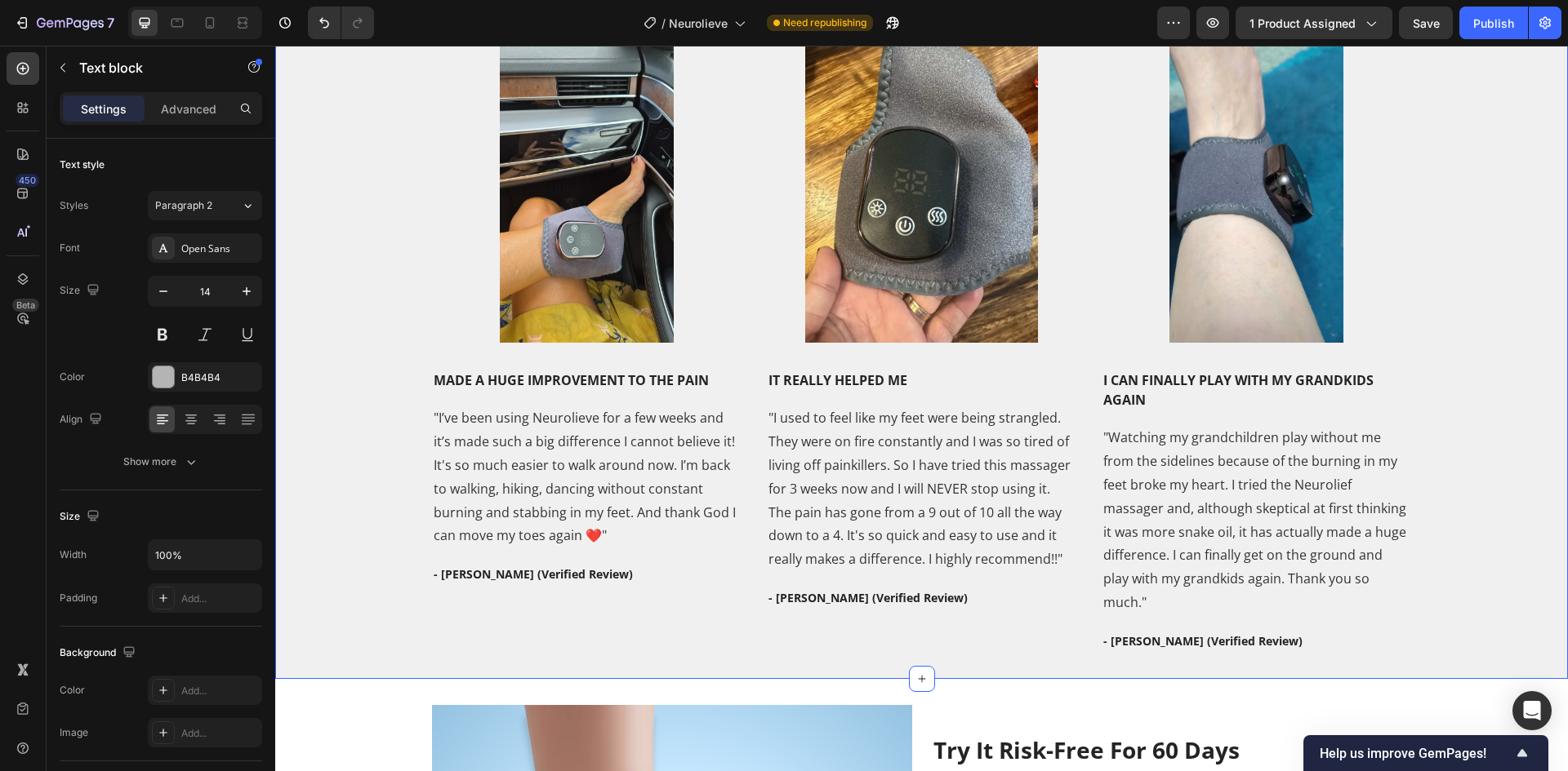
click at [319, 460] on div "Over 22,500 people are using Neurolieve™ to manage their [MEDICAL_DATA]! Headin…" at bounding box center [921, 320] width 1268 height 666
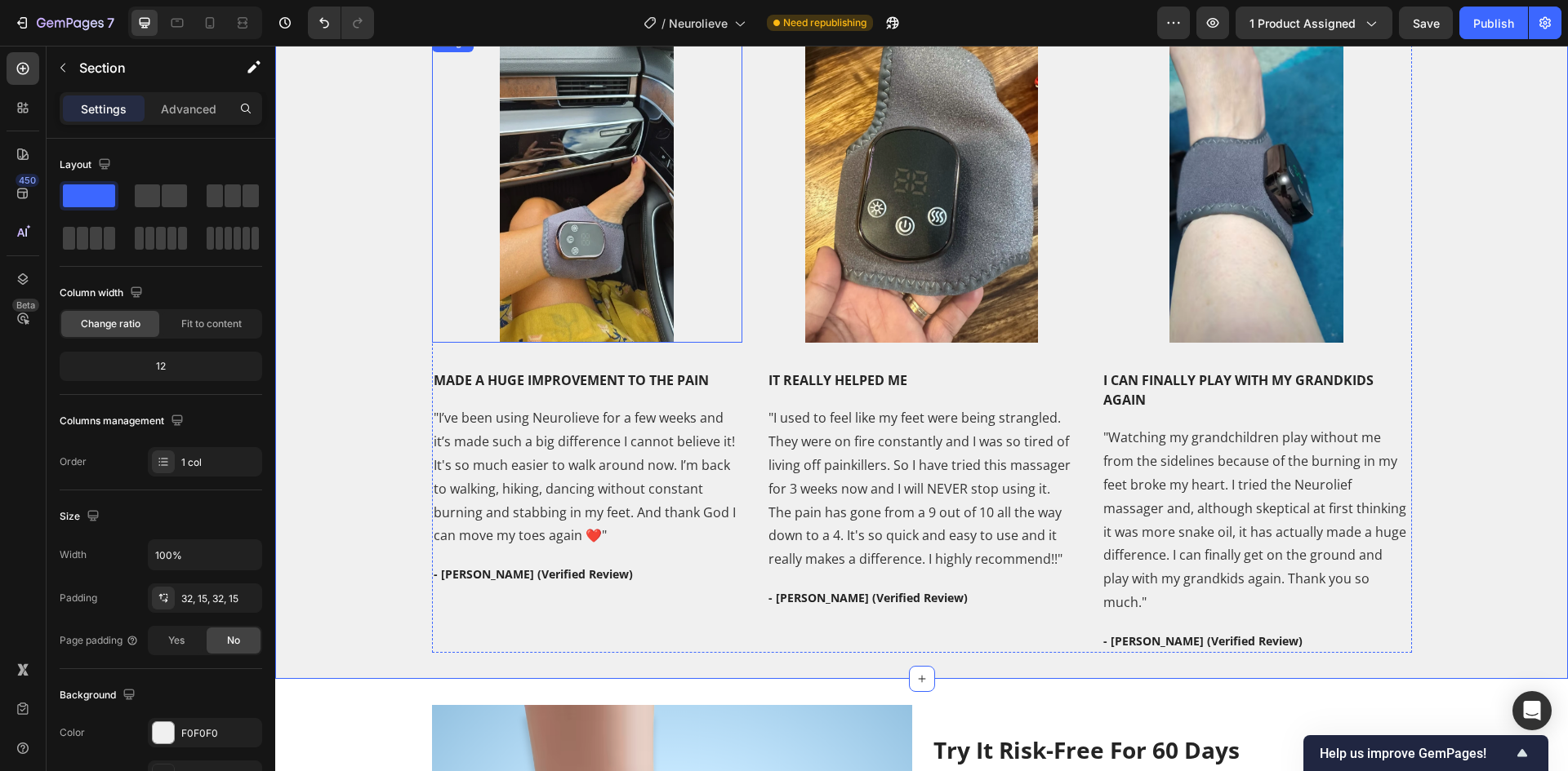
click at [555, 263] on img at bounding box center [587, 188] width 310 height 310
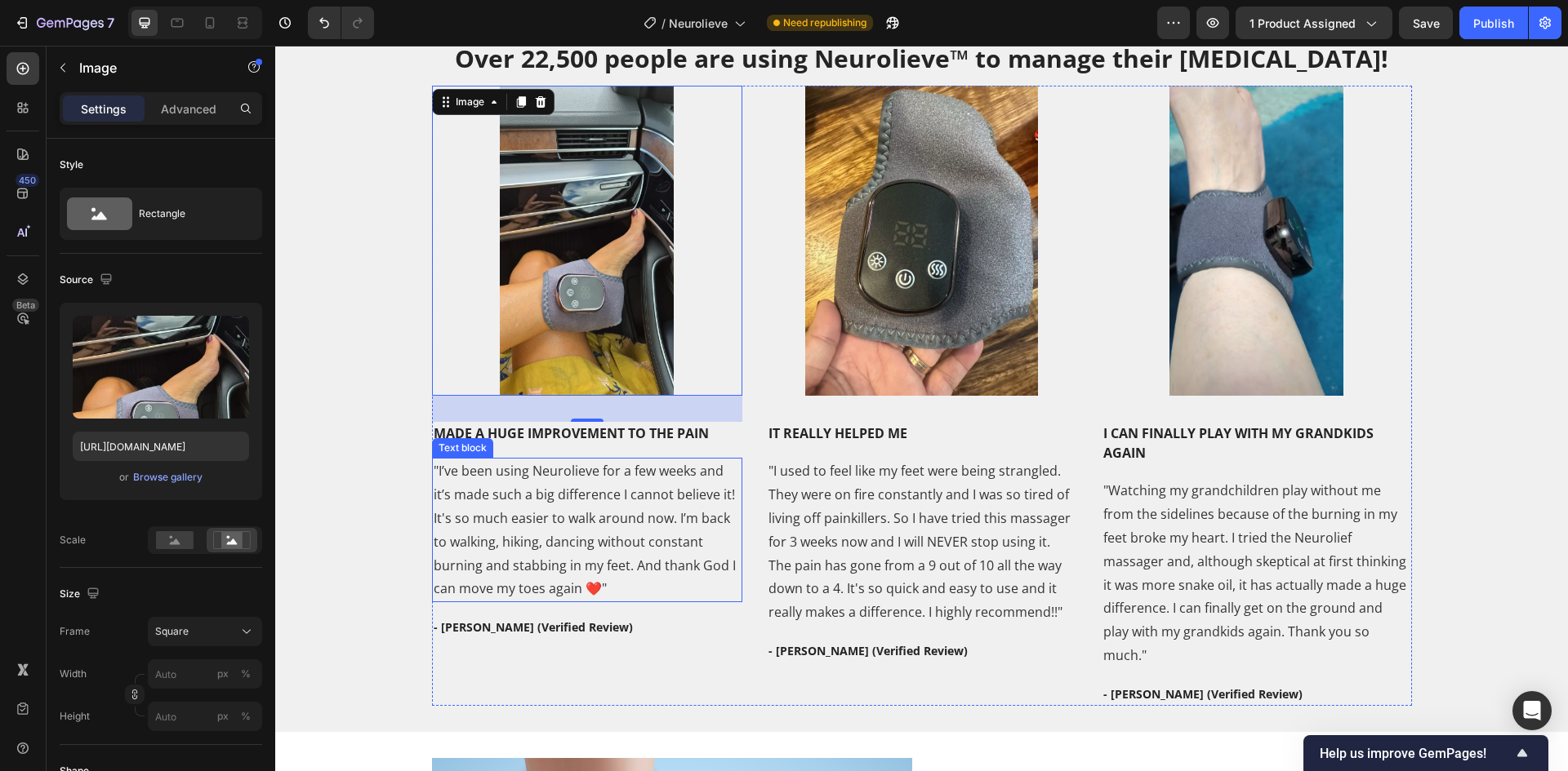
scroll to position [2995, 0]
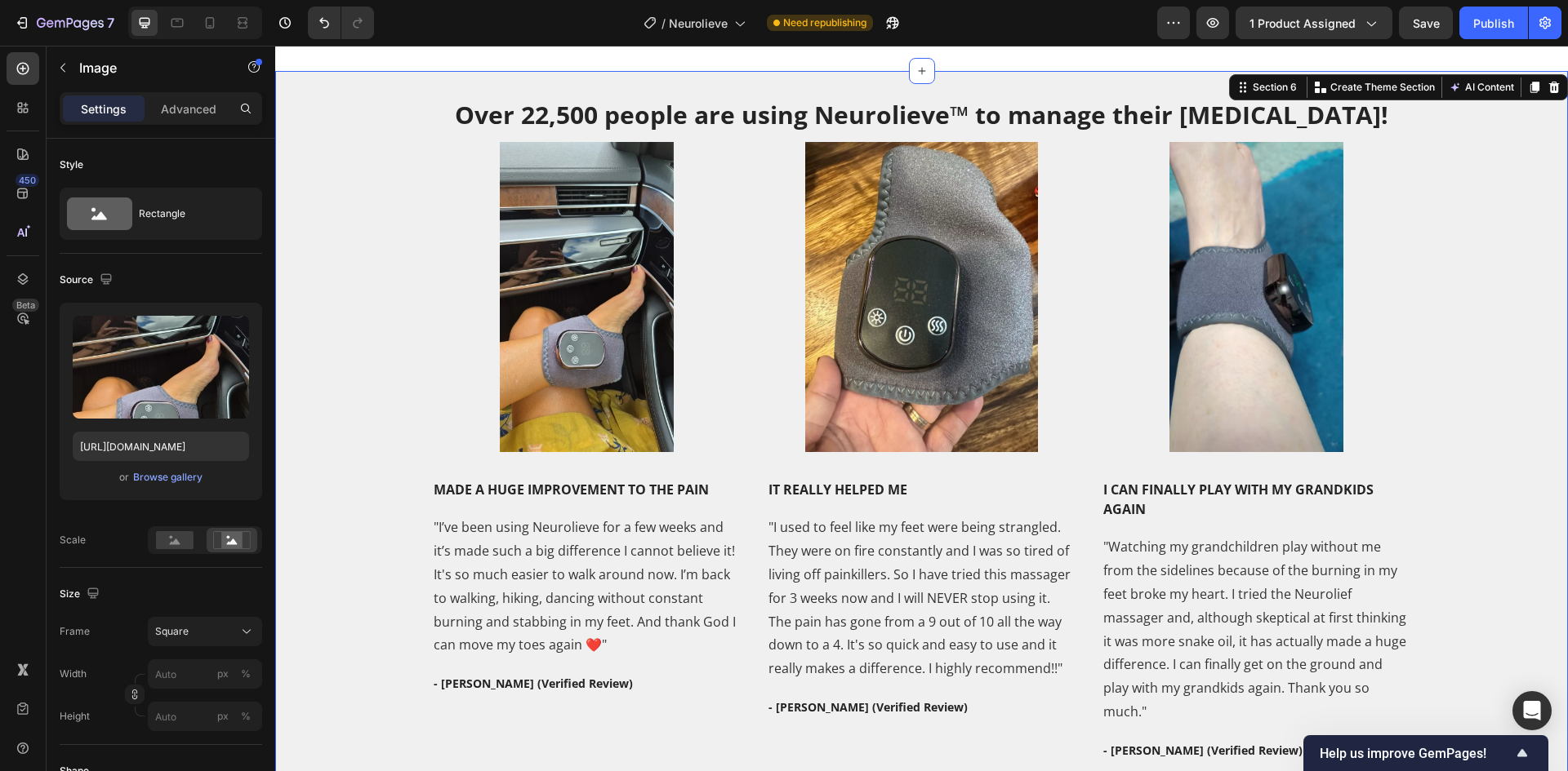
click at [368, 547] on div "Over 22,500 people are using Neurolieve™ to manage their [MEDICAL_DATA]! Headin…" at bounding box center [921, 430] width 1268 height 666
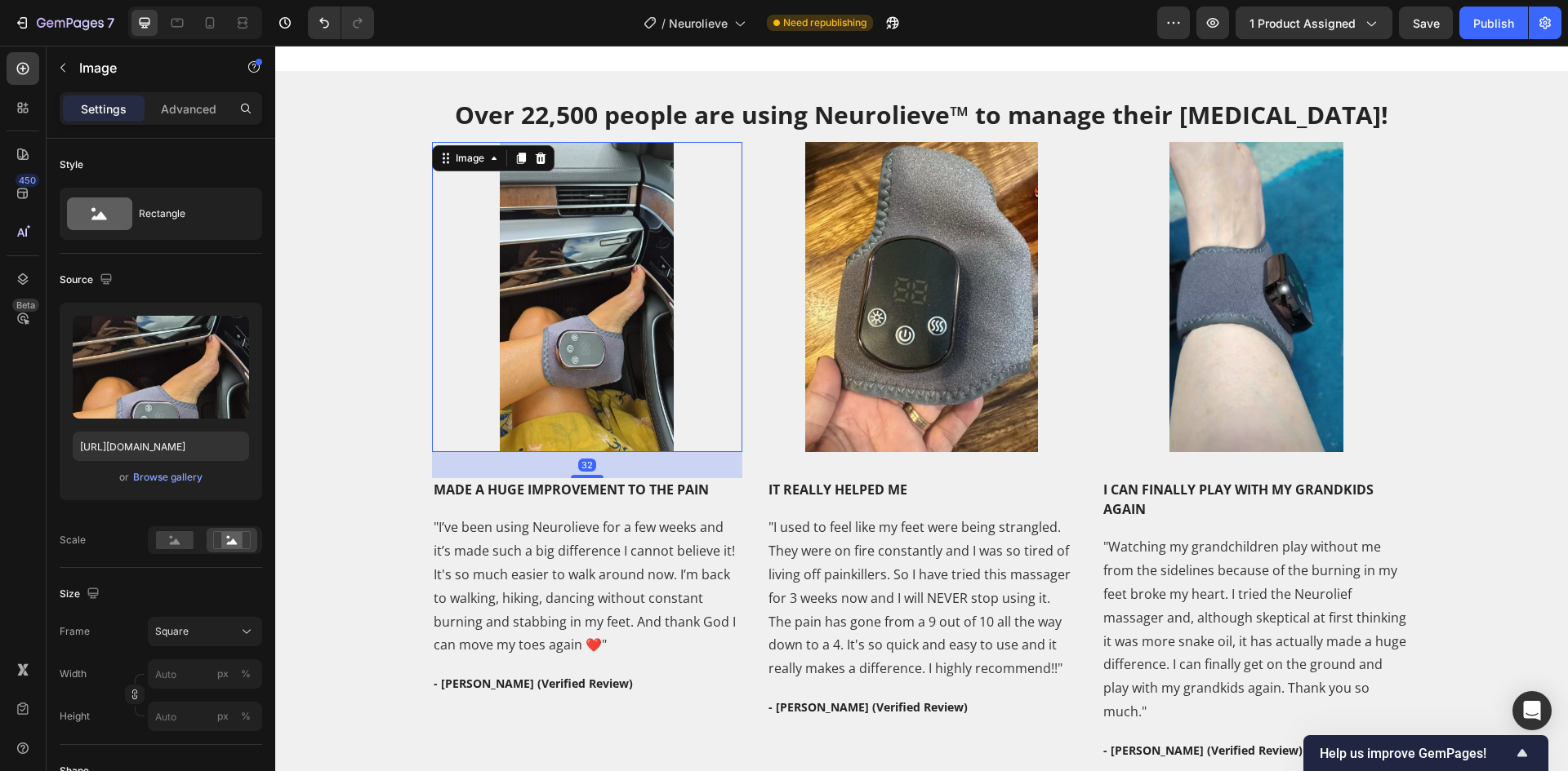
click at [516, 389] on img at bounding box center [587, 297] width 310 height 310
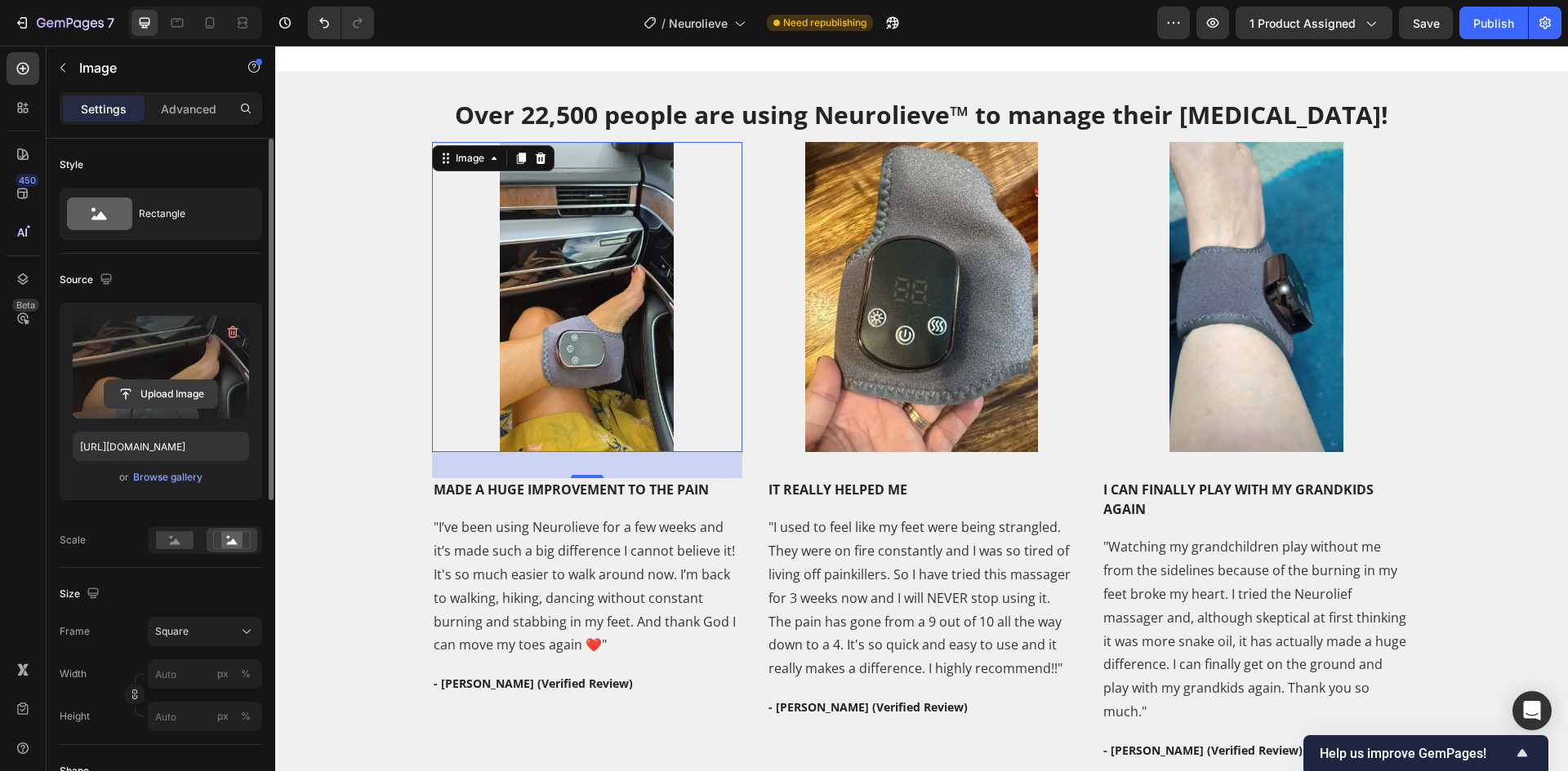
click at [175, 387] on input "file" at bounding box center [160, 394] width 112 height 28
click at [150, 389] on input "file" at bounding box center [160, 394] width 112 height 28
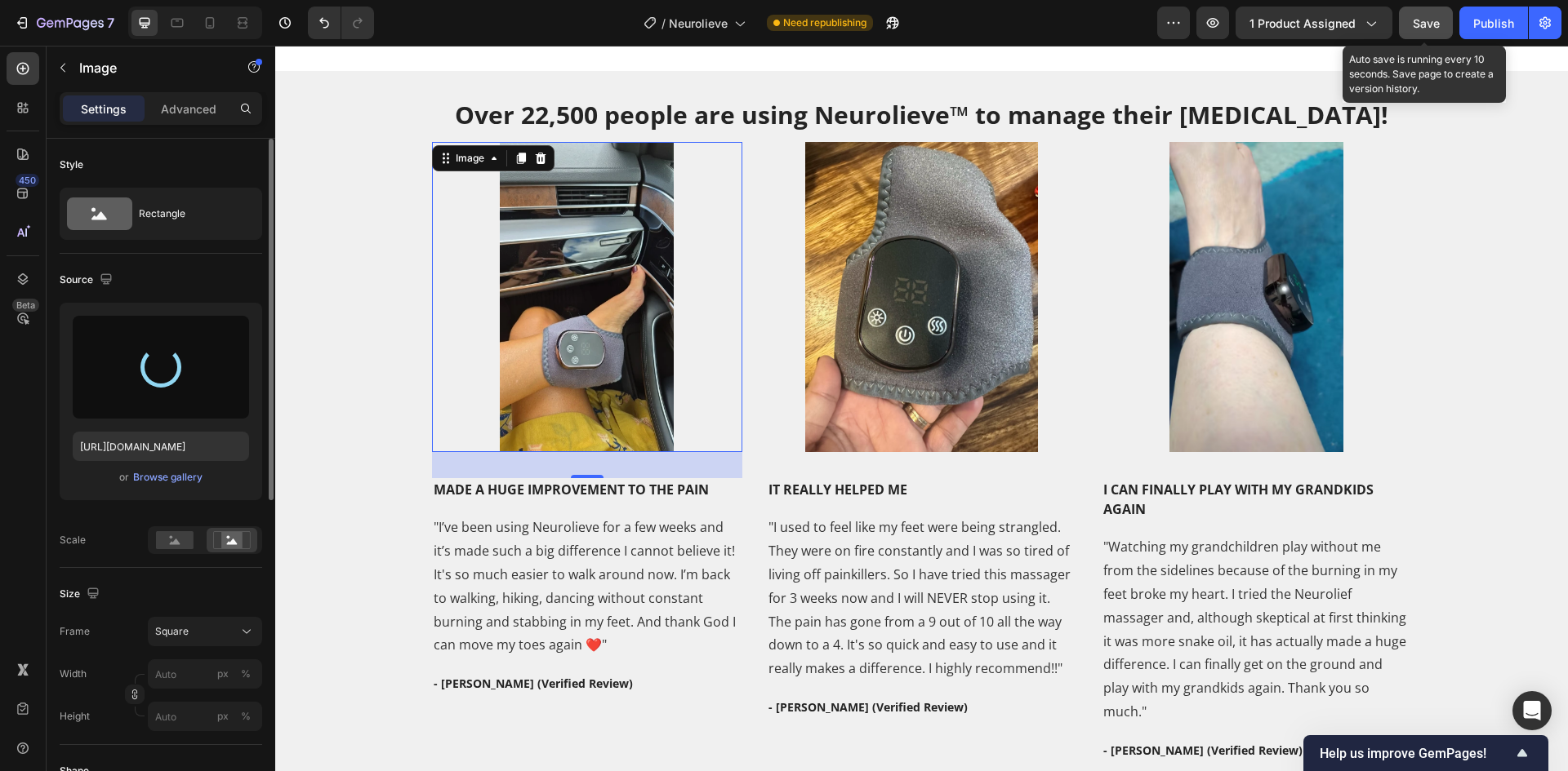
click at [1418, 18] on span "Save" at bounding box center [1426, 23] width 27 height 14
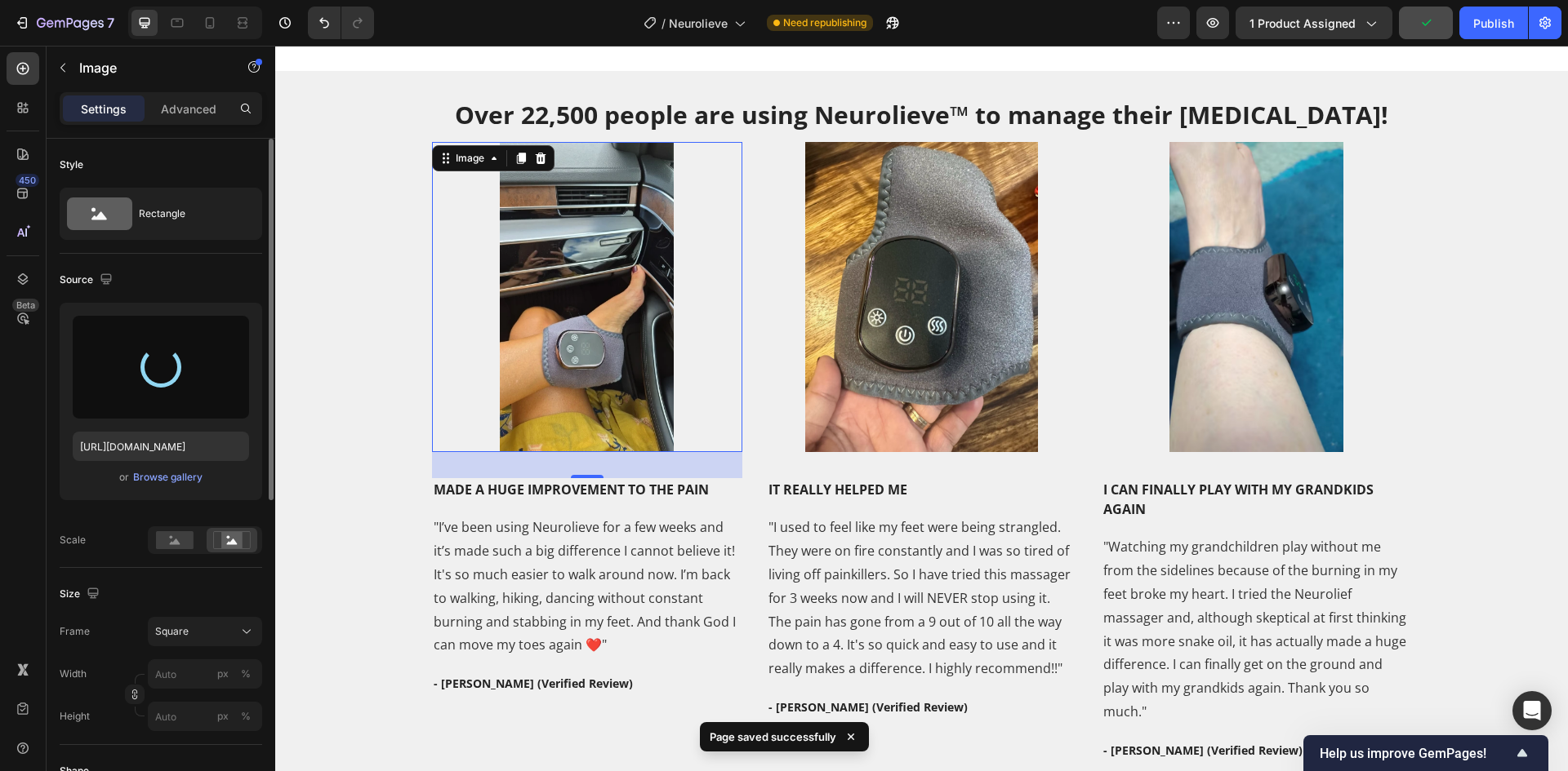
type input "[URL][DOMAIN_NAME]"
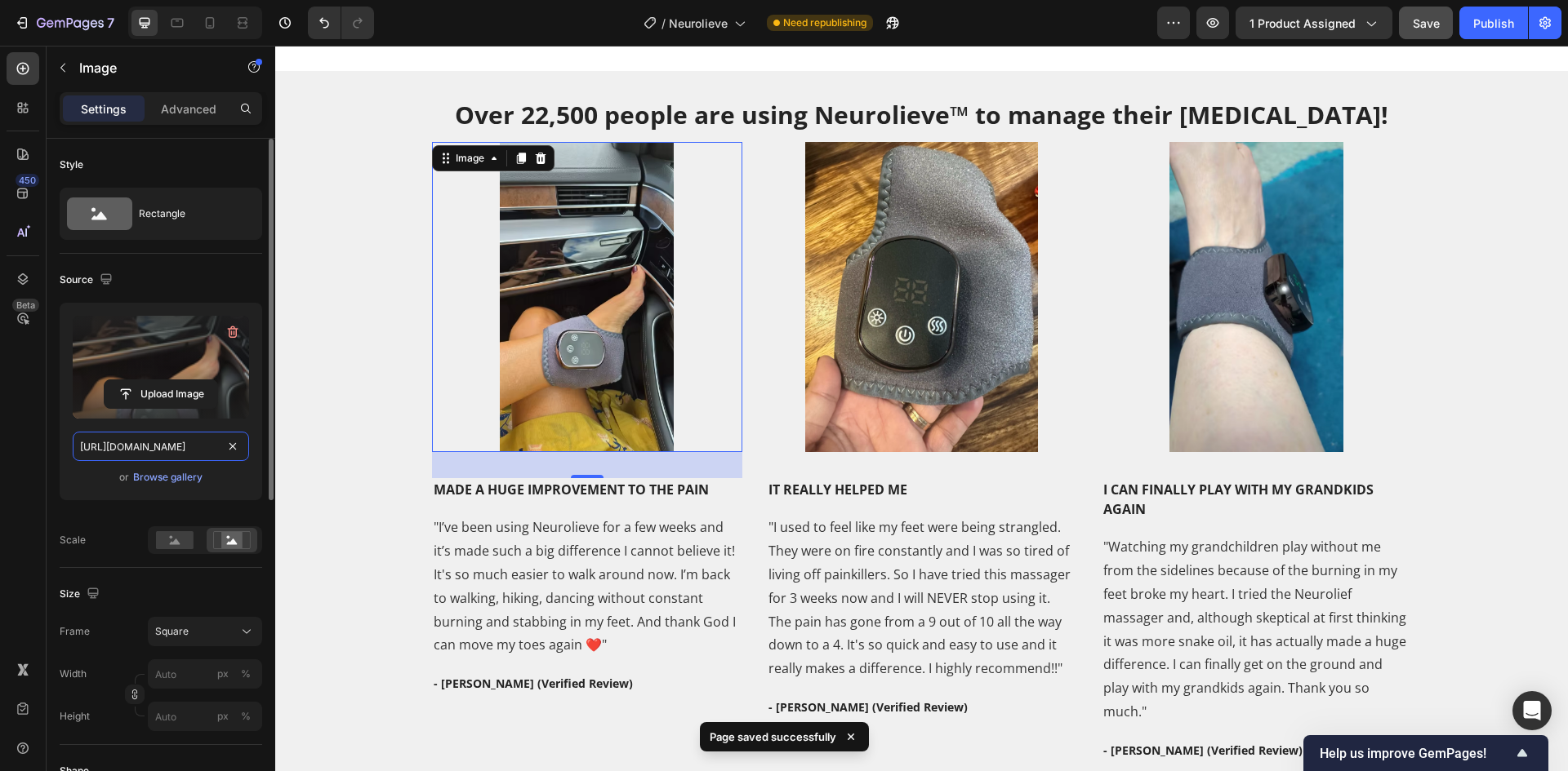
click at [108, 444] on input "[URL][DOMAIN_NAME]" at bounding box center [160, 447] width 176 height 30
